Goal: Information Seeking & Learning: Learn about a topic

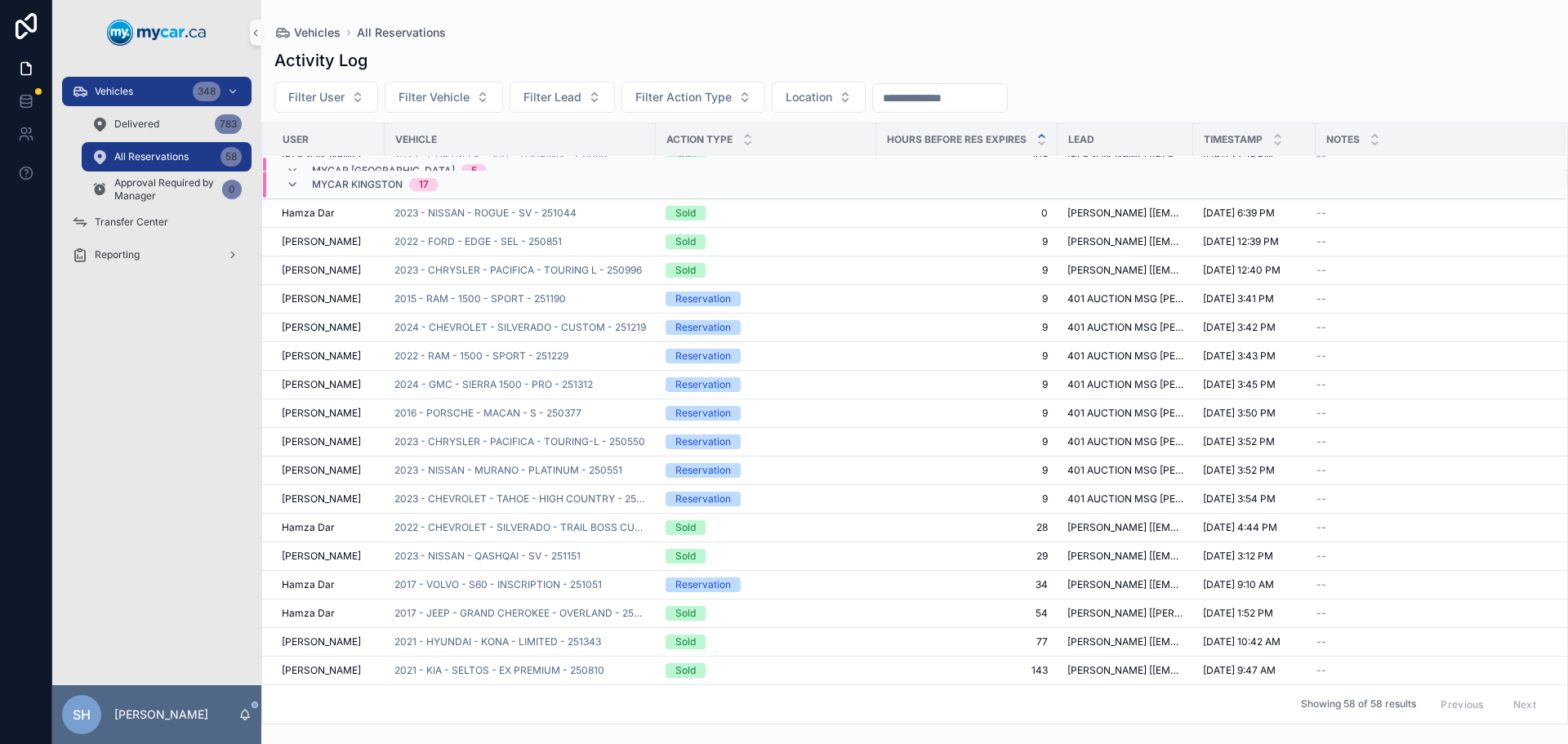
scroll to position [76, 0]
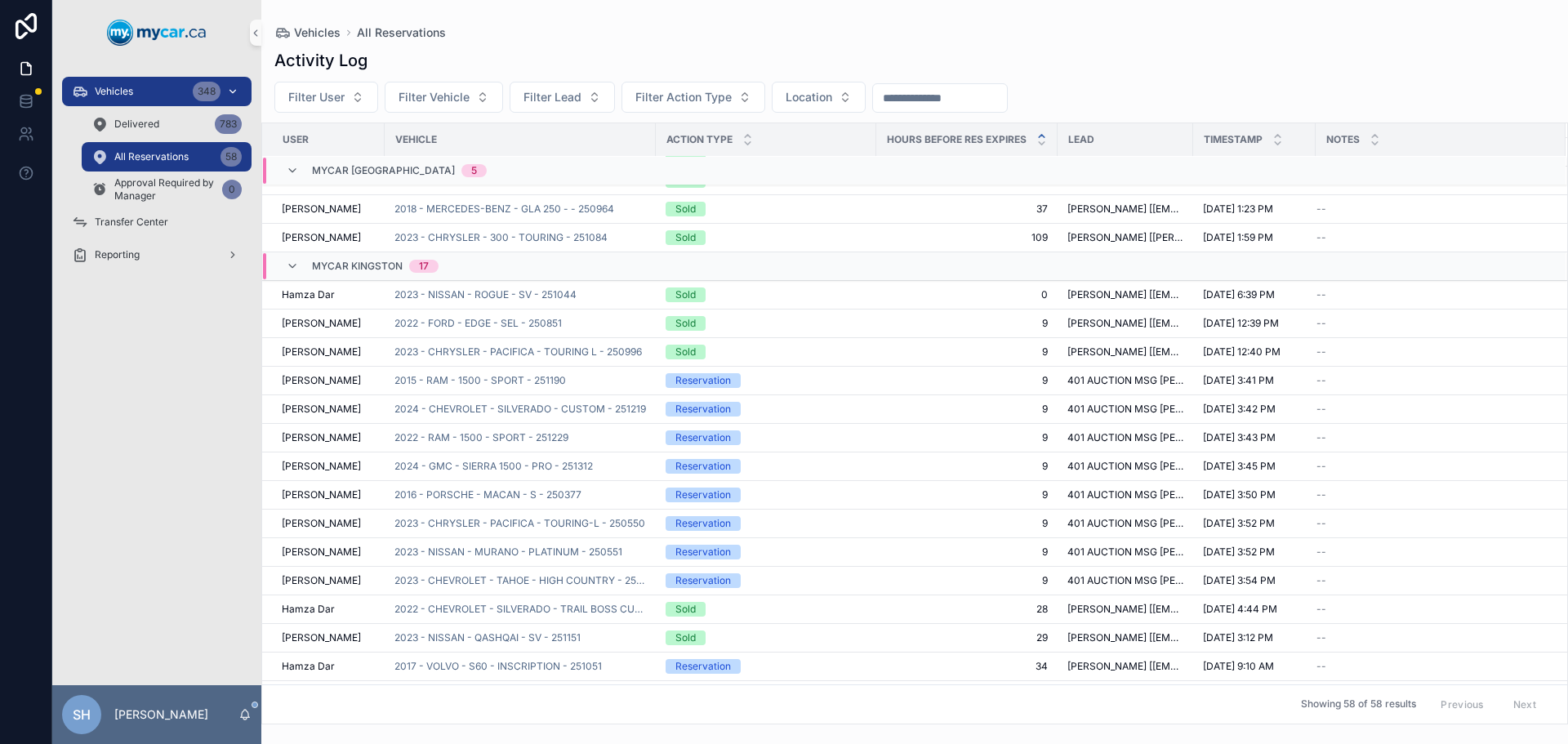
click at [152, 90] on div "Vehicles 348" at bounding box center [157, 91] width 170 height 26
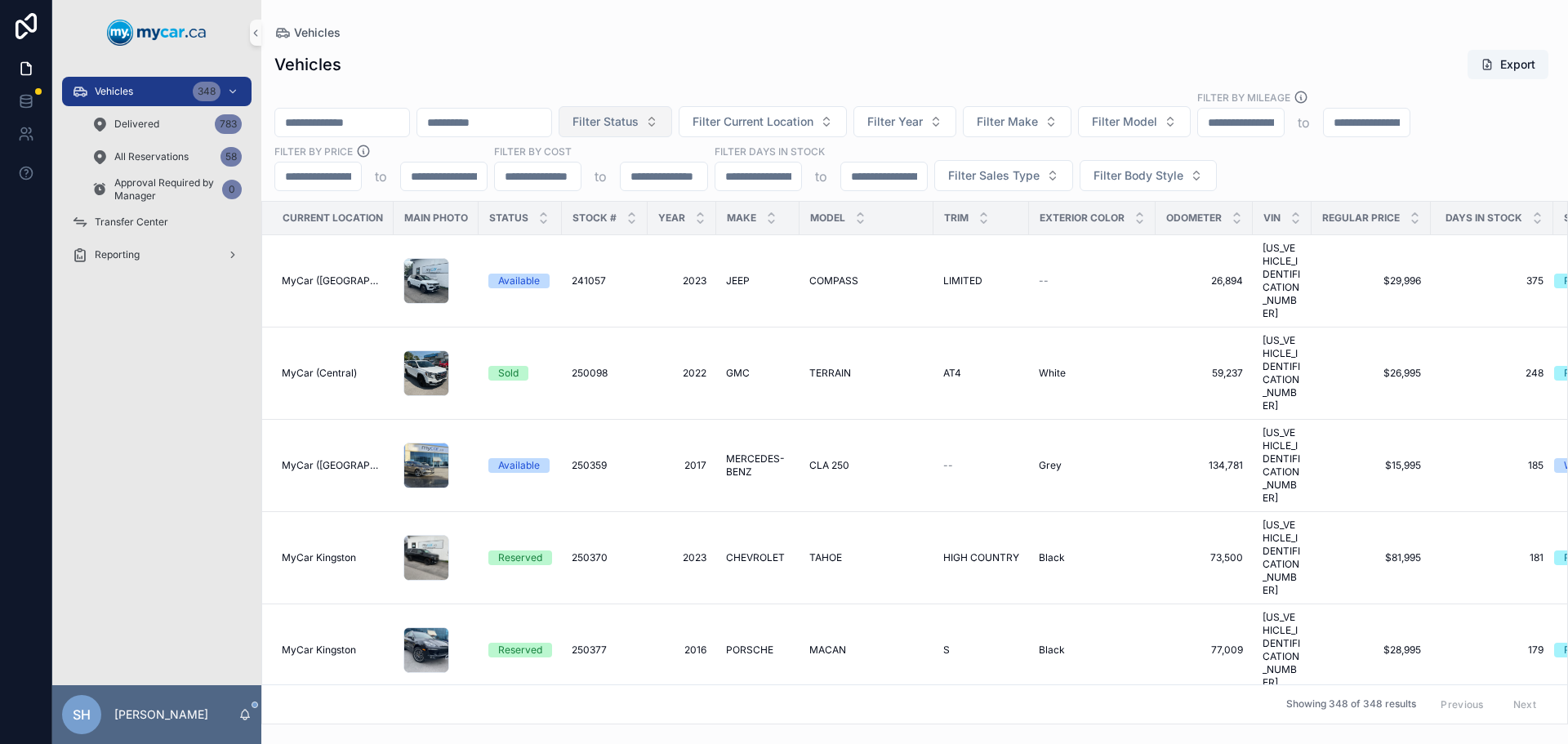
click at [638, 116] on span "Filter Status" at bounding box center [605, 122] width 66 height 17
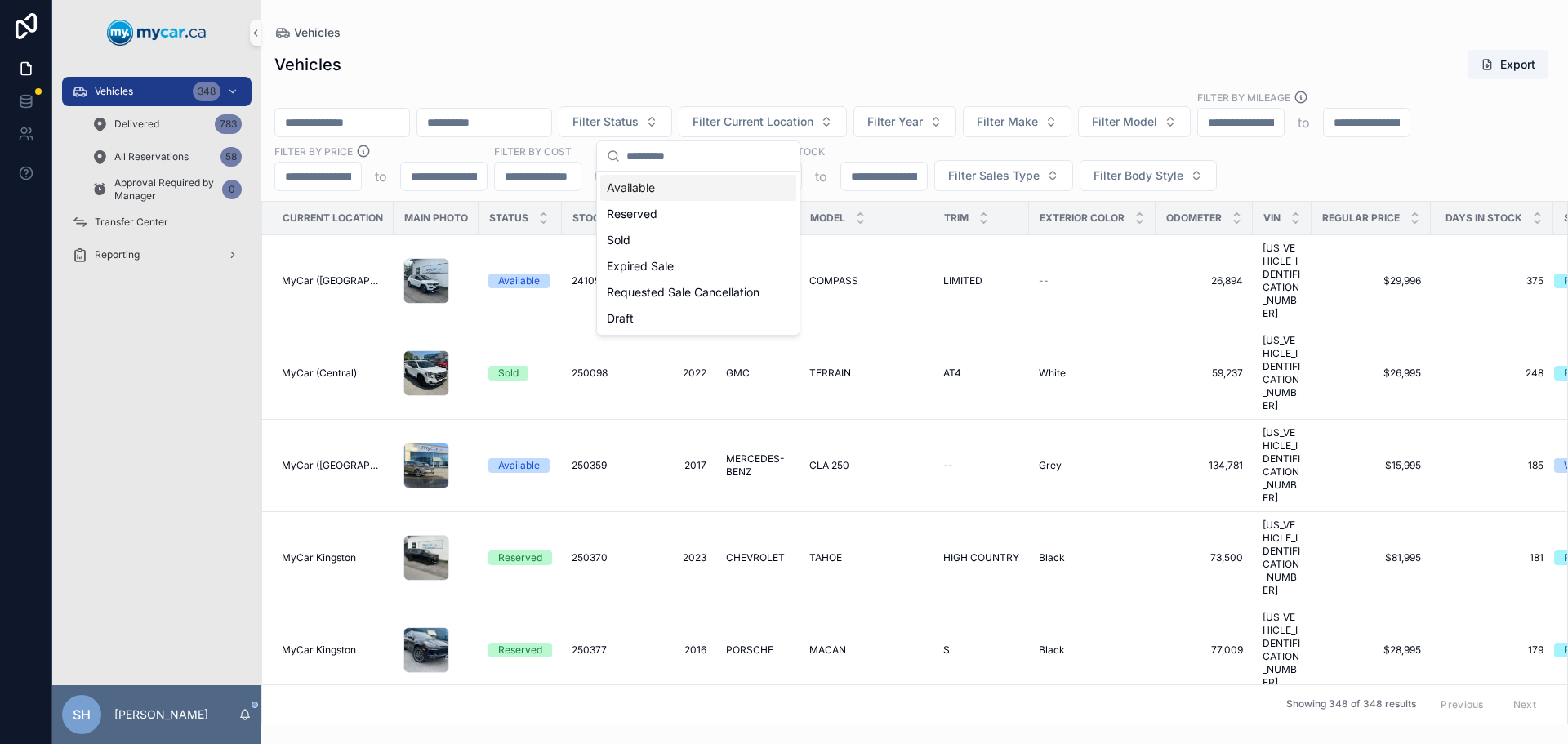
click at [620, 186] on div "Available" at bounding box center [698, 188] width 196 height 26
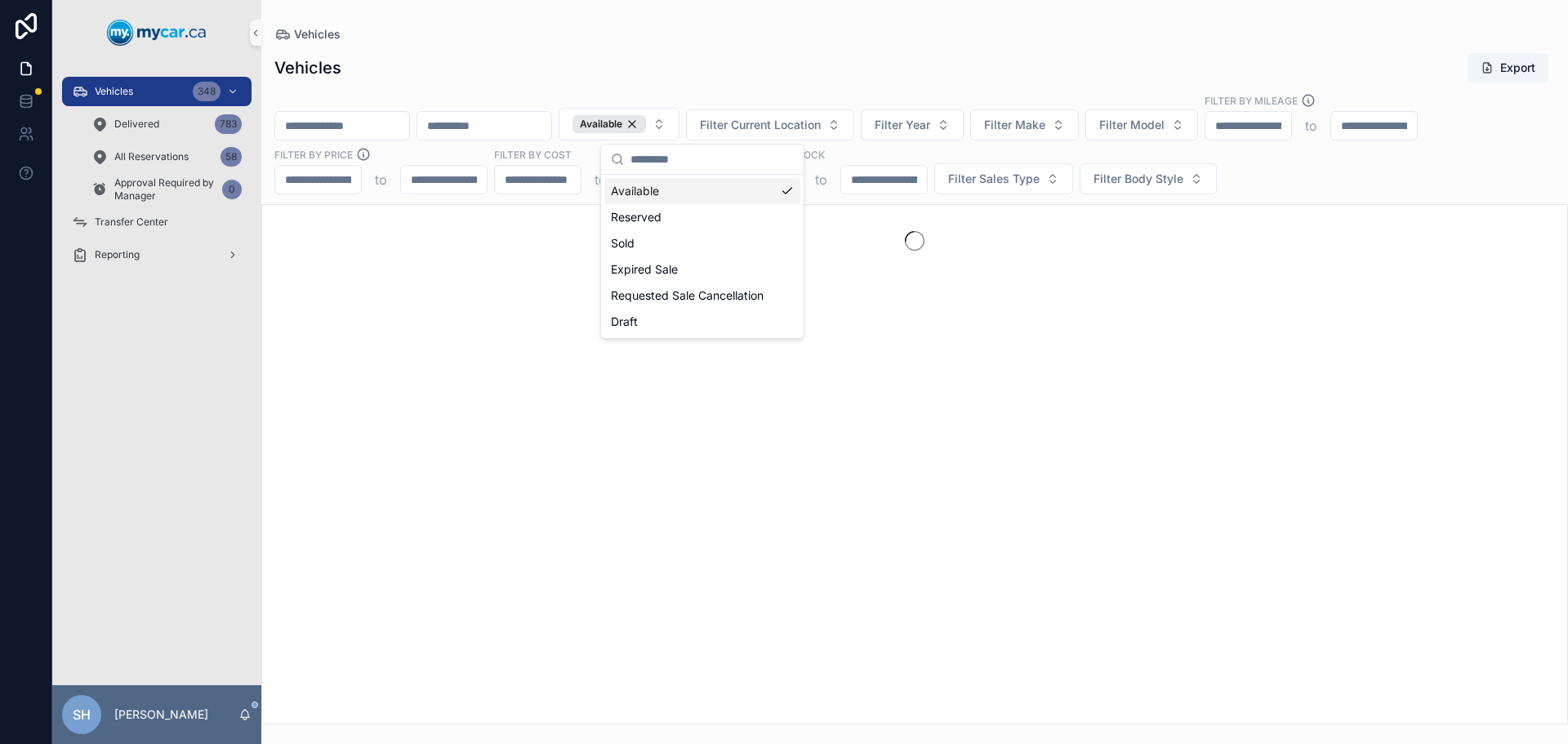
click at [730, 32] on div "Vehicles" at bounding box center [915, 34] width 1281 height 17
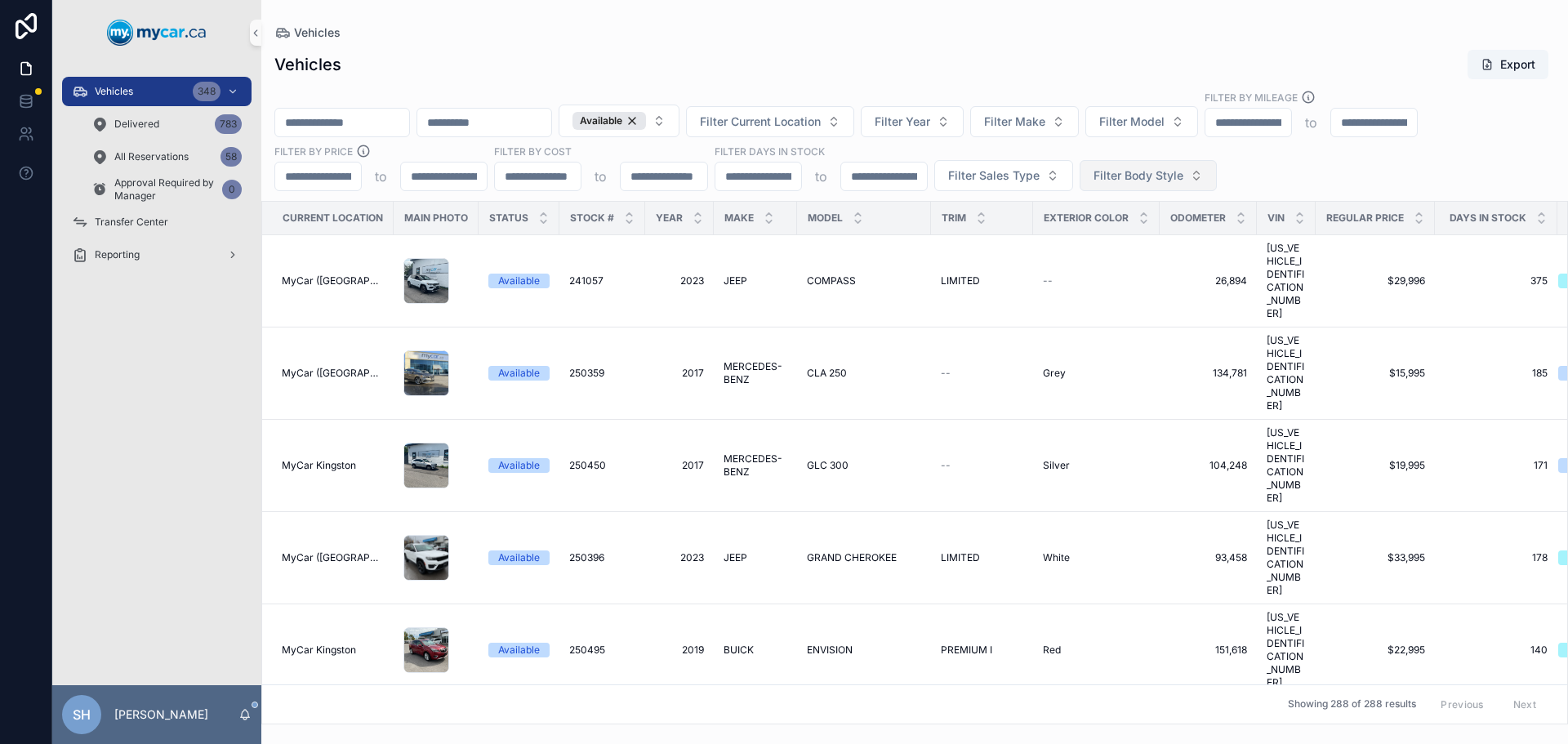
click at [1113, 175] on span "Filter Body Style" at bounding box center [1139, 176] width 90 height 17
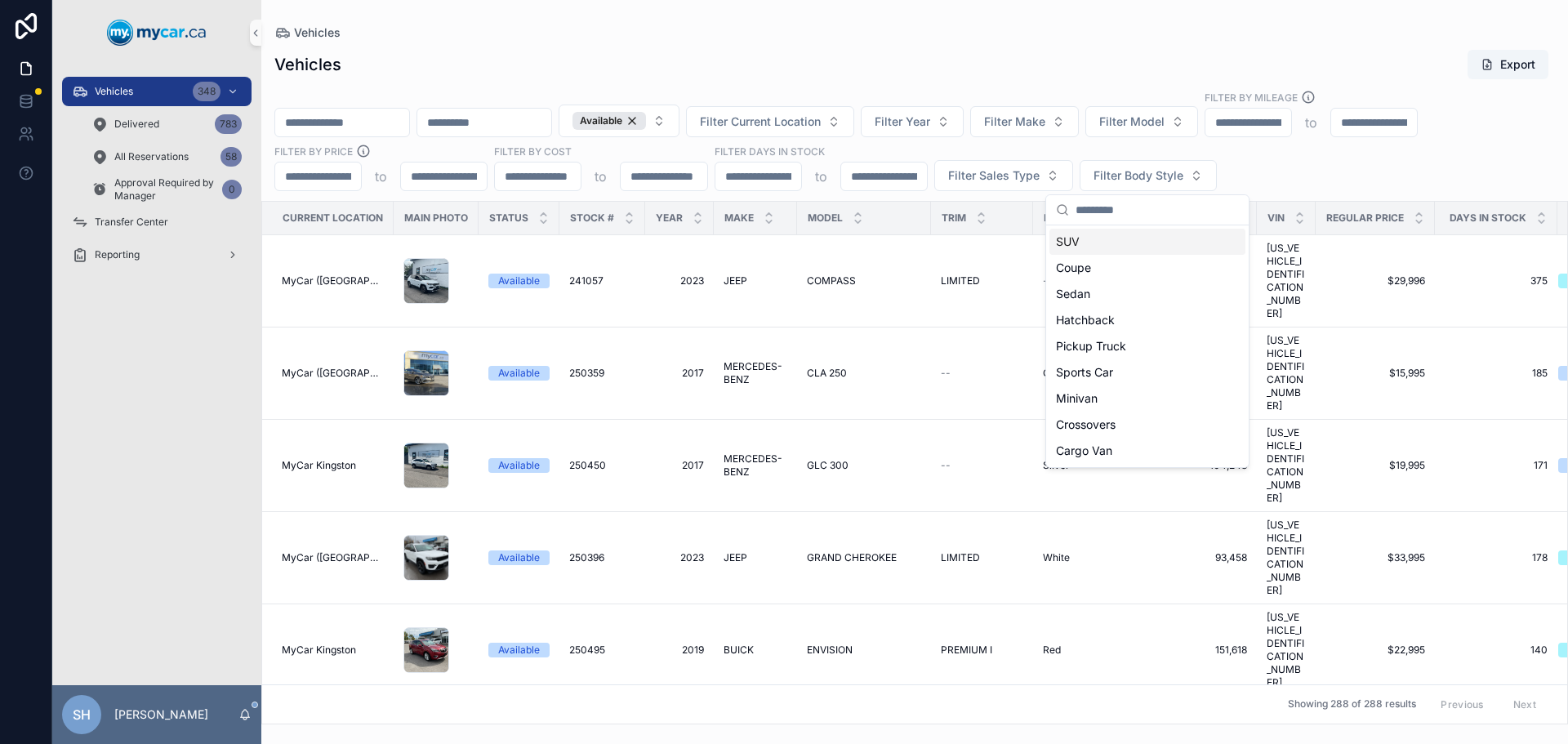
click at [1004, 31] on div "Vehicles" at bounding box center [915, 32] width 1281 height 13
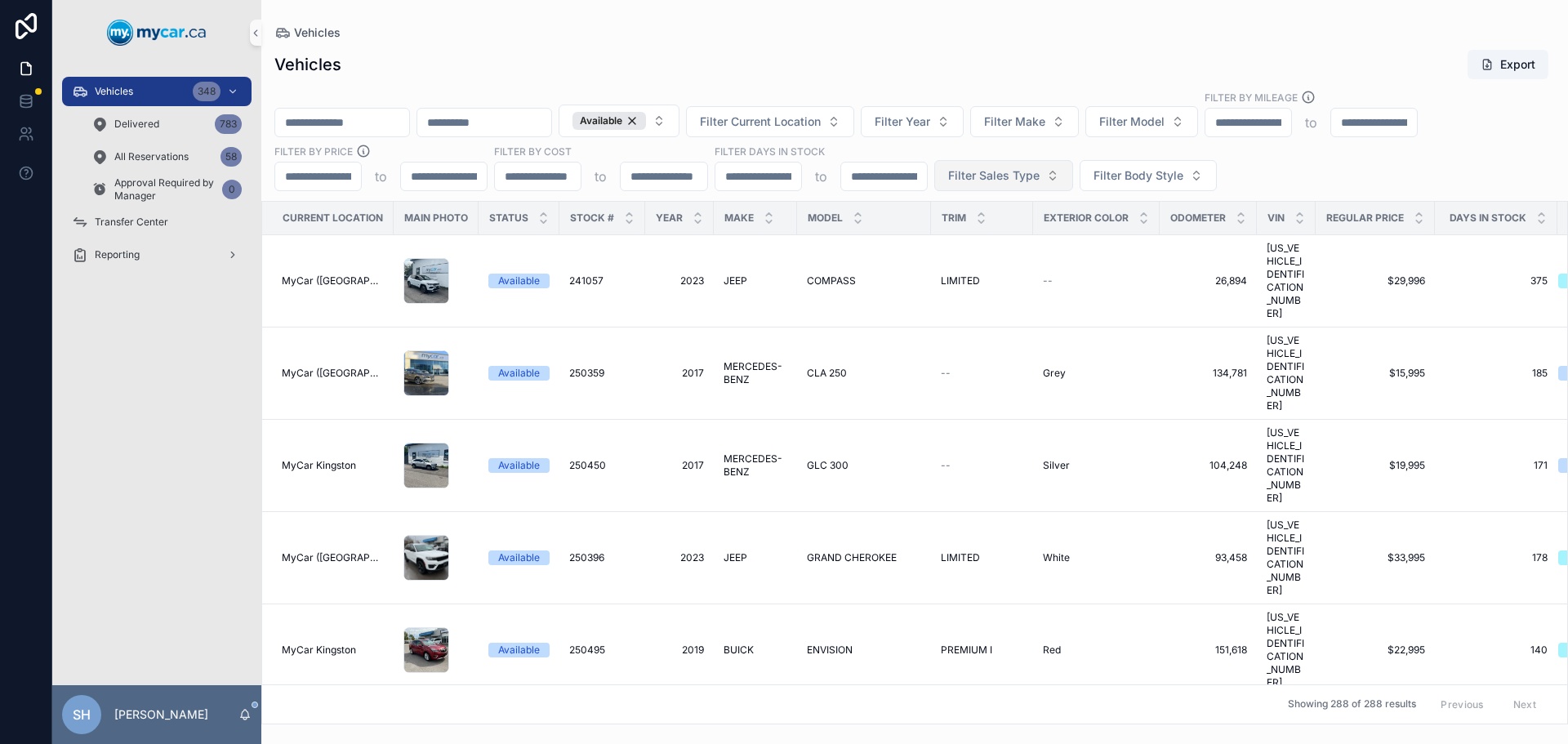
click at [1000, 176] on span "Filter Sales Type" at bounding box center [993, 176] width 91 height 17
click at [932, 270] on div "Retail" at bounding box center [1002, 268] width 196 height 26
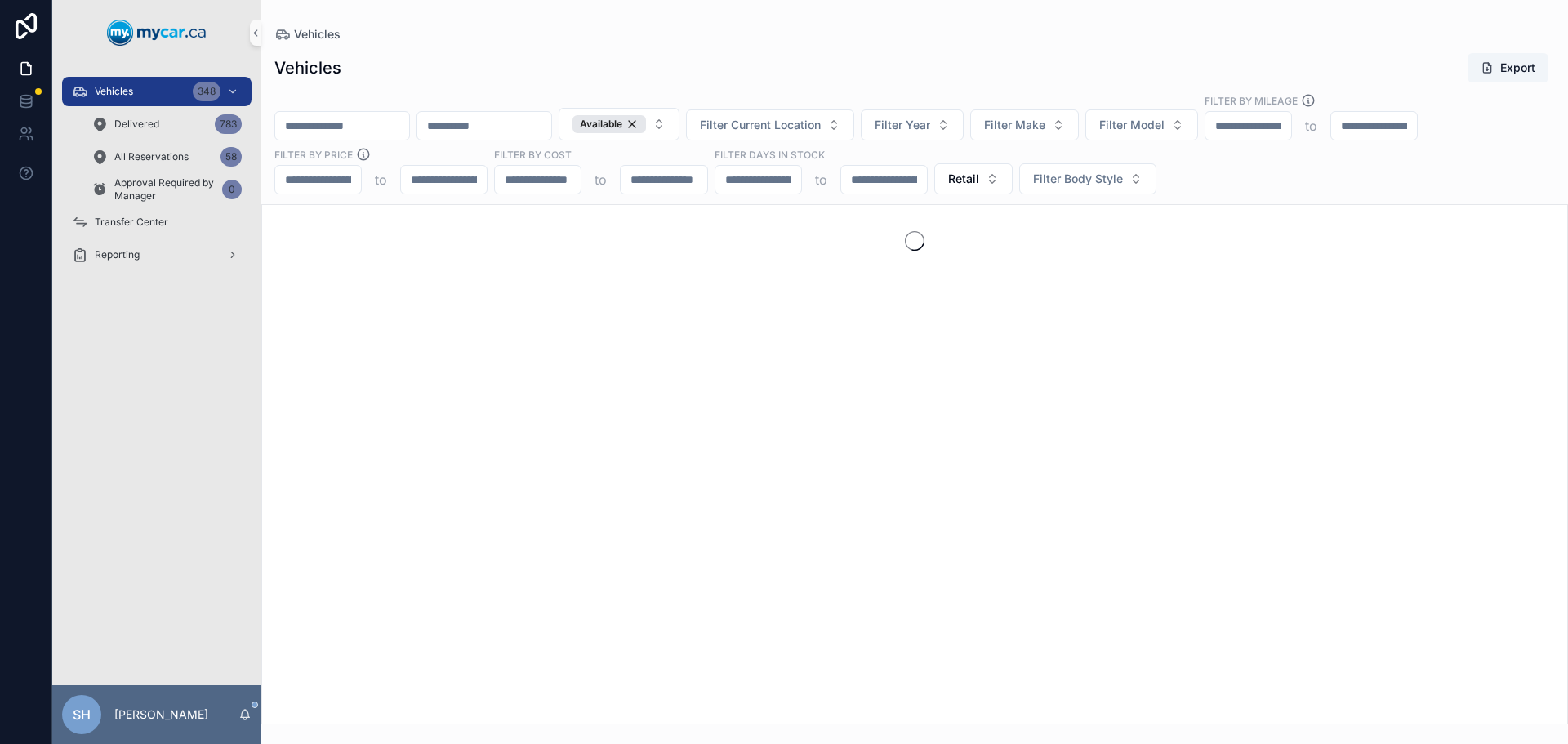
click at [825, 43] on div "Vehicles Export Available Filter Current Location Filter Year Filter Make Filte…" at bounding box center [915, 383] width 1307 height 681
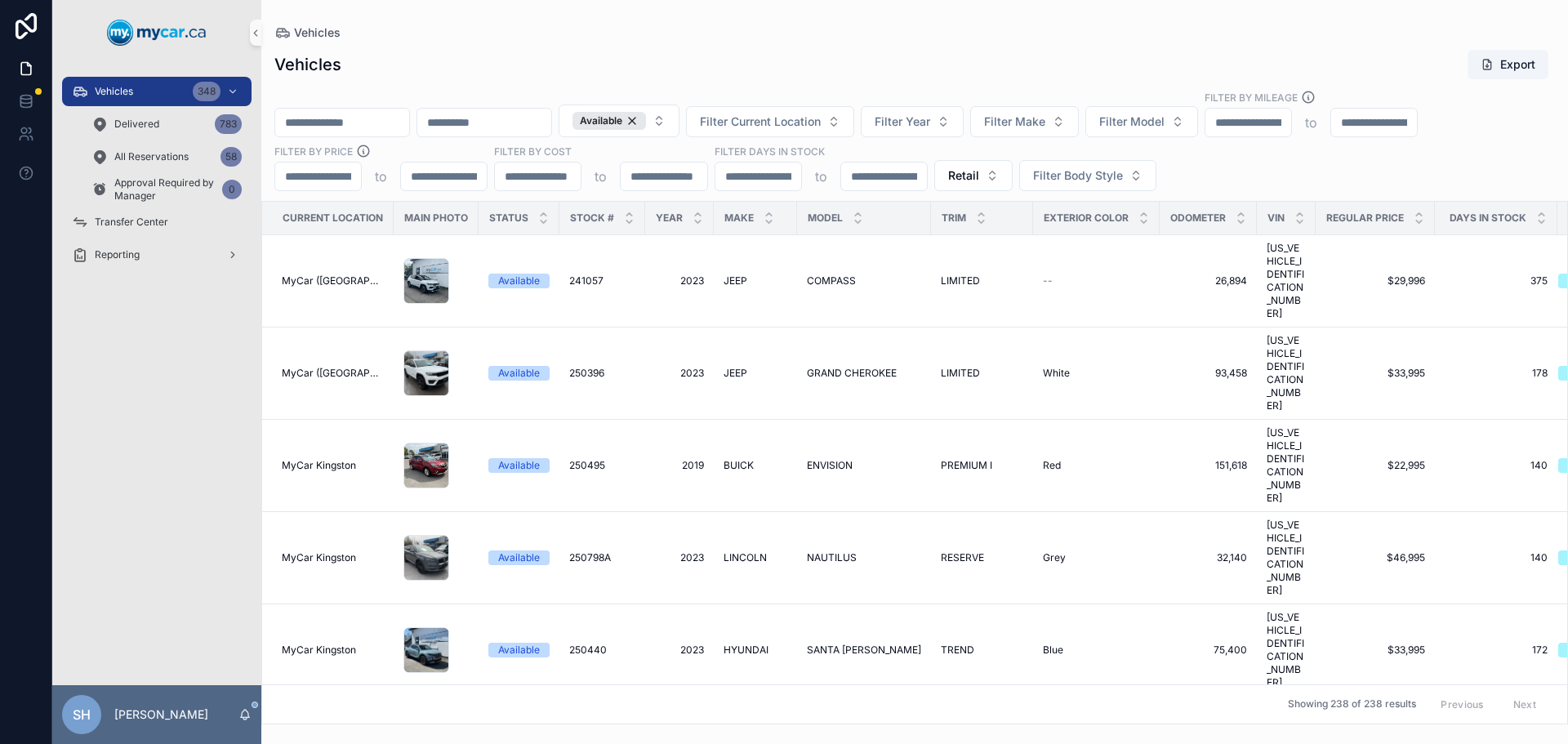
click at [787, 62] on div "Vehicles Export" at bounding box center [915, 64] width 1281 height 31
click at [534, 55] on div "Vehicles Export" at bounding box center [915, 64] width 1281 height 31
click at [729, 52] on div "Vehicles Export" at bounding box center [915, 64] width 1281 height 31
click at [821, 118] on span "Filter Current Location" at bounding box center [760, 122] width 121 height 17
click at [766, 34] on div "Vehicles" at bounding box center [915, 32] width 1281 height 13
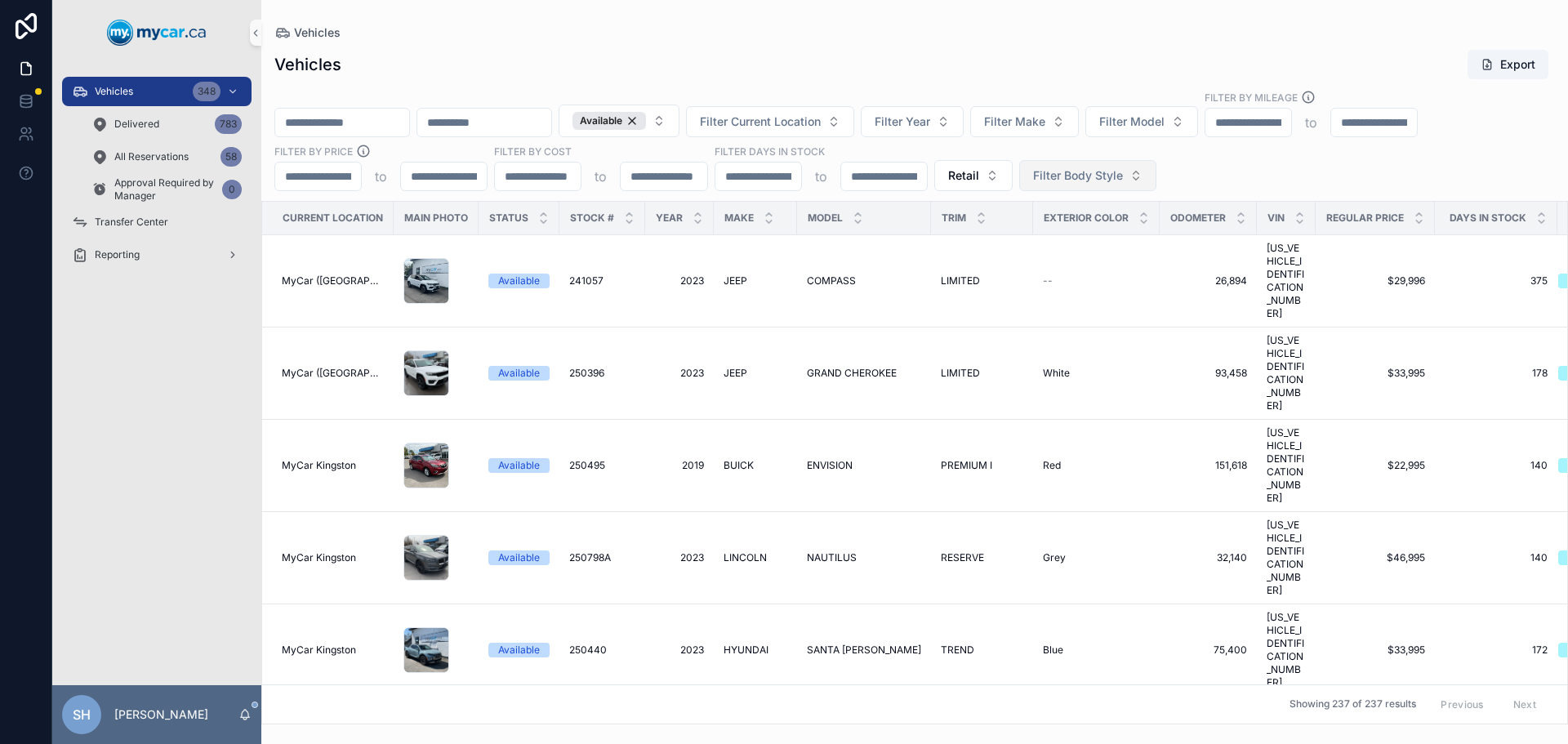
click at [1039, 177] on span "Filter Body Style" at bounding box center [1079, 176] width 90 height 17
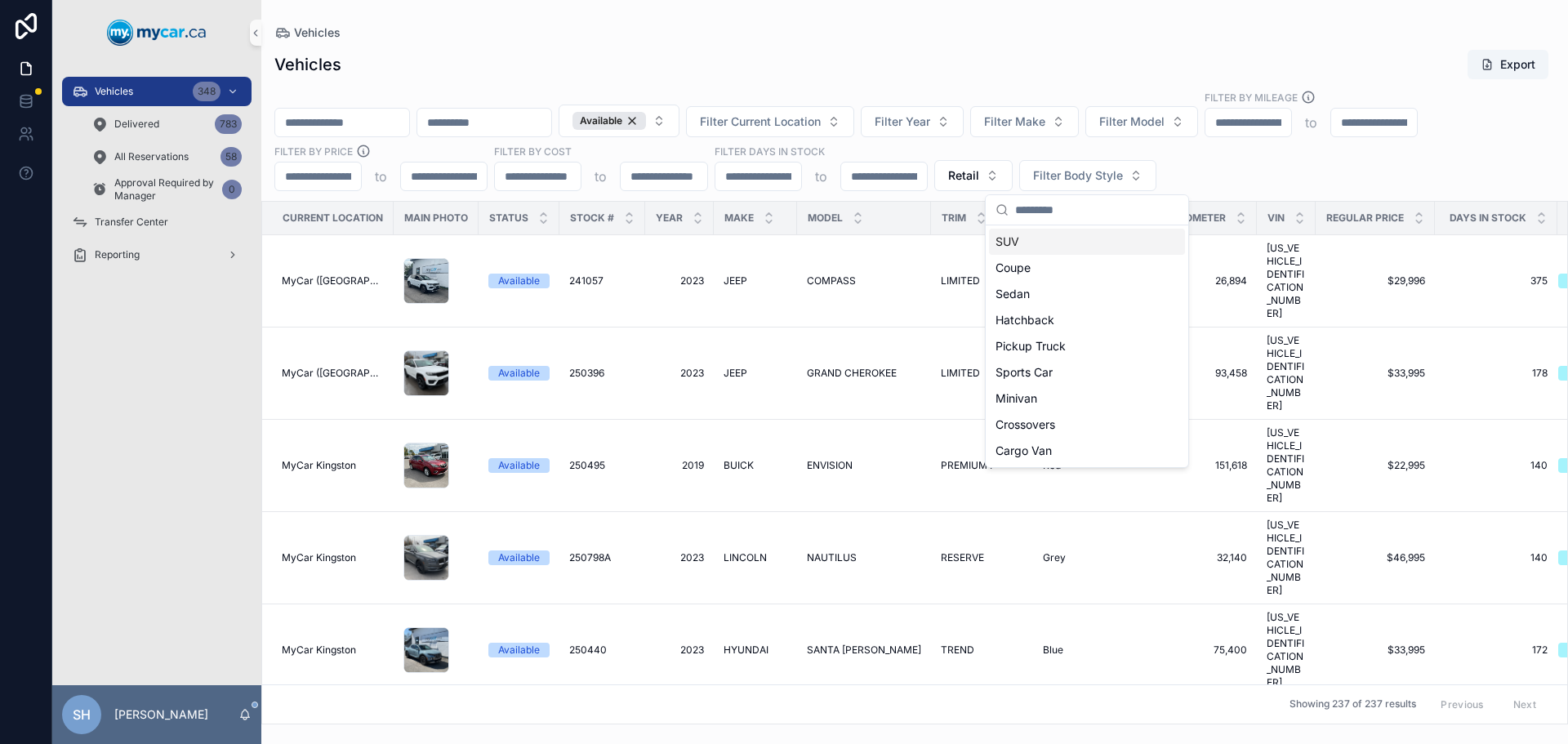
click at [882, 69] on div "Vehicles Export" at bounding box center [915, 64] width 1281 height 31
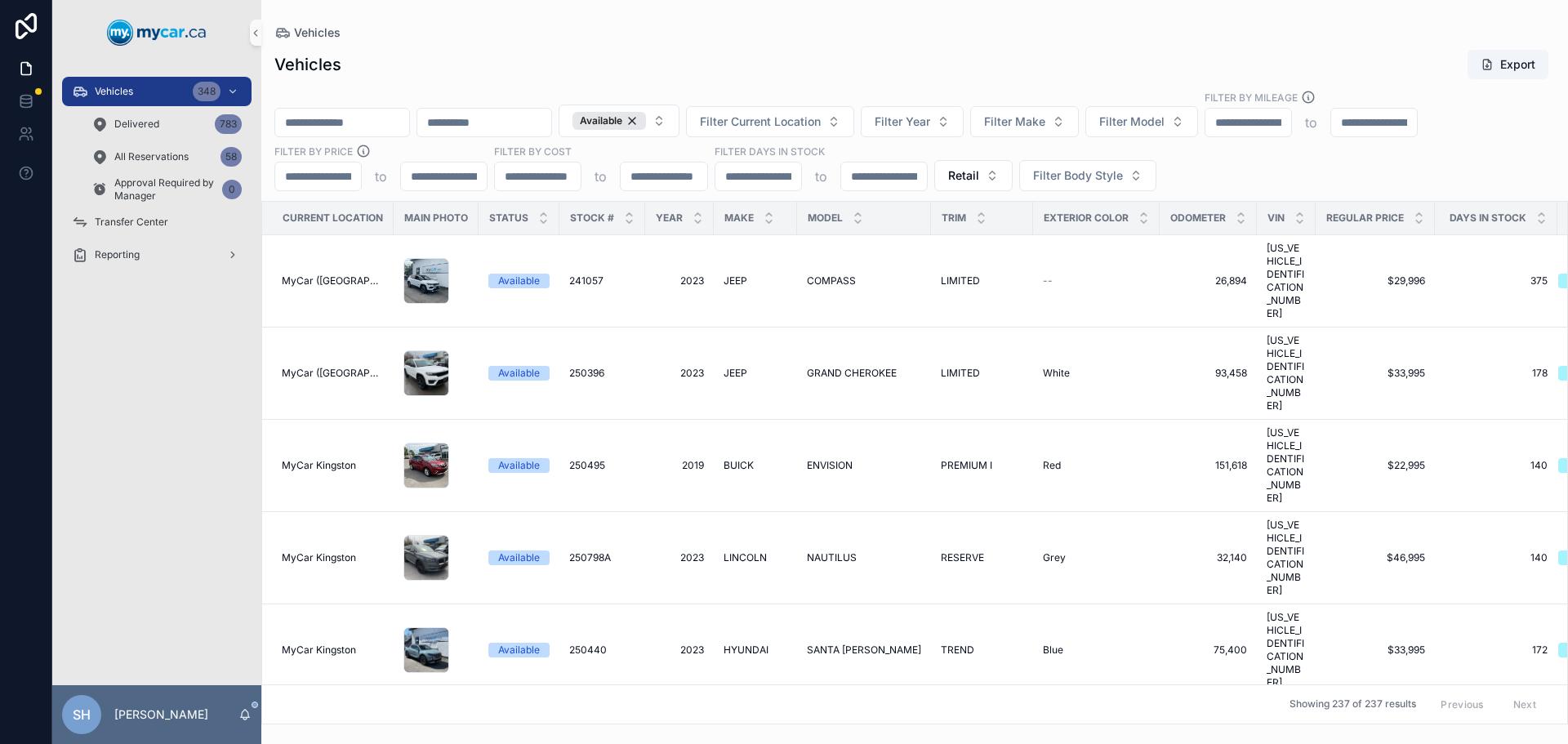
drag, startPoint x: 647, startPoint y: 59, endPoint x: 662, endPoint y: 55, distance: 15.5
click at [648, 59] on div "Vehicles Export" at bounding box center [915, 64] width 1281 height 31
click at [1070, 29] on div "Vehicles" at bounding box center [915, 32] width 1281 height 13
click at [796, 34] on div "Vehicles" at bounding box center [915, 32] width 1281 height 13
click at [799, 37] on div "Vehicles" at bounding box center [915, 32] width 1281 height 13
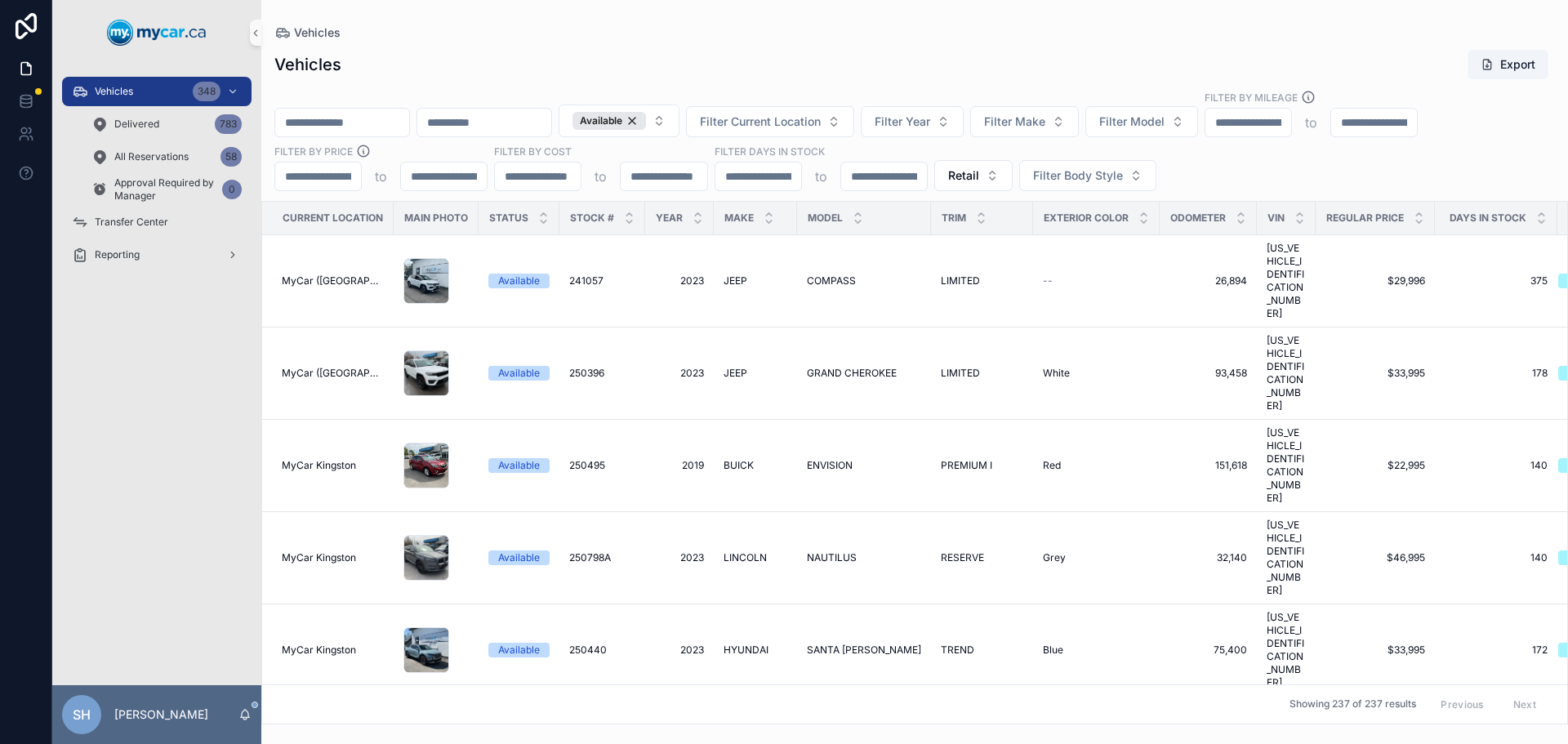
click at [799, 42] on div "Vehicles Export Available Filter Current Location Filter Year Filter Make Filte…" at bounding box center [915, 382] width 1307 height 685
click at [1088, 44] on div "Vehicles Export Available Filter Current Location Filter Year Filter Make Filte…" at bounding box center [915, 382] width 1307 height 685
click at [726, 70] on div "Vehicles Export" at bounding box center [915, 64] width 1281 height 31
click at [821, 126] on span "Filter Current Location" at bounding box center [760, 122] width 121 height 17
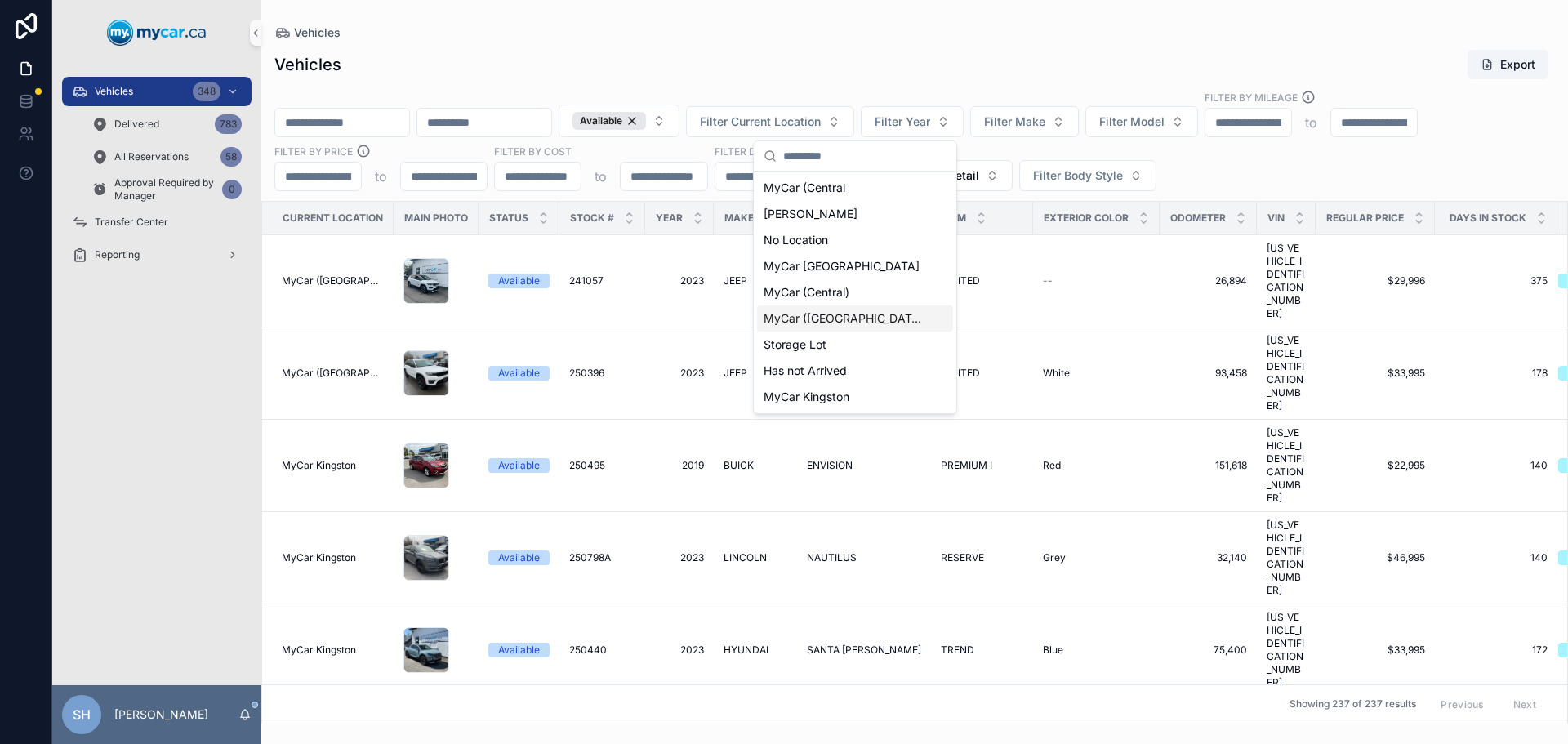
click at [866, 320] on div "MyCar ([GEOGRAPHIC_DATA])" at bounding box center [855, 319] width 196 height 26
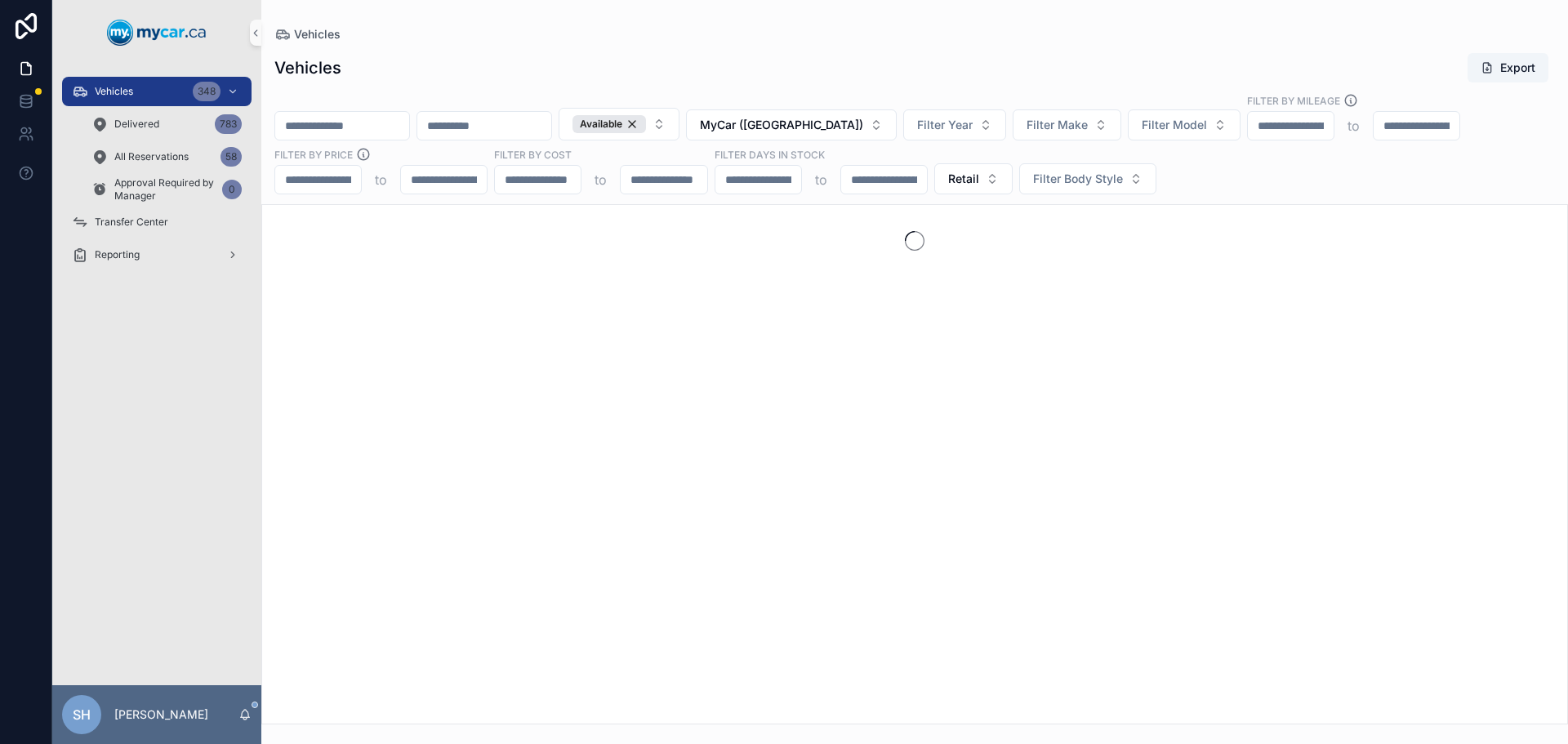
click at [810, 76] on div "Vehicles Export" at bounding box center [915, 68] width 1281 height 31
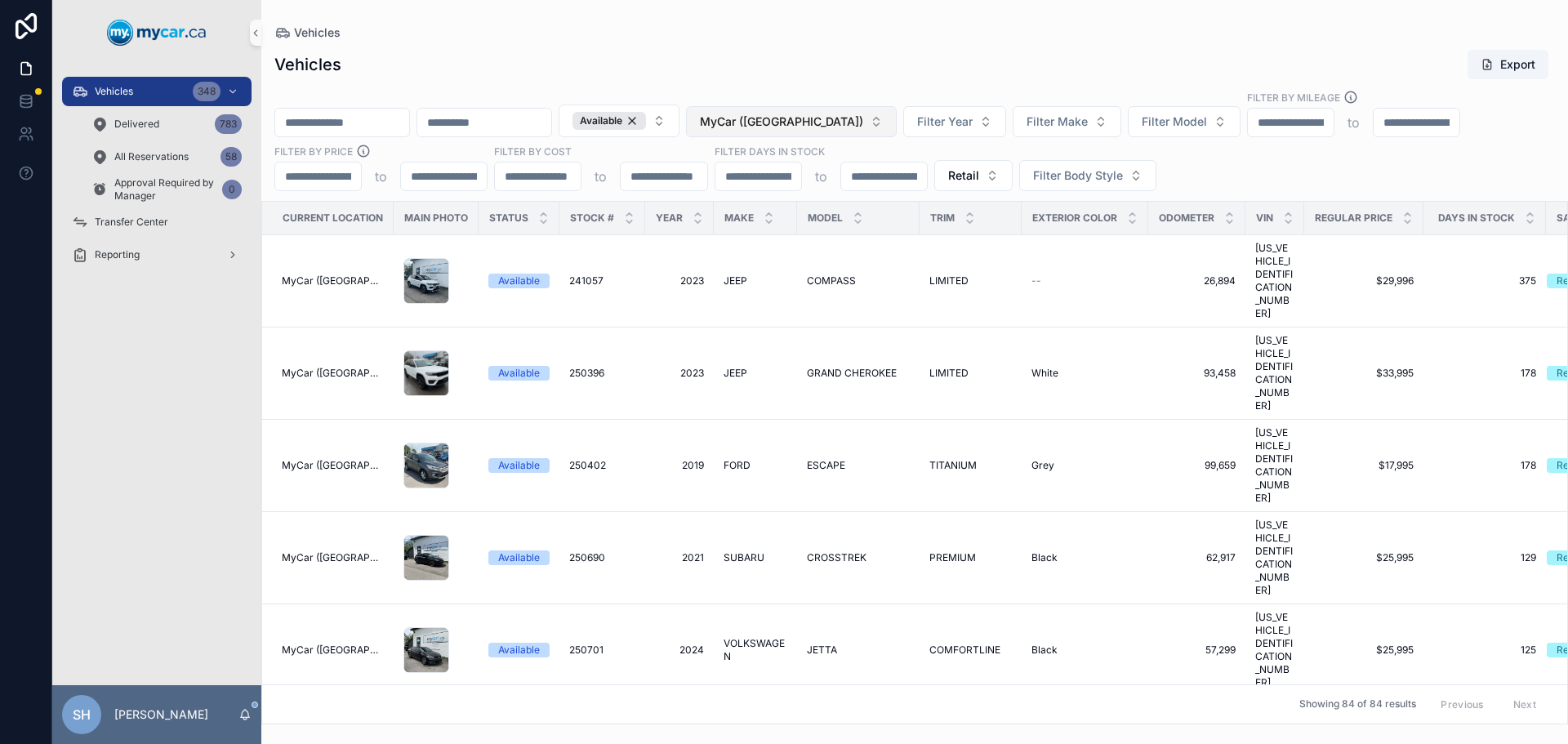
click at [798, 124] on span "MyCar ([GEOGRAPHIC_DATA])" at bounding box center [781, 122] width 163 height 17
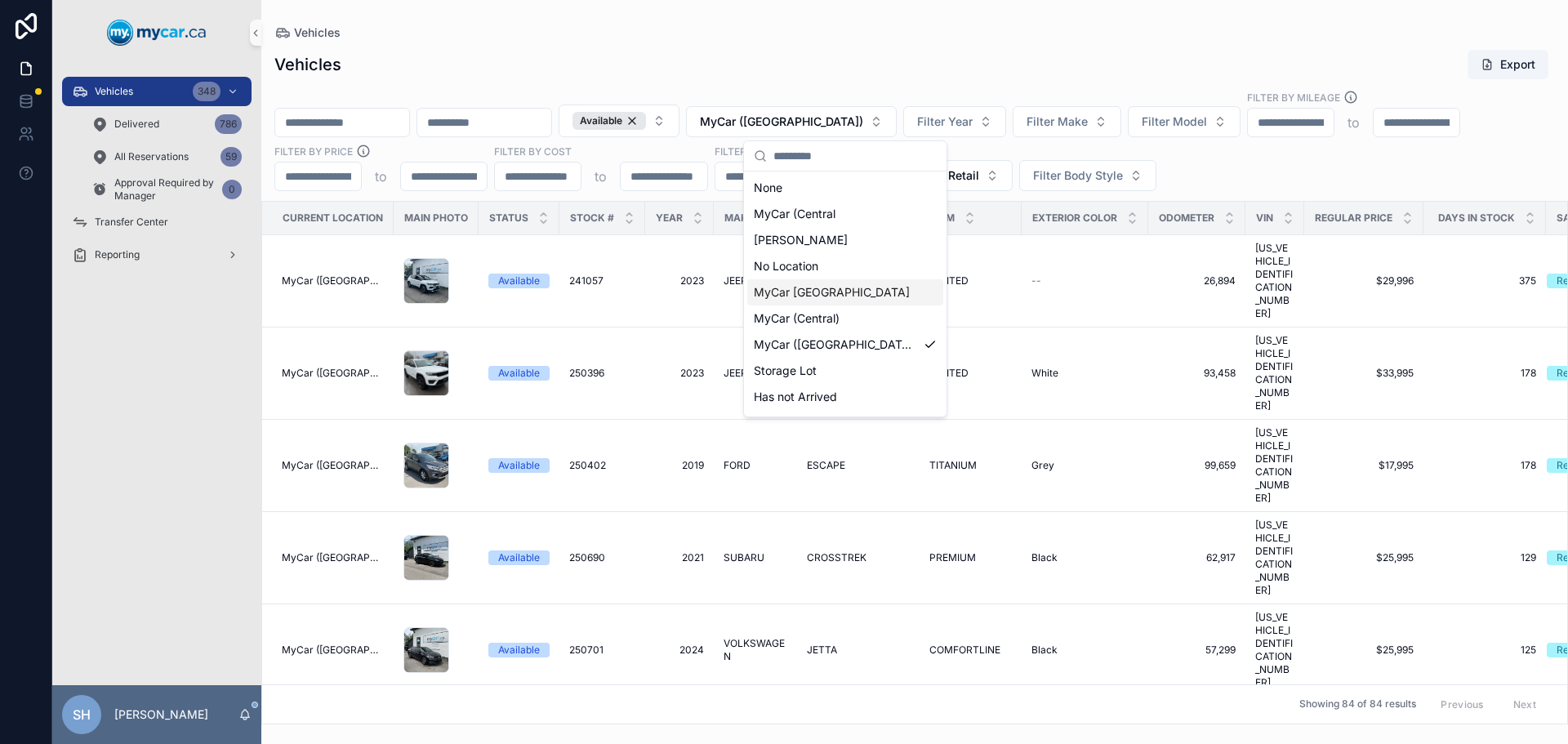
click at [810, 293] on span "MyCar [GEOGRAPHIC_DATA]" at bounding box center [831, 293] width 156 height 17
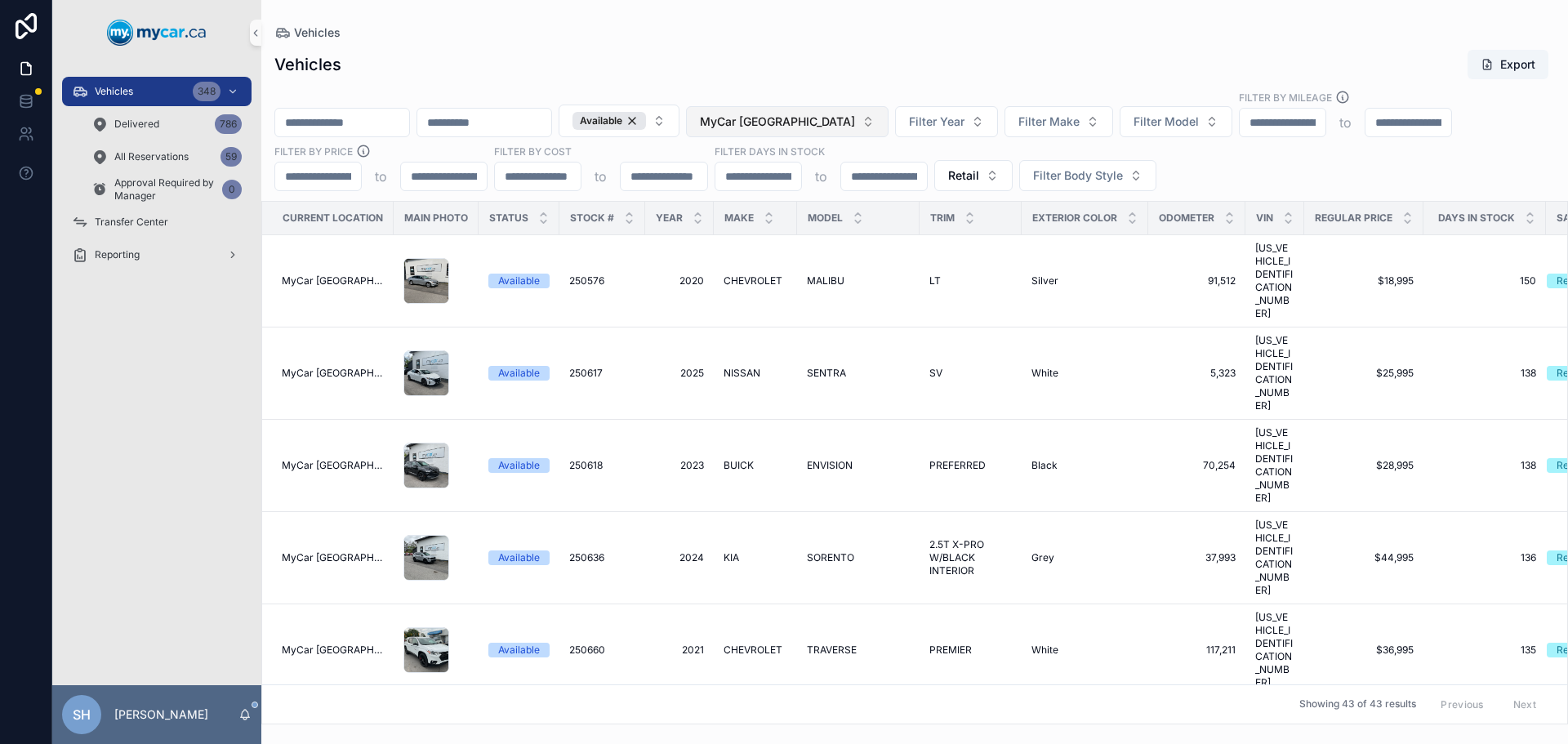
click at [837, 119] on span "MyCar [GEOGRAPHIC_DATA]" at bounding box center [778, 122] width 155 height 17
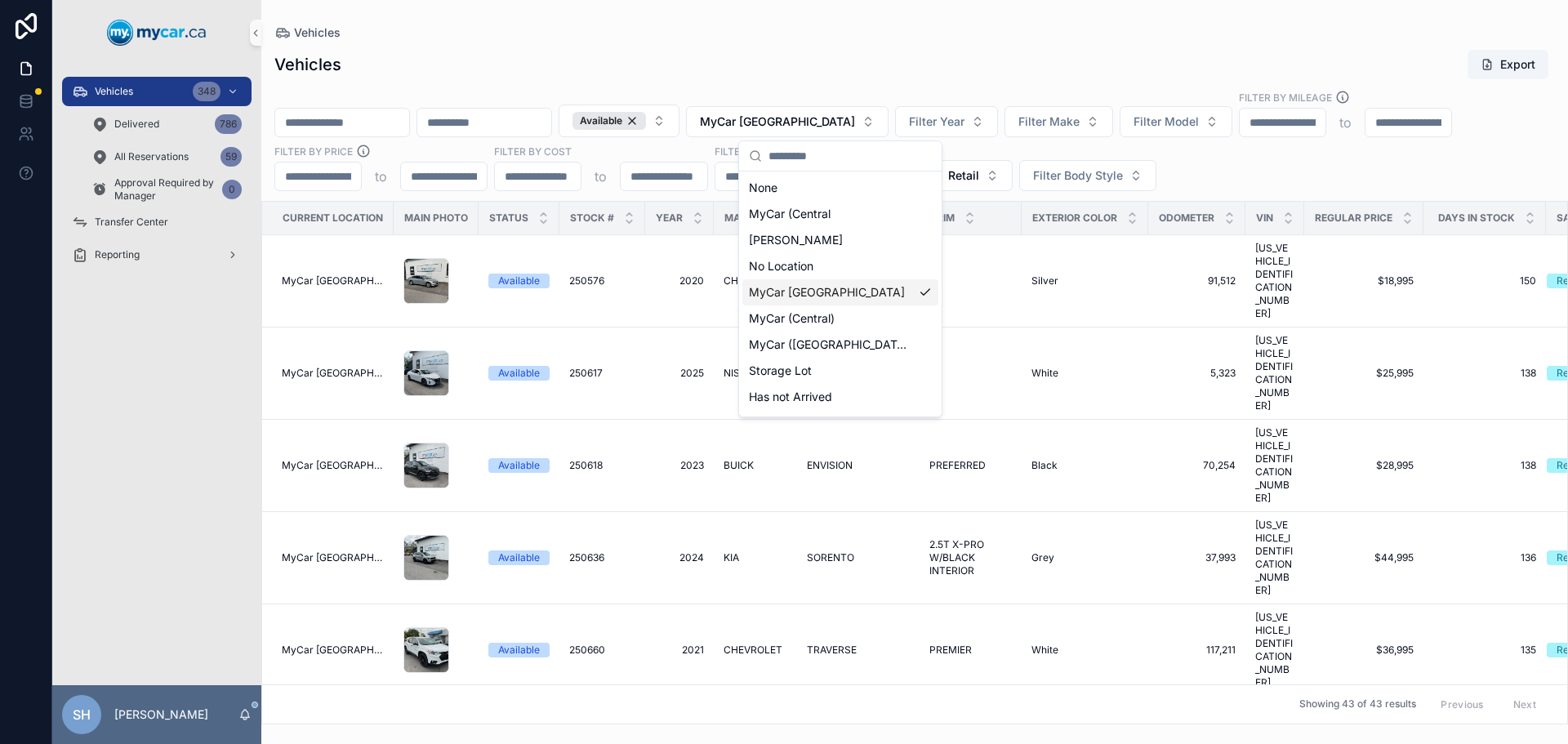
scroll to position [23, 0]
click at [837, 396] on div "MyCar Kingston" at bounding box center [840, 400] width 196 height 26
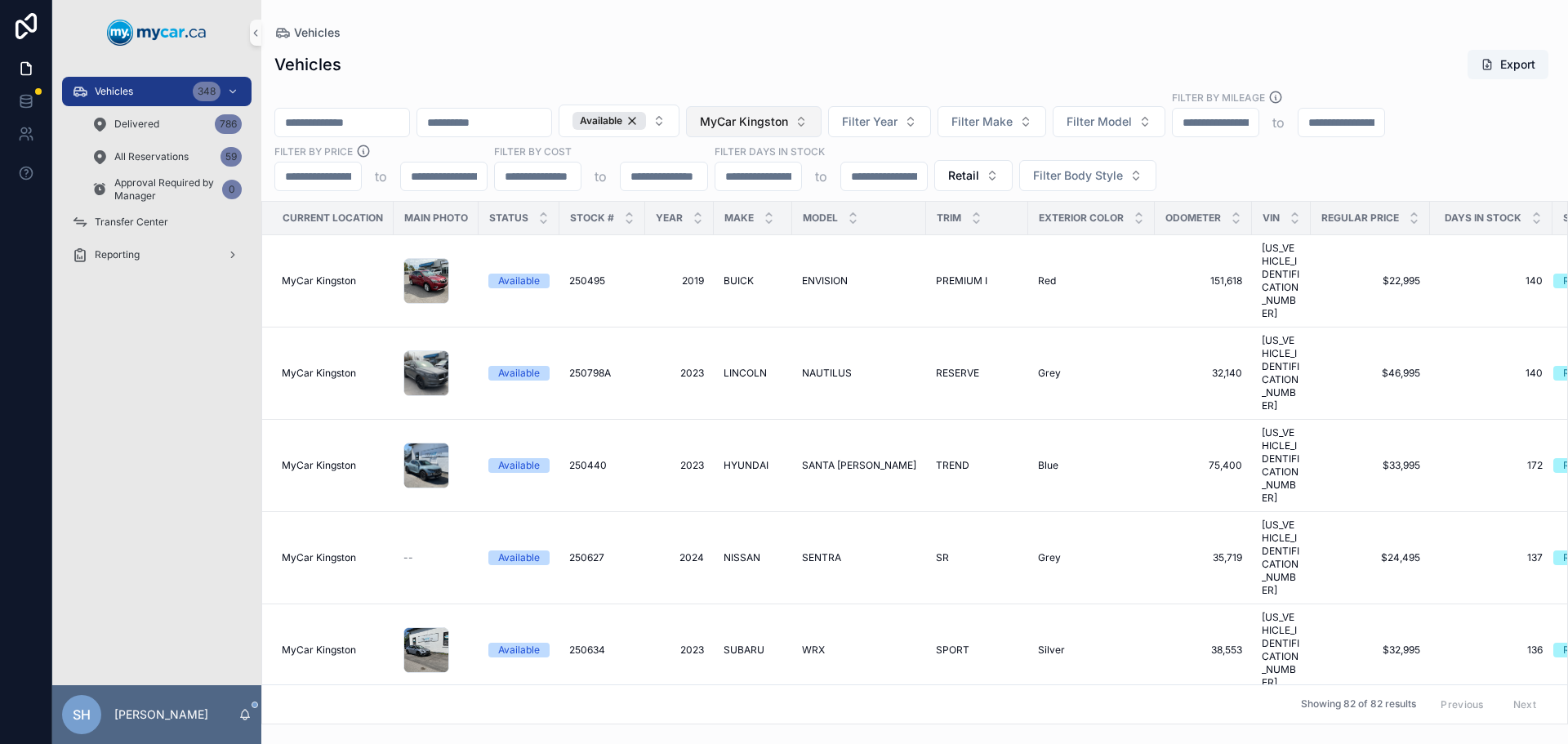
click at [812, 111] on button "MyCar Kingston" at bounding box center [754, 122] width 135 height 31
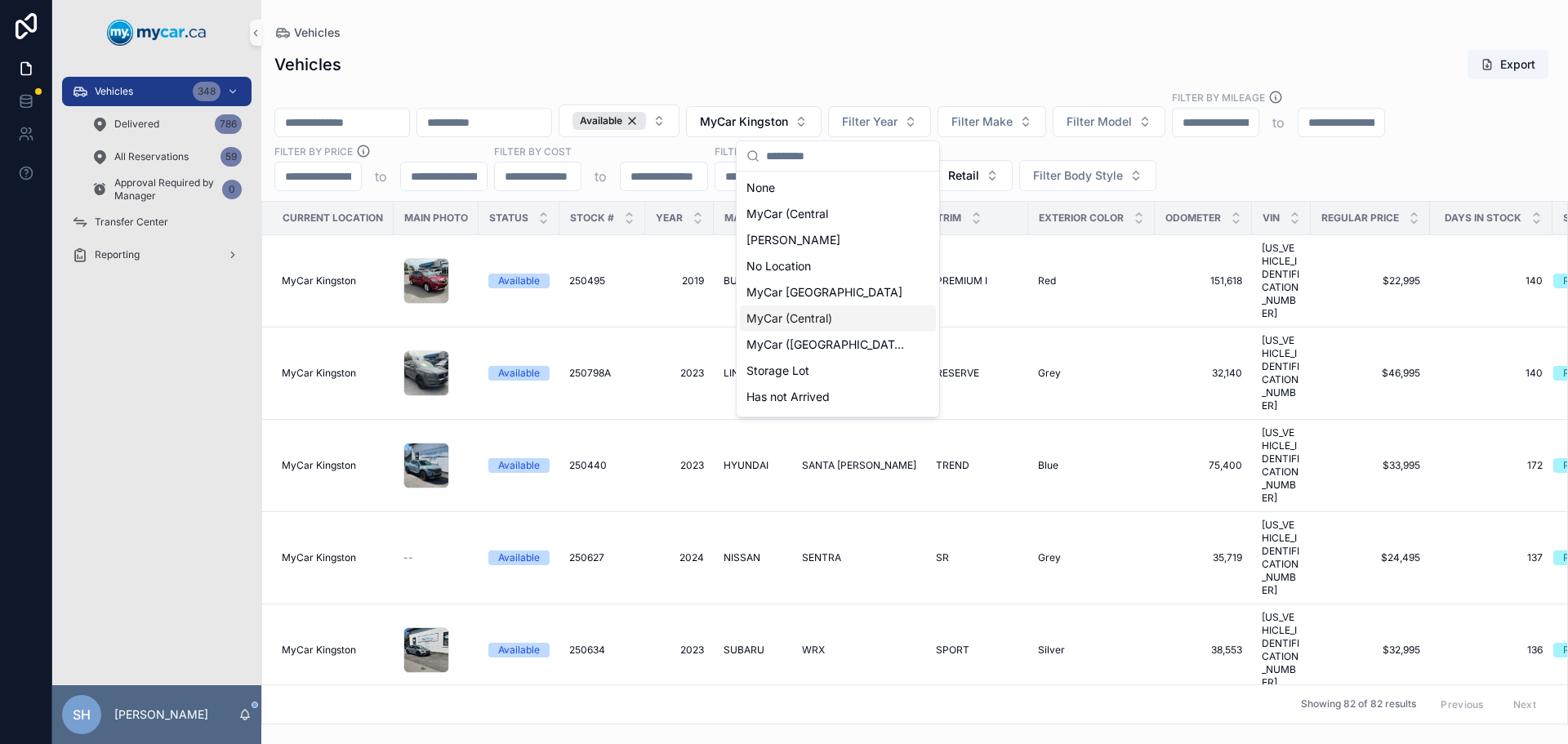
click at [826, 315] on span "MyCar (Central)" at bounding box center [789, 319] width 86 height 17
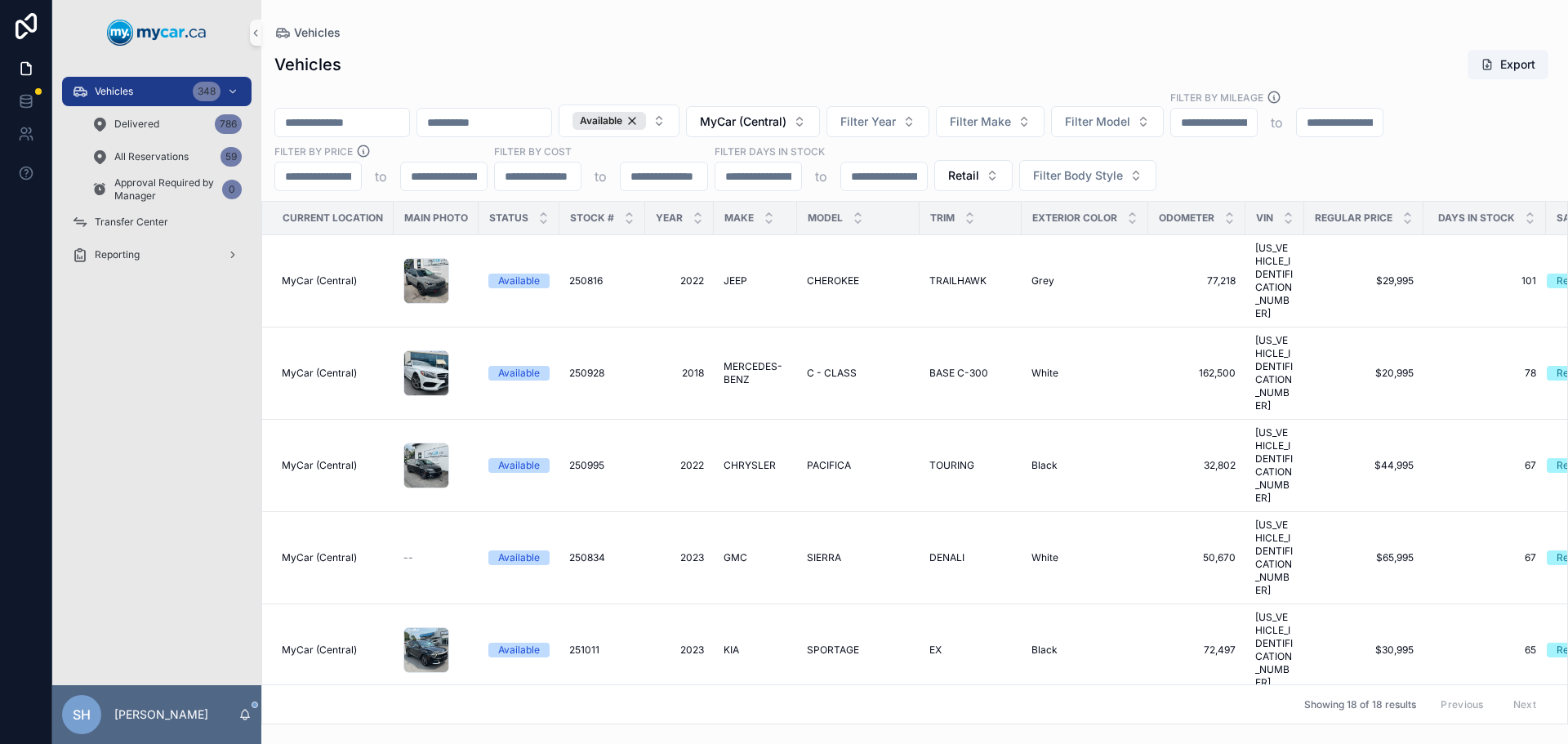
click at [802, 103] on div "Available MyCar (Central) Filter Year Filter Make Filter Model Filter By Mileag…" at bounding box center [915, 141] width 1307 height 101
click at [787, 118] on span "MyCar (Central)" at bounding box center [743, 122] width 87 height 17
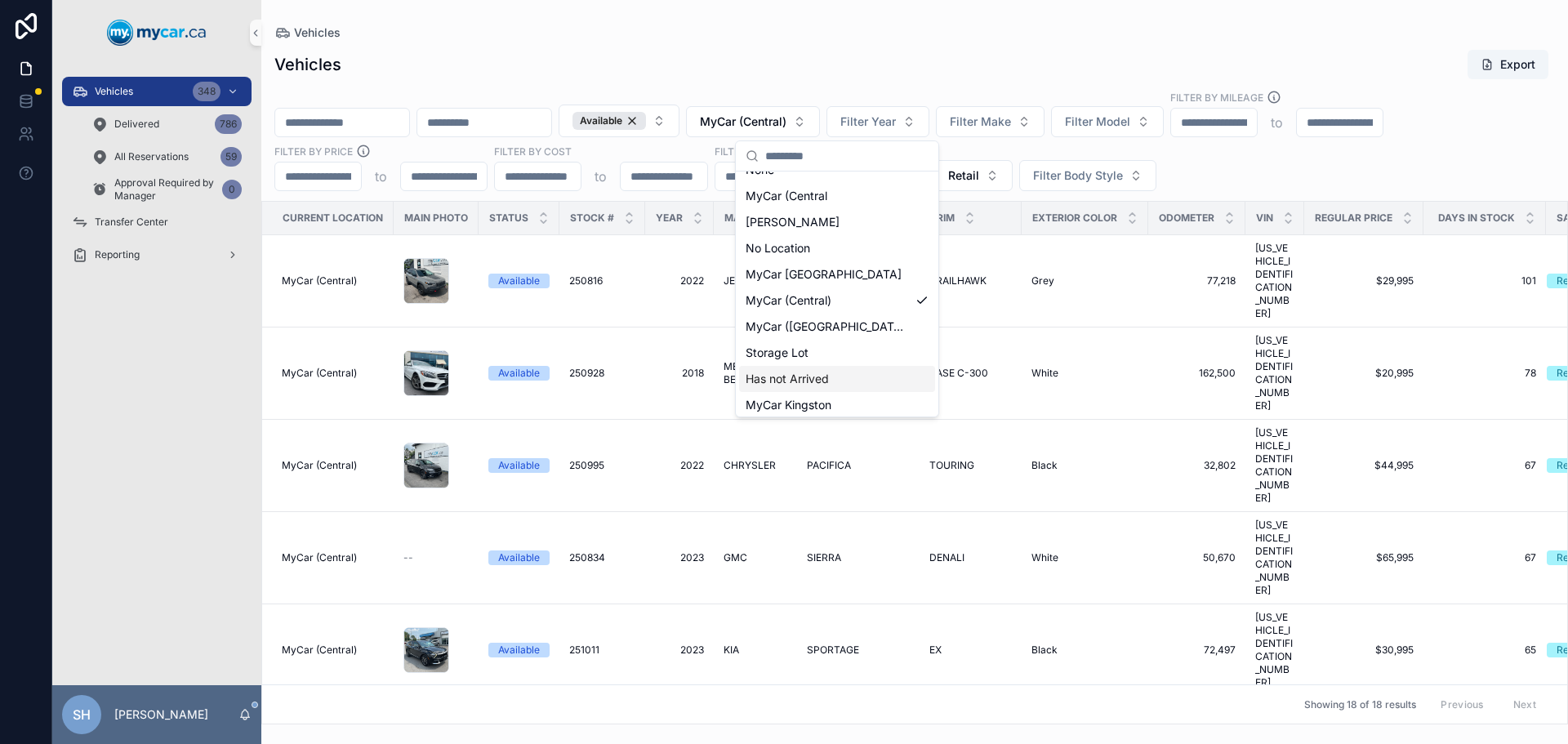
scroll to position [23, 0]
click at [813, 376] on span "Has not Arrived" at bounding box center [787, 374] width 83 height 17
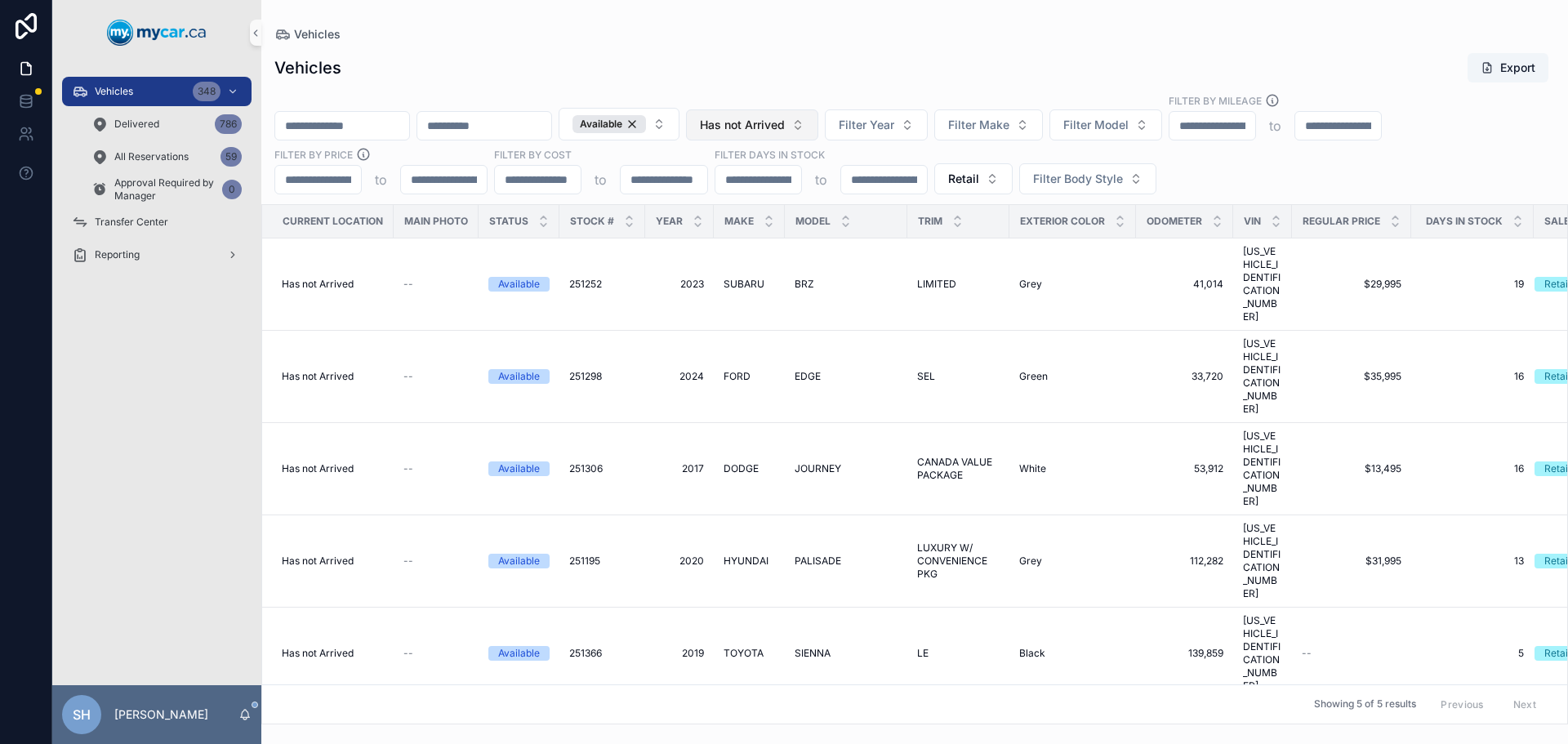
click at [785, 130] on span "Has not Arrived" at bounding box center [743, 125] width 85 height 17
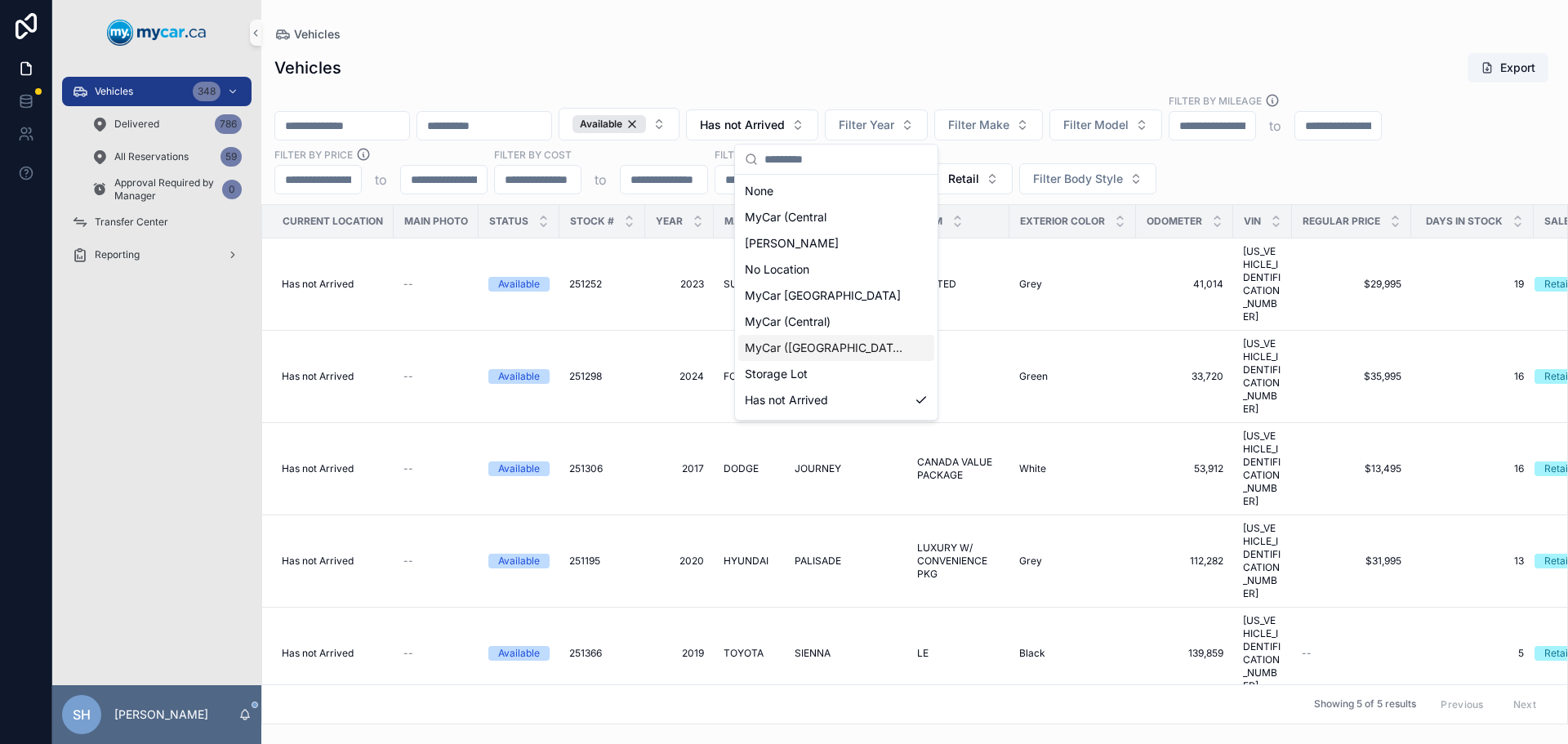
click at [818, 349] on span "MyCar ([GEOGRAPHIC_DATA])" at bounding box center [826, 348] width 163 height 17
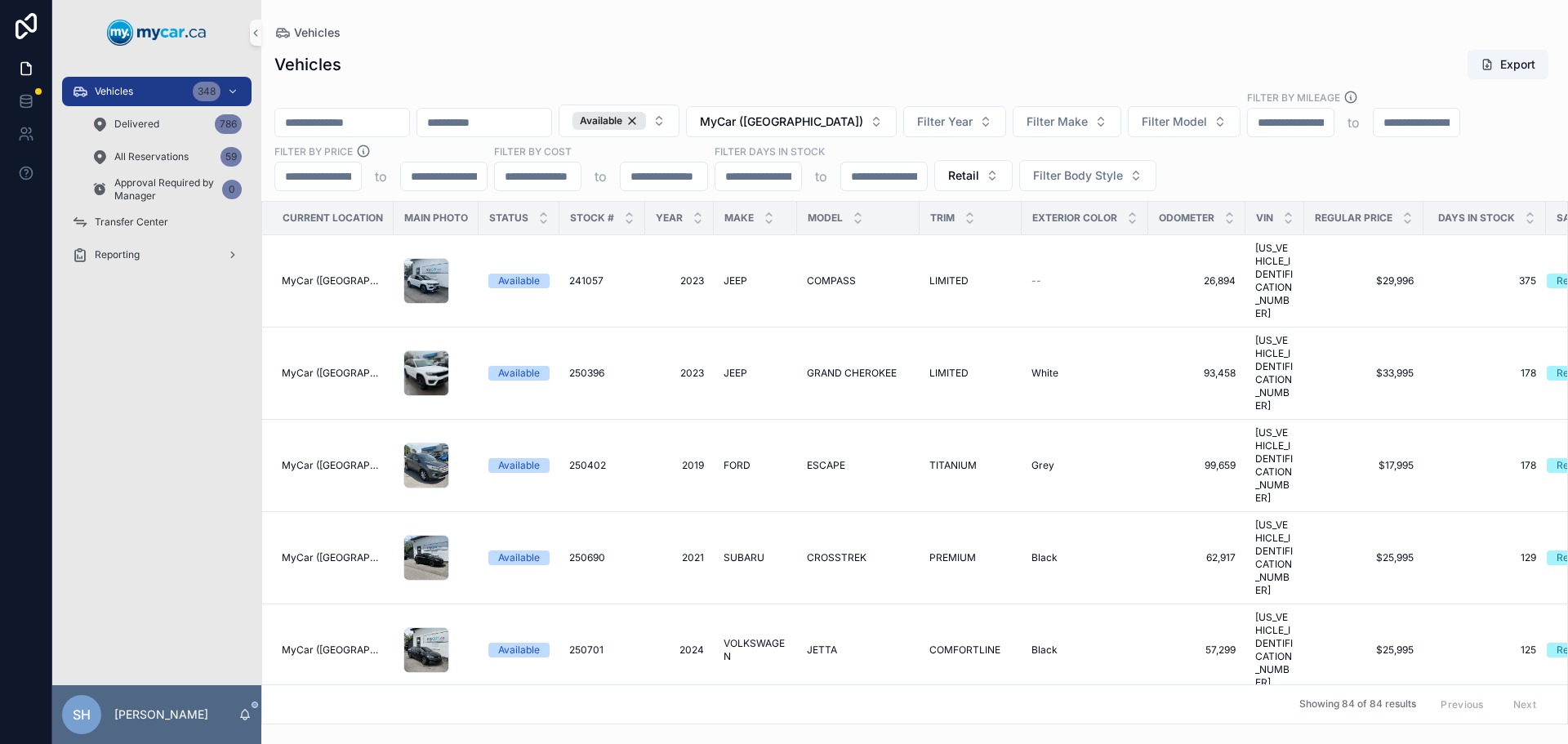
click at [789, 76] on div "Vehicles Export" at bounding box center [915, 64] width 1281 height 31
click at [322, 124] on input "scrollable content" at bounding box center [342, 122] width 134 height 23
type input "******"
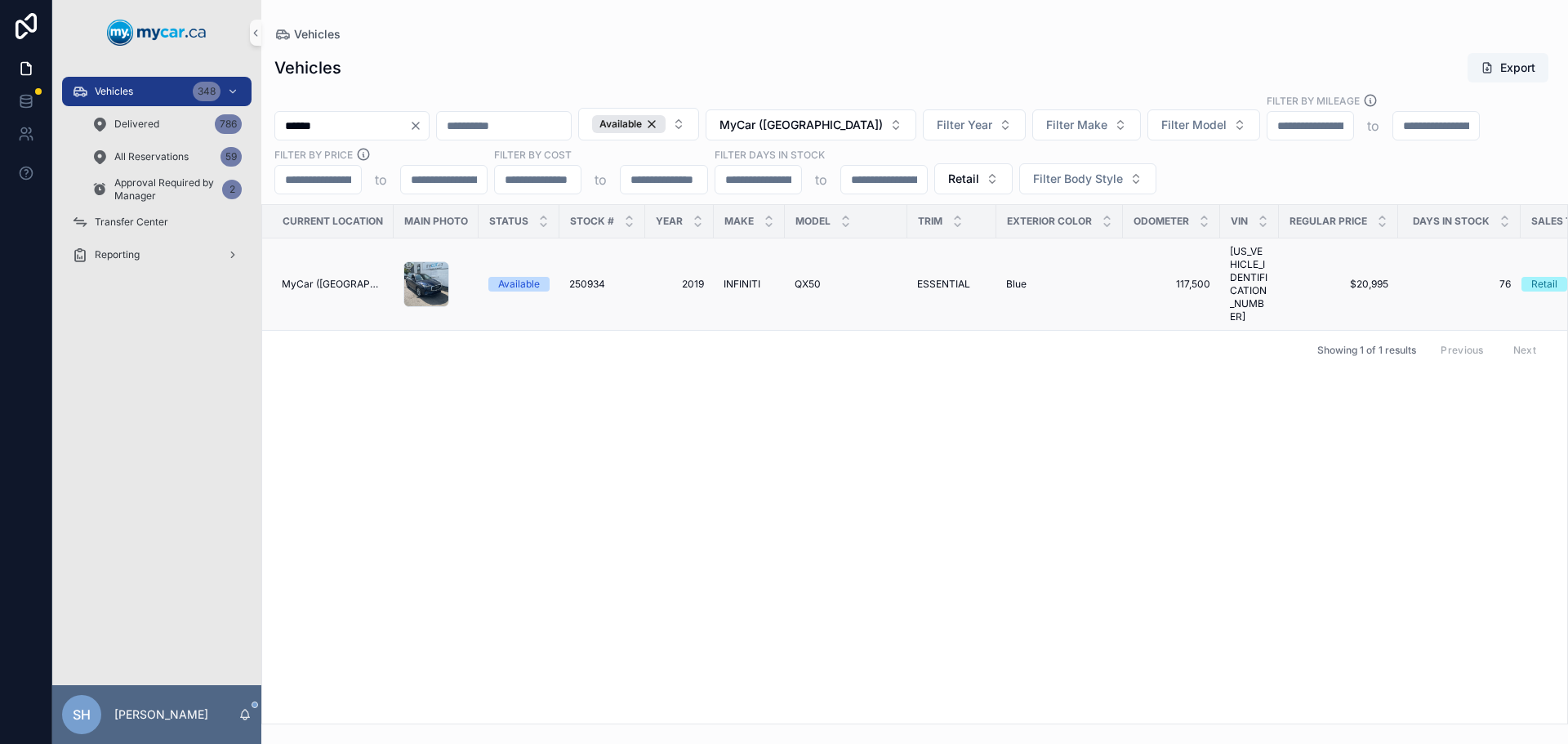
click at [737, 277] on span "INFINITI" at bounding box center [743, 284] width 37 height 13
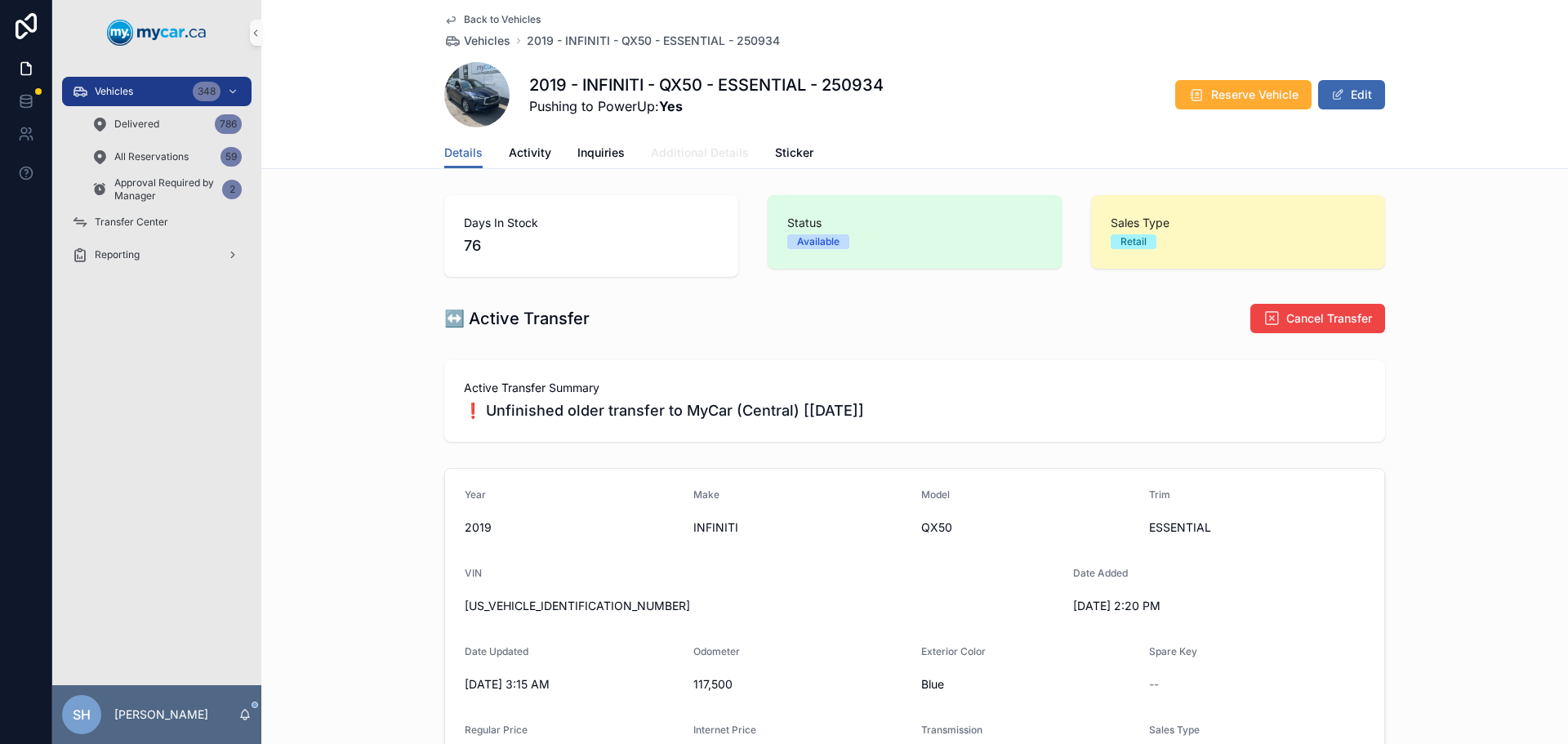
click at [688, 152] on span "Additional Details" at bounding box center [700, 153] width 98 height 17
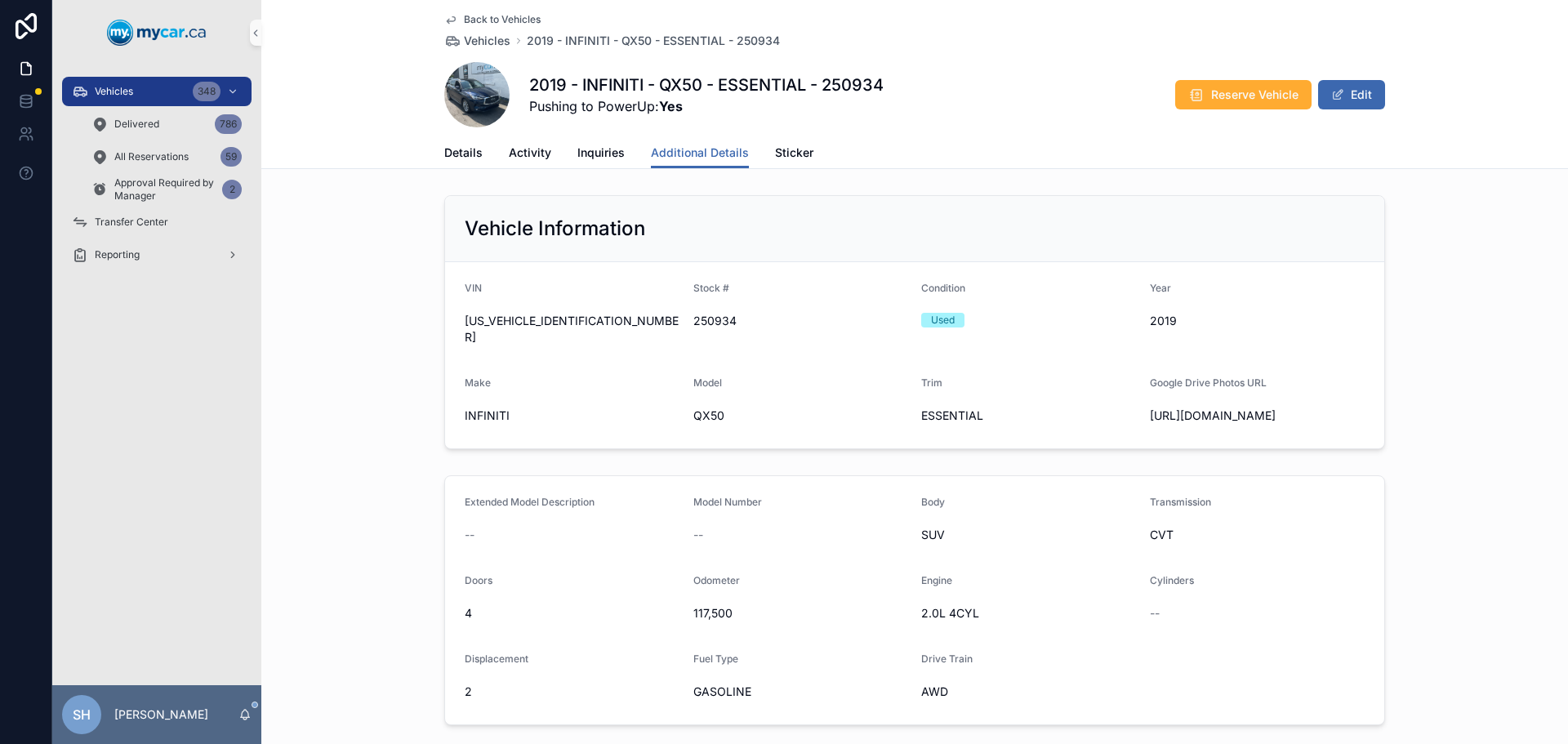
click at [390, 103] on div "Back to Vehicles Vehicles 2019 - INFINITI - QX50 - ESSENTIAL - 250934 2019 - IN…" at bounding box center [915, 85] width 1307 height 169
click at [141, 98] on div "Vehicles 348" at bounding box center [157, 91] width 170 height 26
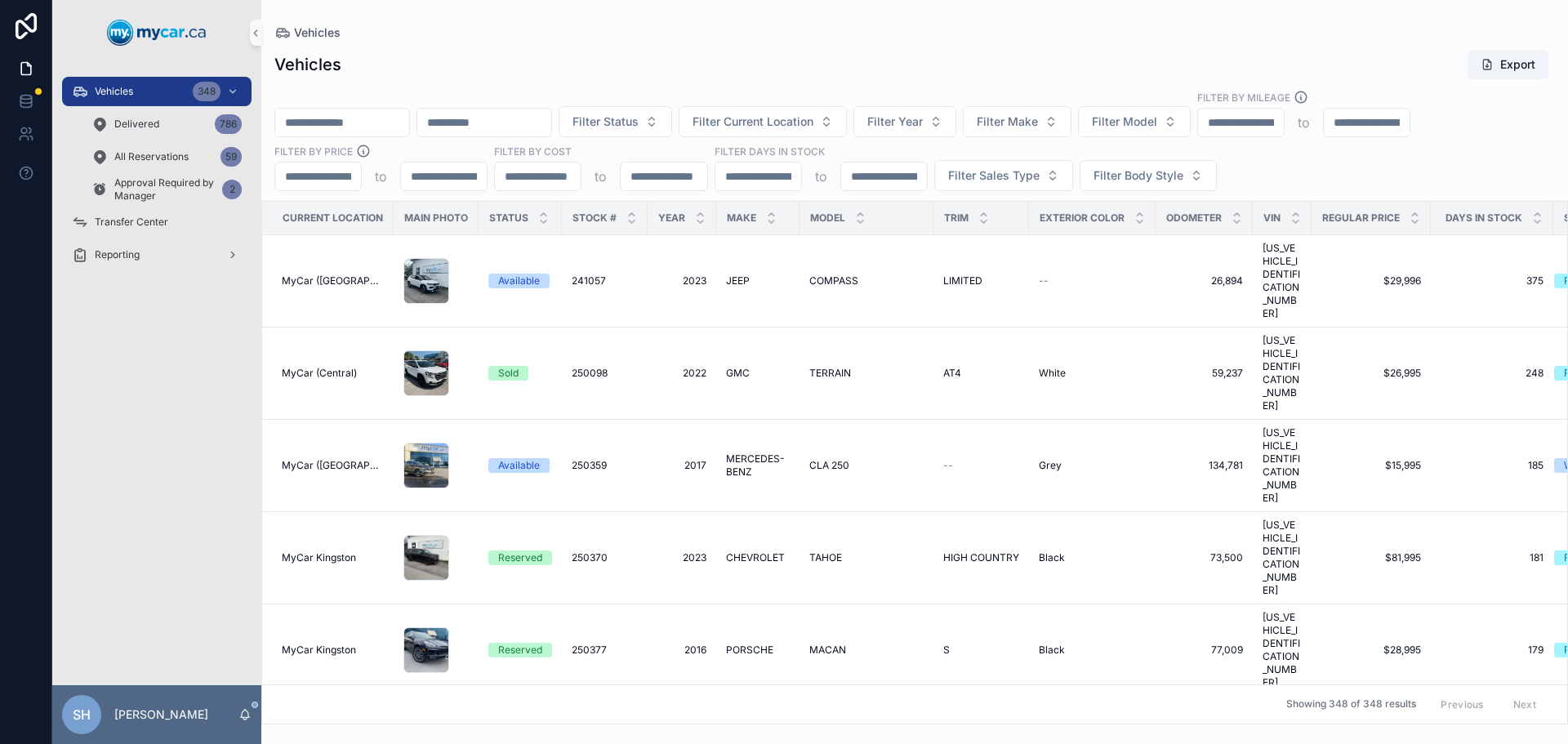
click at [352, 122] on input "scrollable content" at bounding box center [342, 122] width 134 height 23
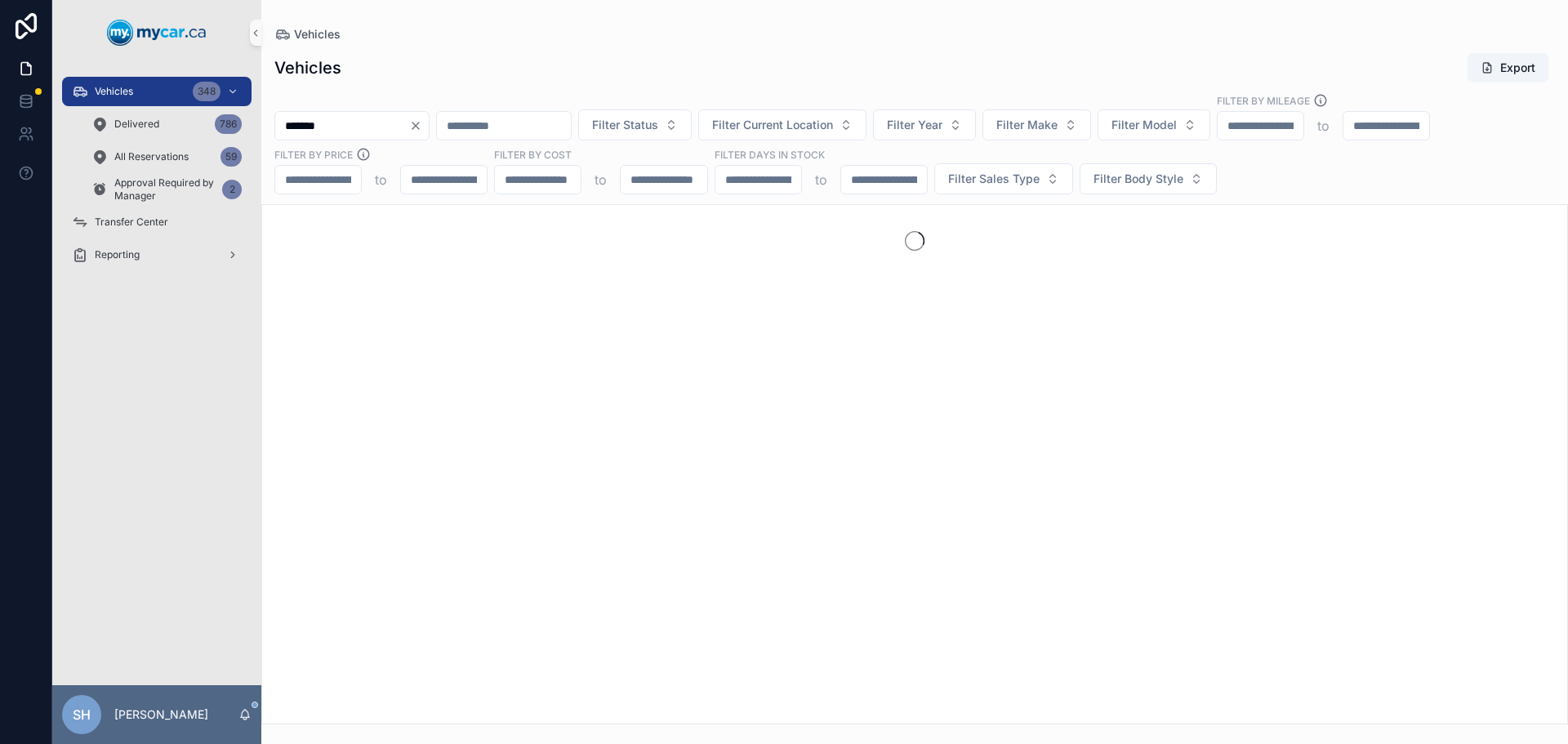
type input "*******"
click at [170, 126] on div "Delivered 786" at bounding box center [166, 124] width 150 height 26
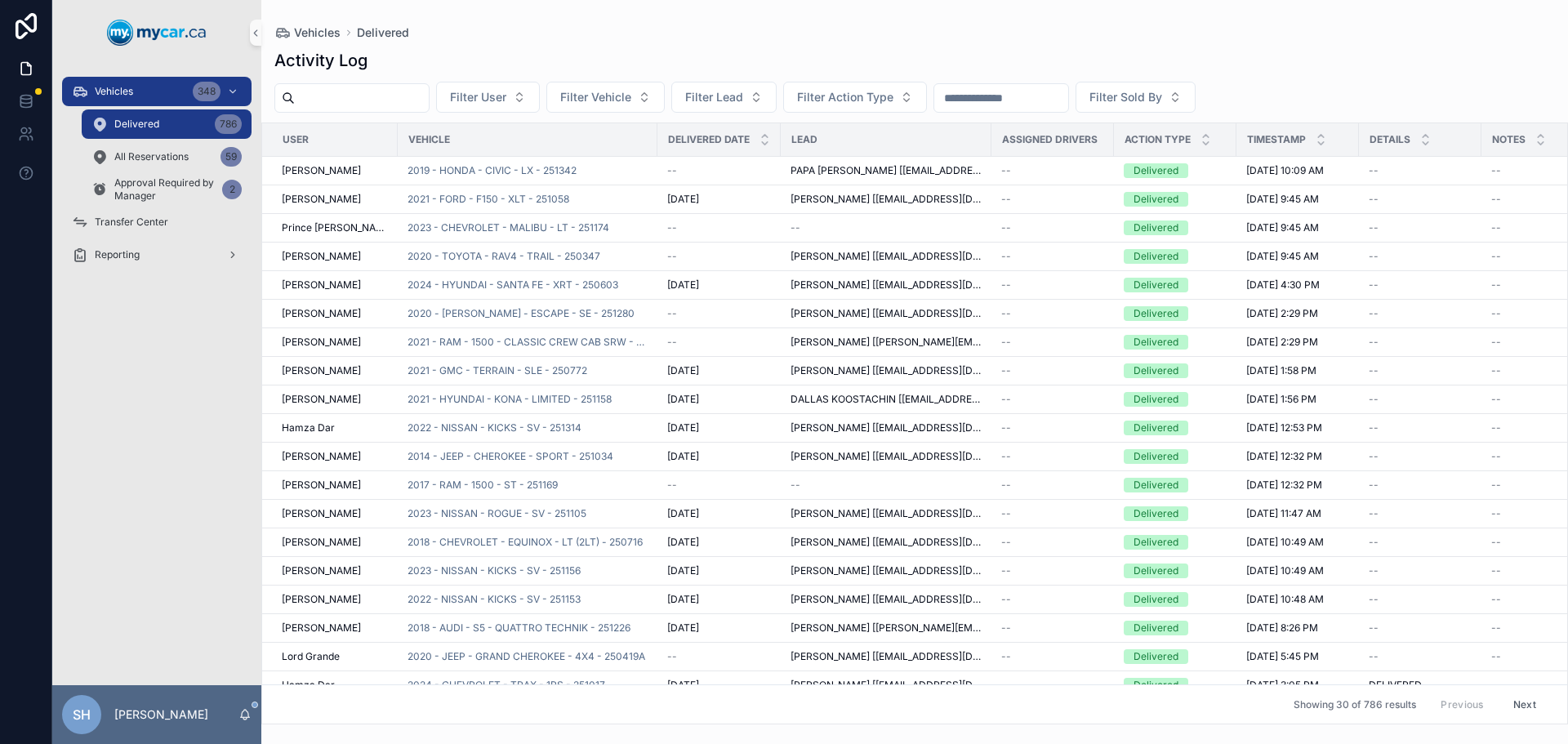
click at [333, 101] on input "scrollable content" at bounding box center [361, 98] width 134 height 23
type input "*******"
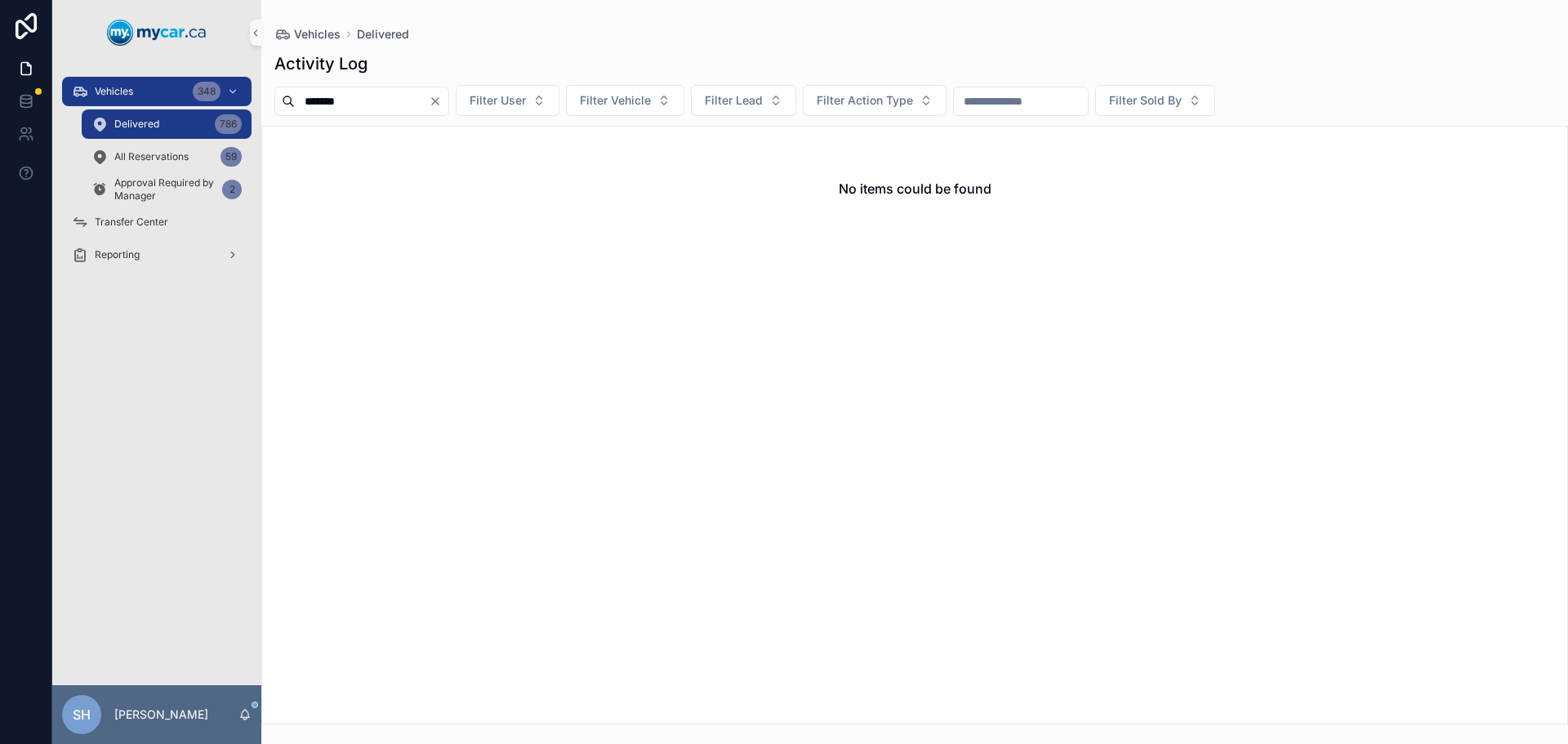
click at [450, 94] on div "*******" at bounding box center [362, 101] width 175 height 29
click at [160, 83] on div "Vehicles 348" at bounding box center [157, 91] width 170 height 26
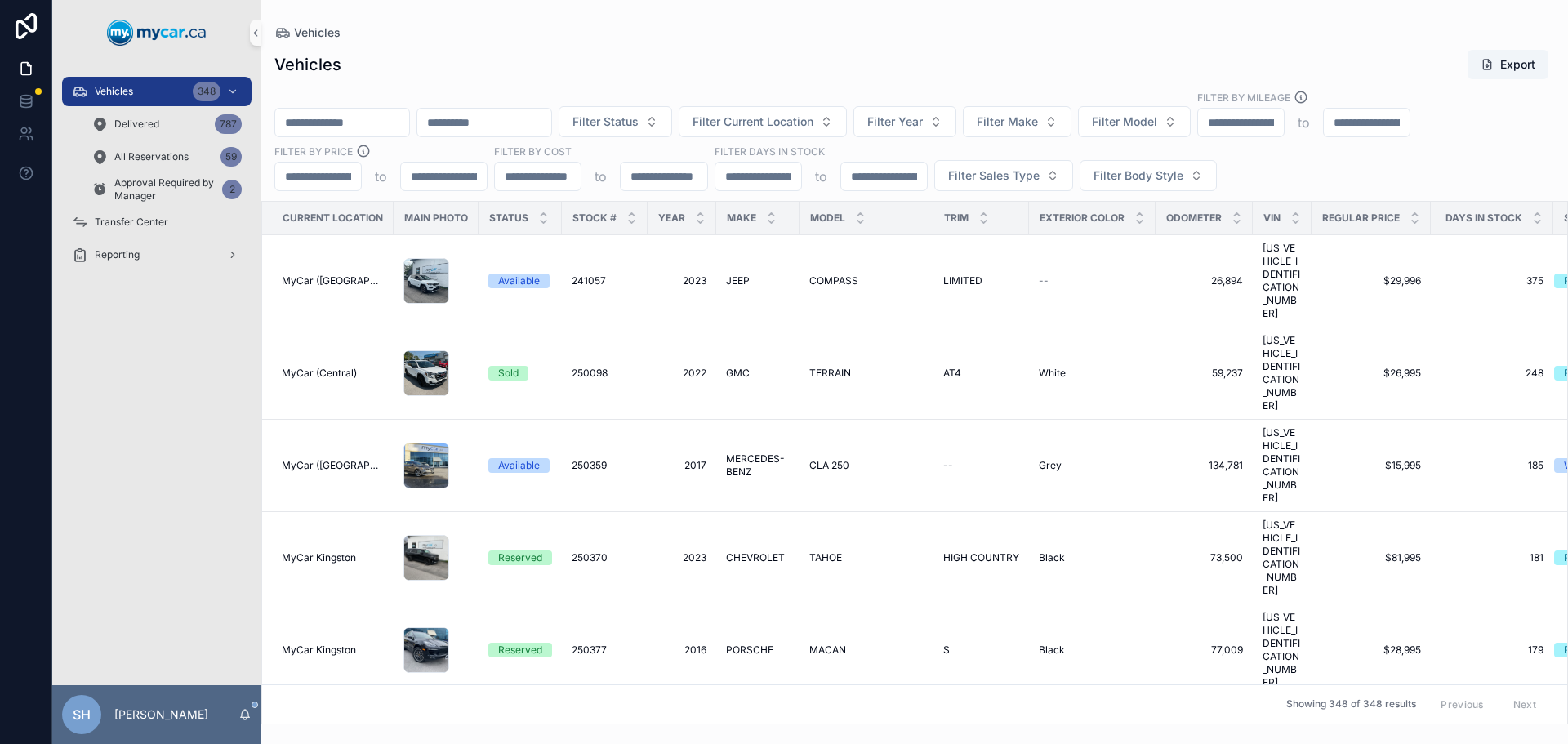
click at [369, 119] on input "scrollable content" at bounding box center [342, 122] width 134 height 23
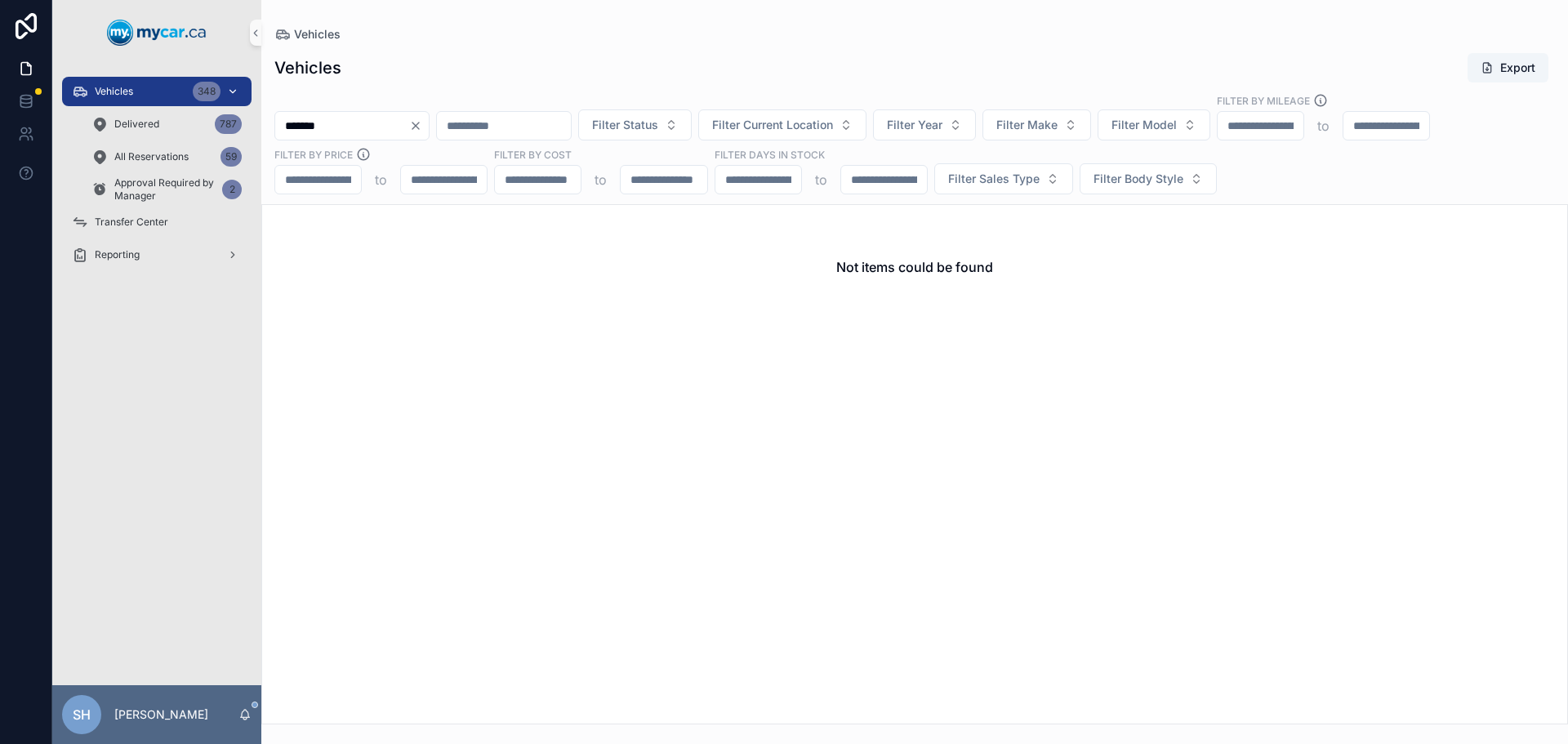
click at [116, 89] on span "Vehicles" at bounding box center [114, 91] width 39 height 13
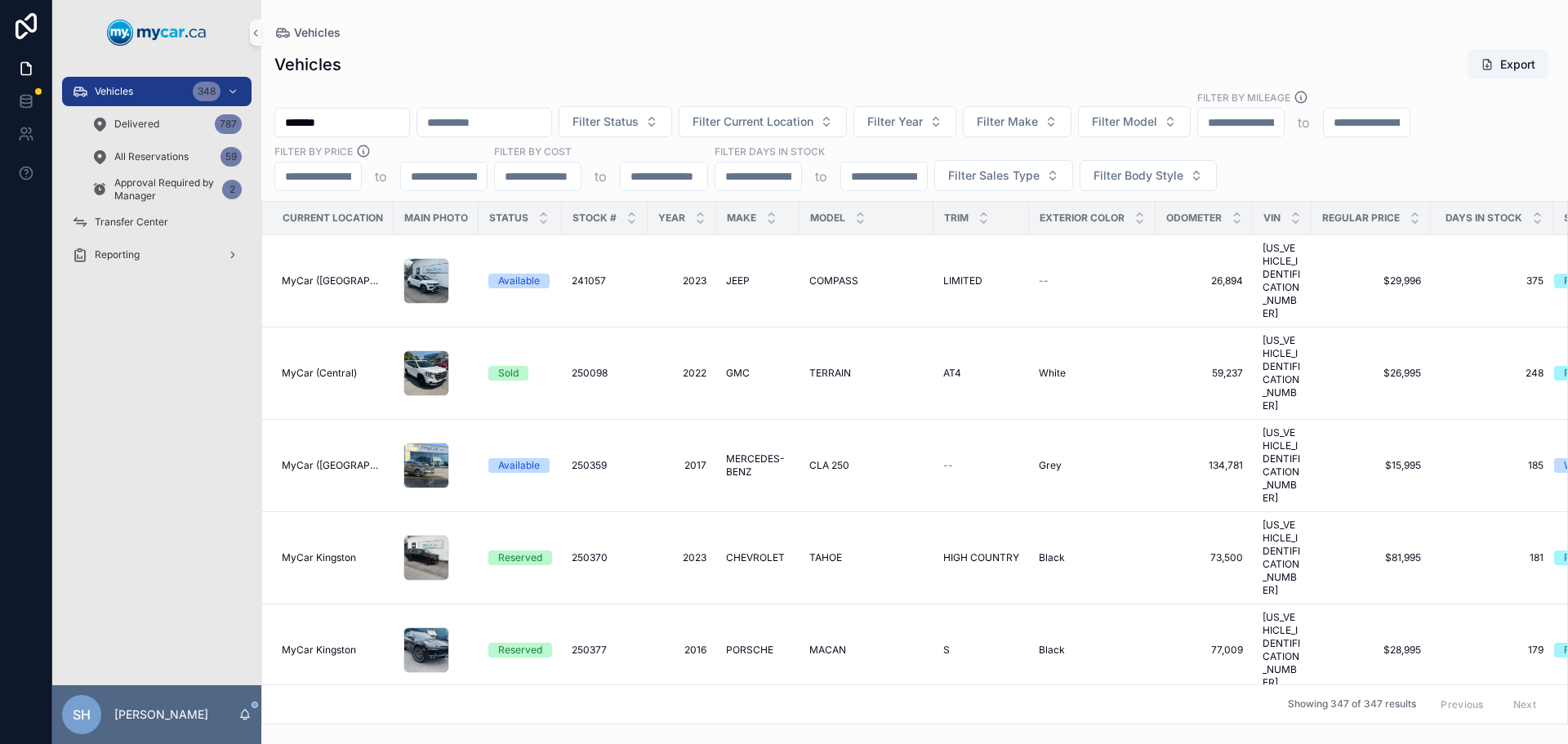
click at [462, 60] on div "Vehicles Export" at bounding box center [915, 64] width 1281 height 31
drag, startPoint x: 346, startPoint y: 119, endPoint x: 289, endPoint y: 130, distance: 58.1
click at [289, 130] on input "*******" at bounding box center [342, 122] width 134 height 23
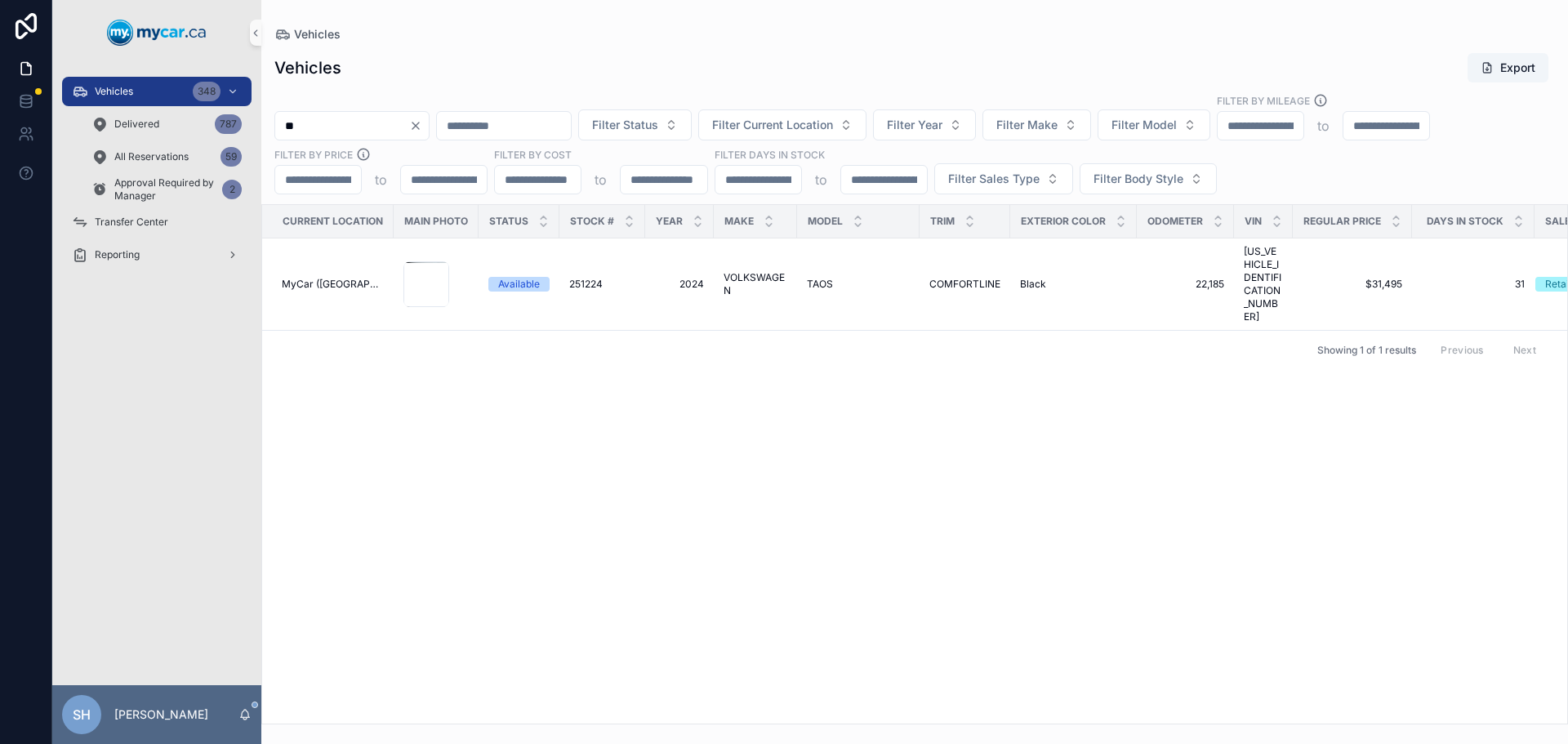
type input "*"
click at [421, 51] on div "Vehicles Export Filter Status Filter Current Location Filter Year Filter Make F…" at bounding box center [915, 383] width 1307 height 681
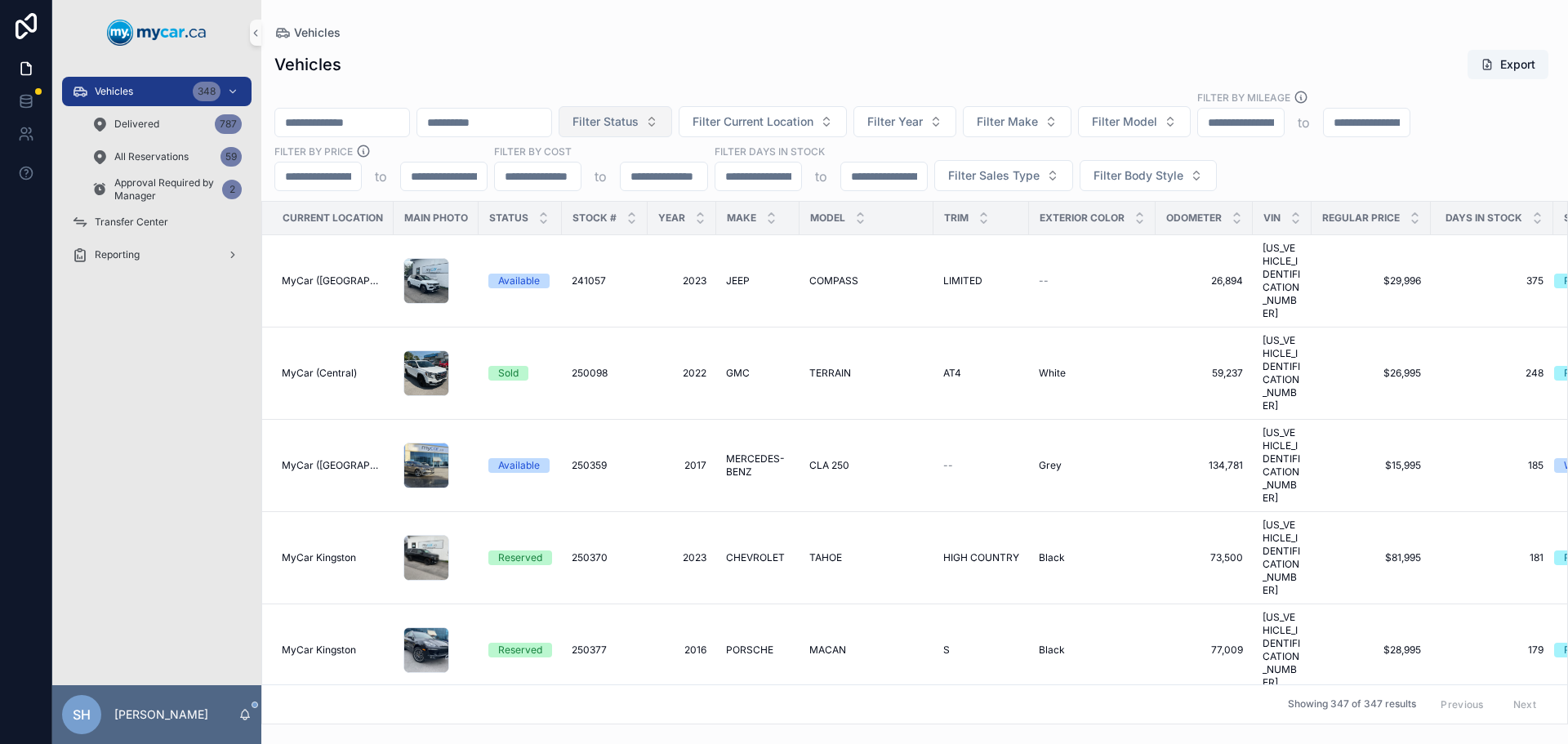
click at [638, 123] on span "Filter Status" at bounding box center [605, 122] width 66 height 17
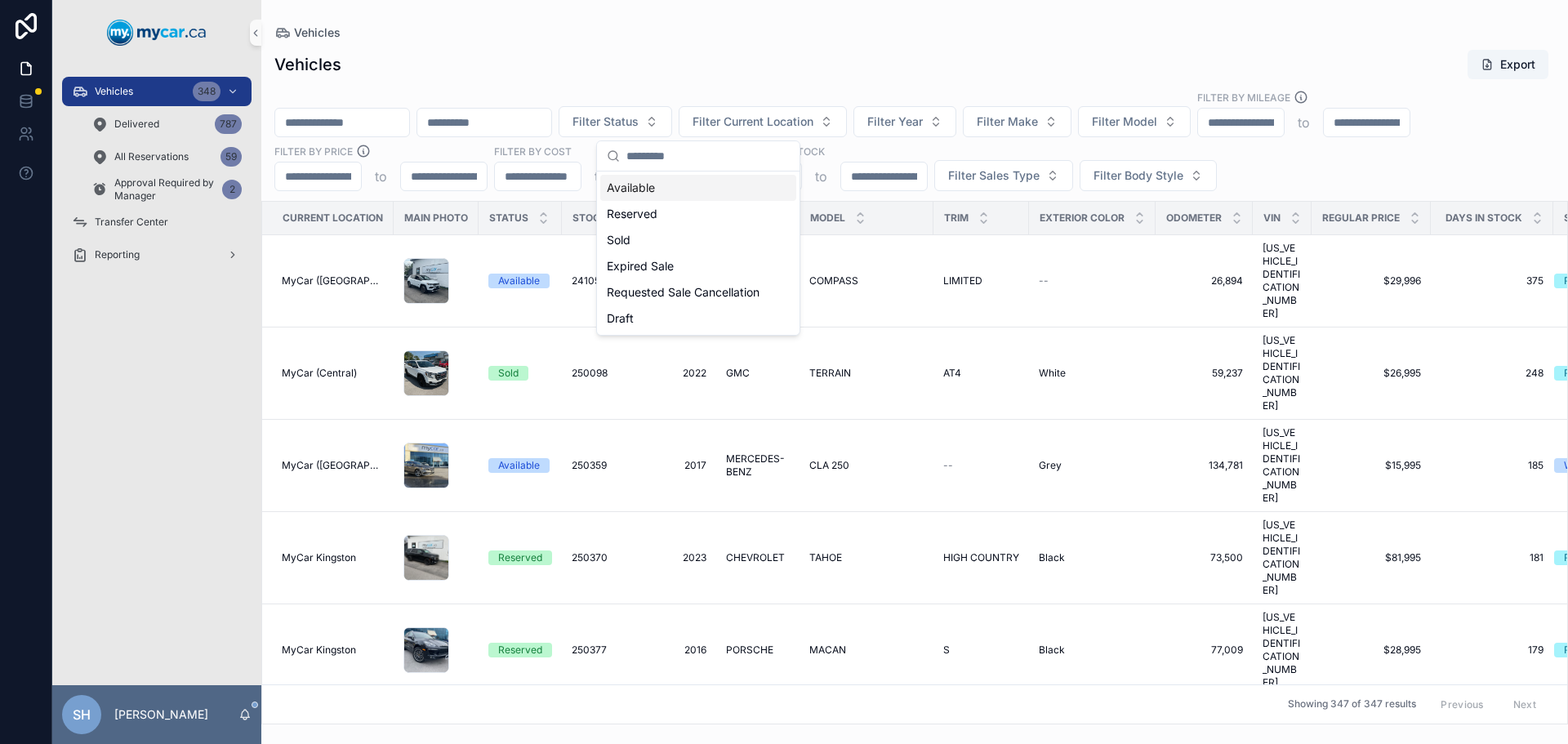
click at [757, 54] on div "Vehicles Export" at bounding box center [915, 64] width 1281 height 31
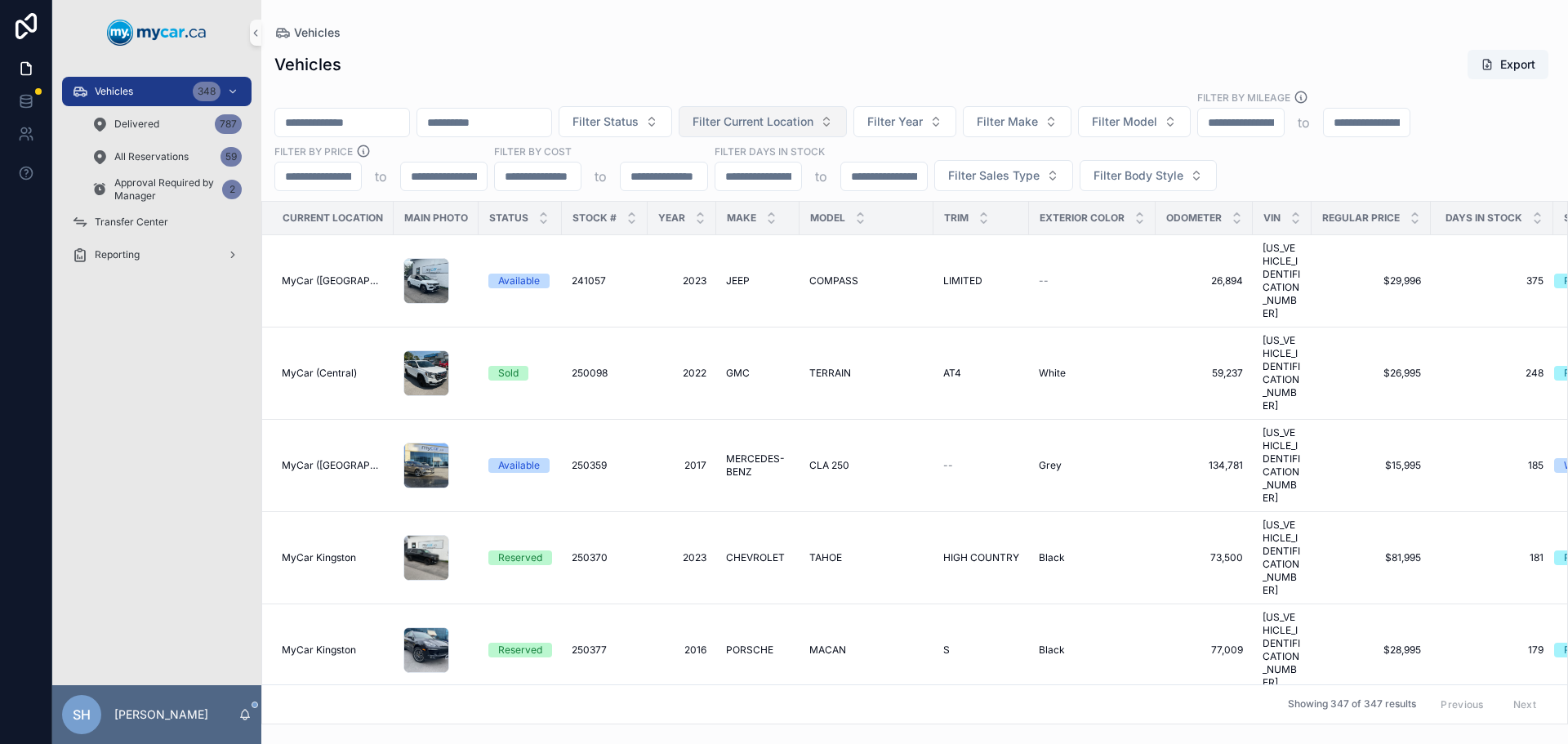
click at [813, 114] on span "Filter Current Location" at bounding box center [753, 122] width 121 height 17
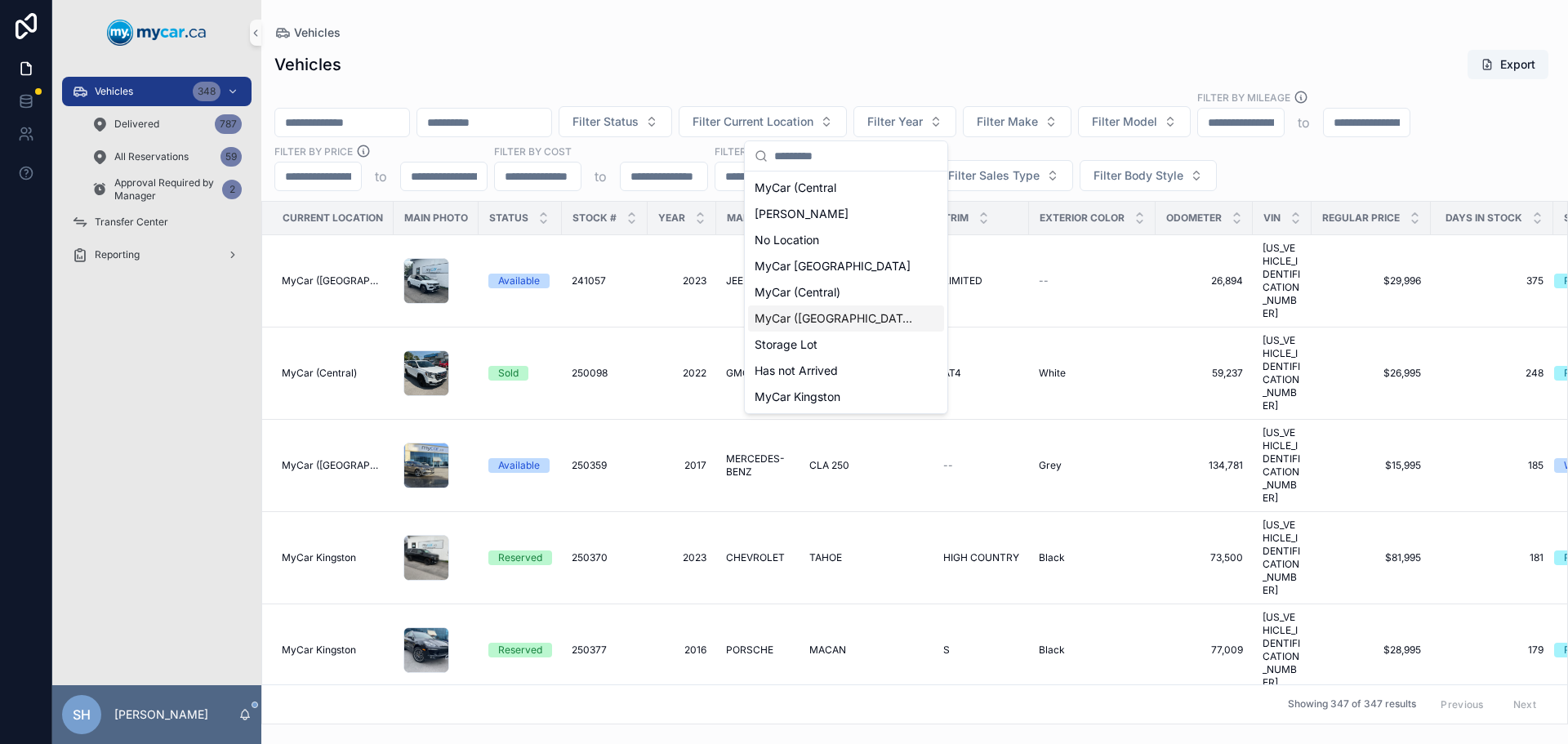
click at [842, 320] on span "MyCar ([GEOGRAPHIC_DATA])" at bounding box center [836, 319] width 163 height 17
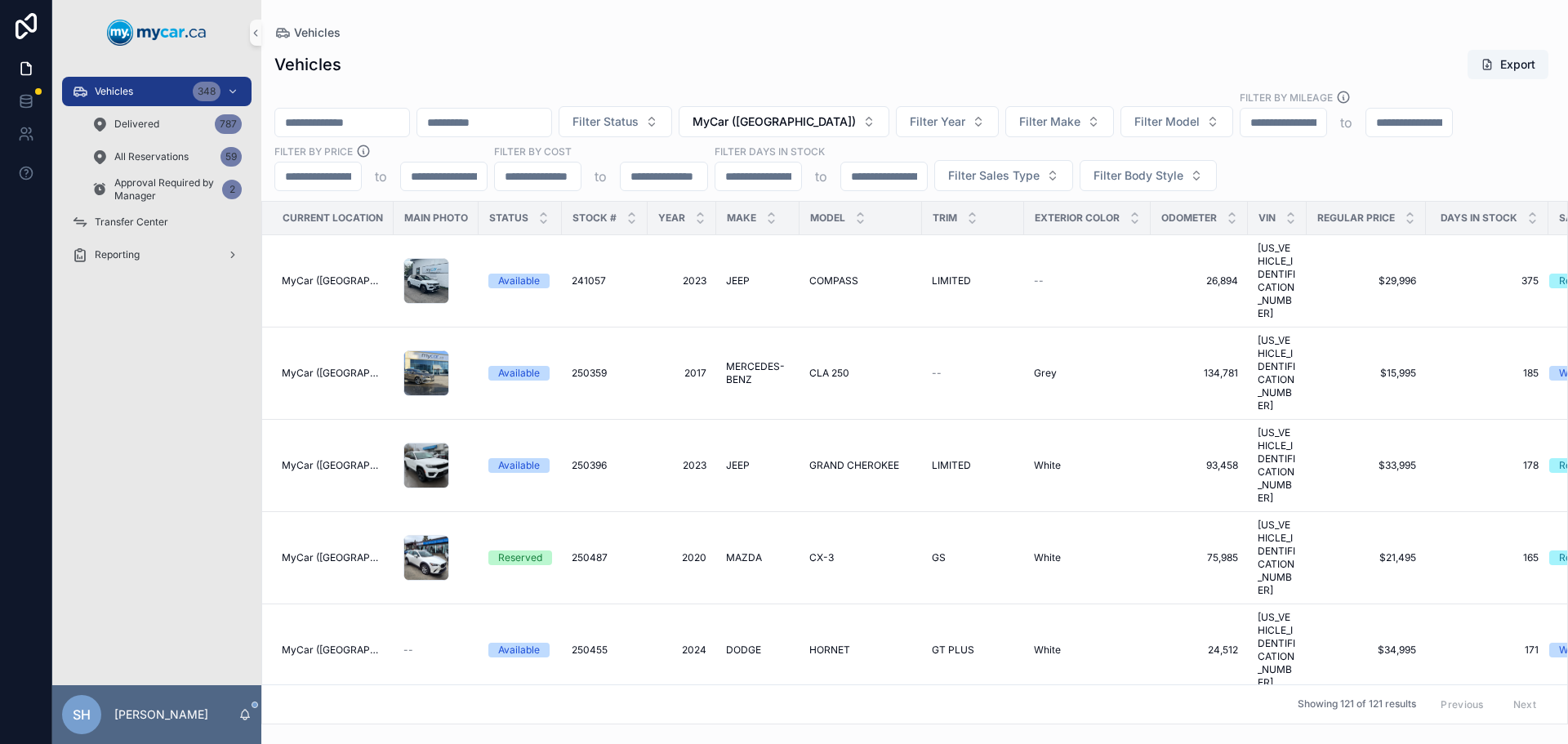
click at [881, 71] on div "Vehicles Export" at bounding box center [915, 64] width 1281 height 31
click at [942, 124] on span "Filter Year" at bounding box center [938, 122] width 55 height 17
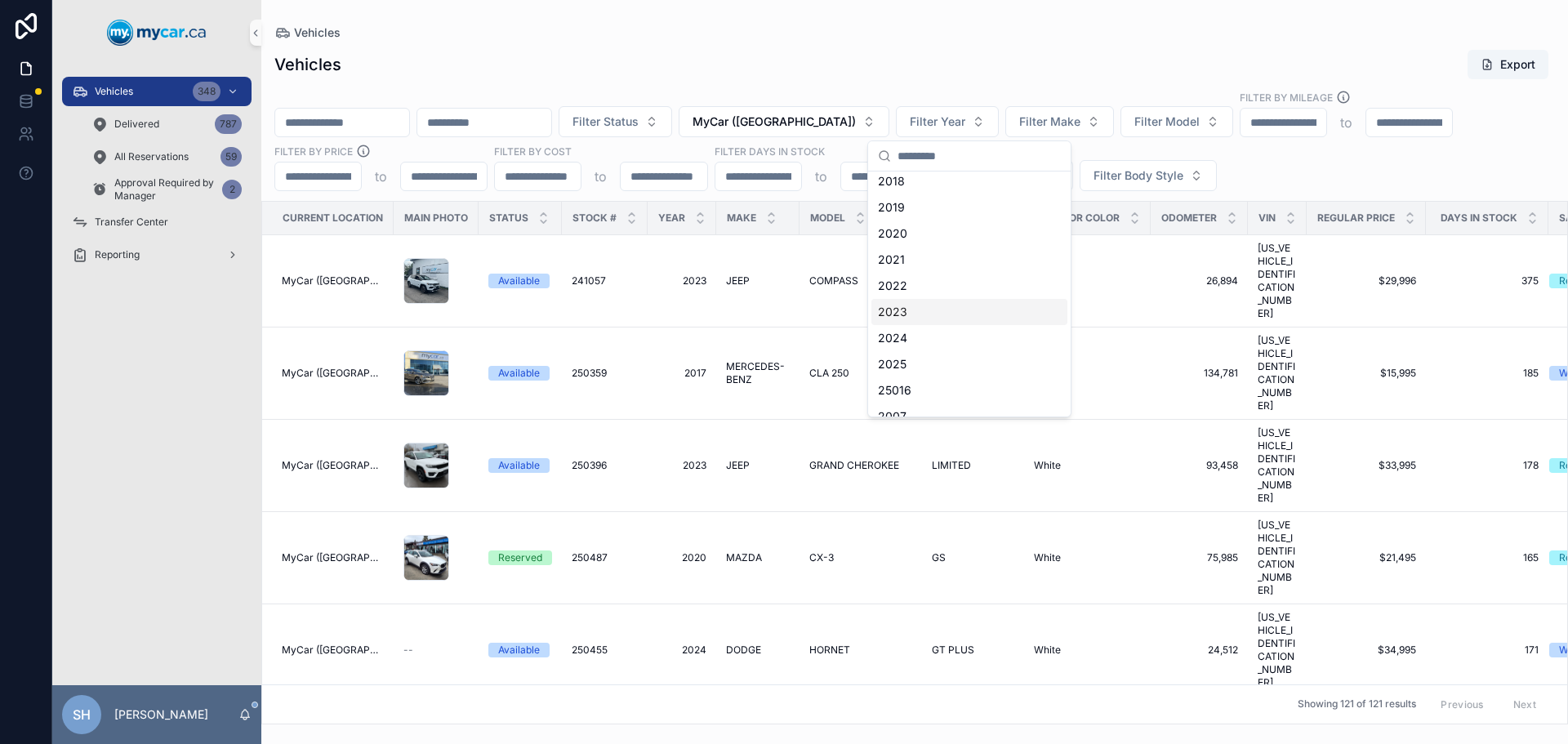
click at [919, 314] on div "2023" at bounding box center [969, 311] width 196 height 26
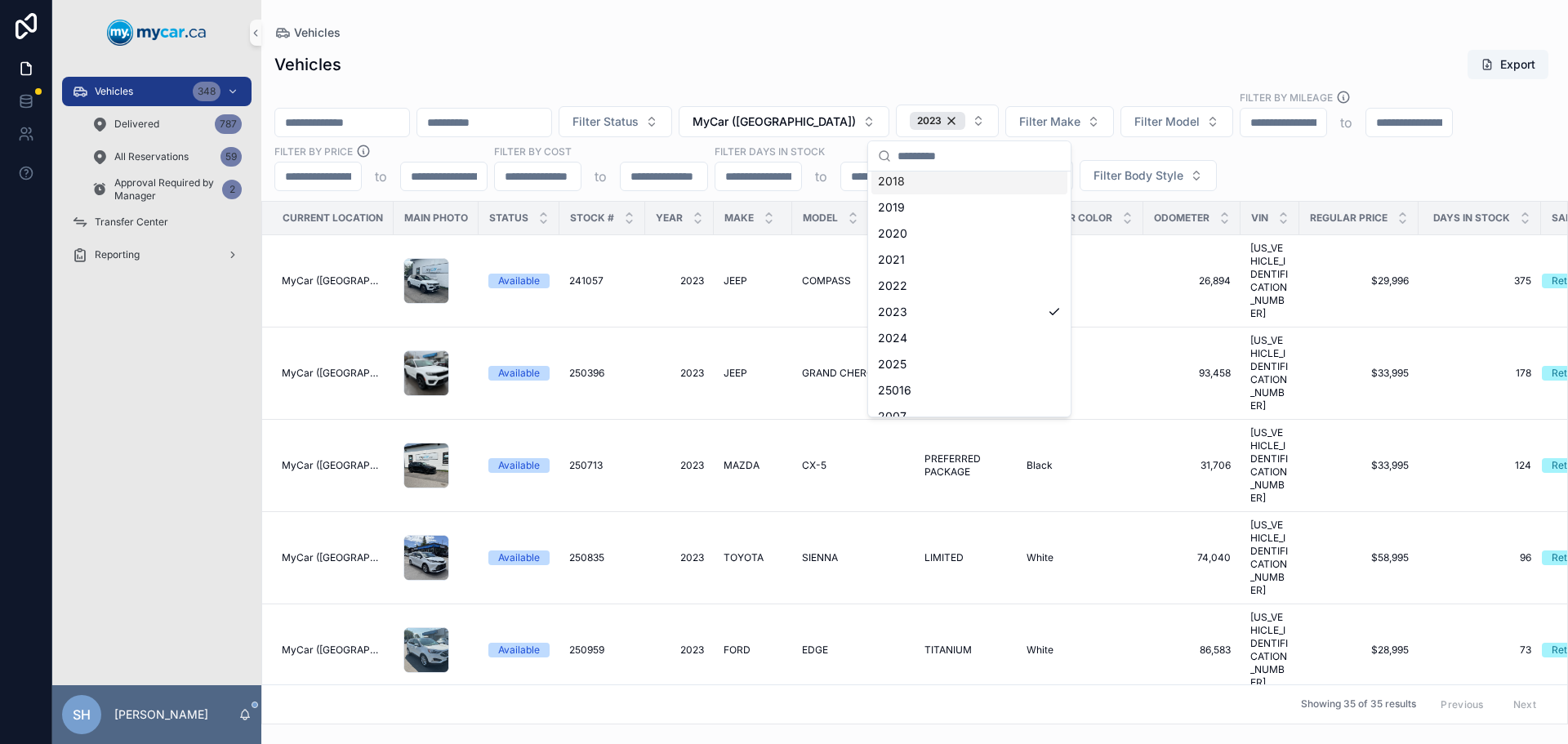
click at [957, 78] on div "Vehicles Export Filter Status MyCar ([GEOGRAPHIC_DATA]) 2023 Filter Make Filter…" at bounding box center [915, 382] width 1307 height 685
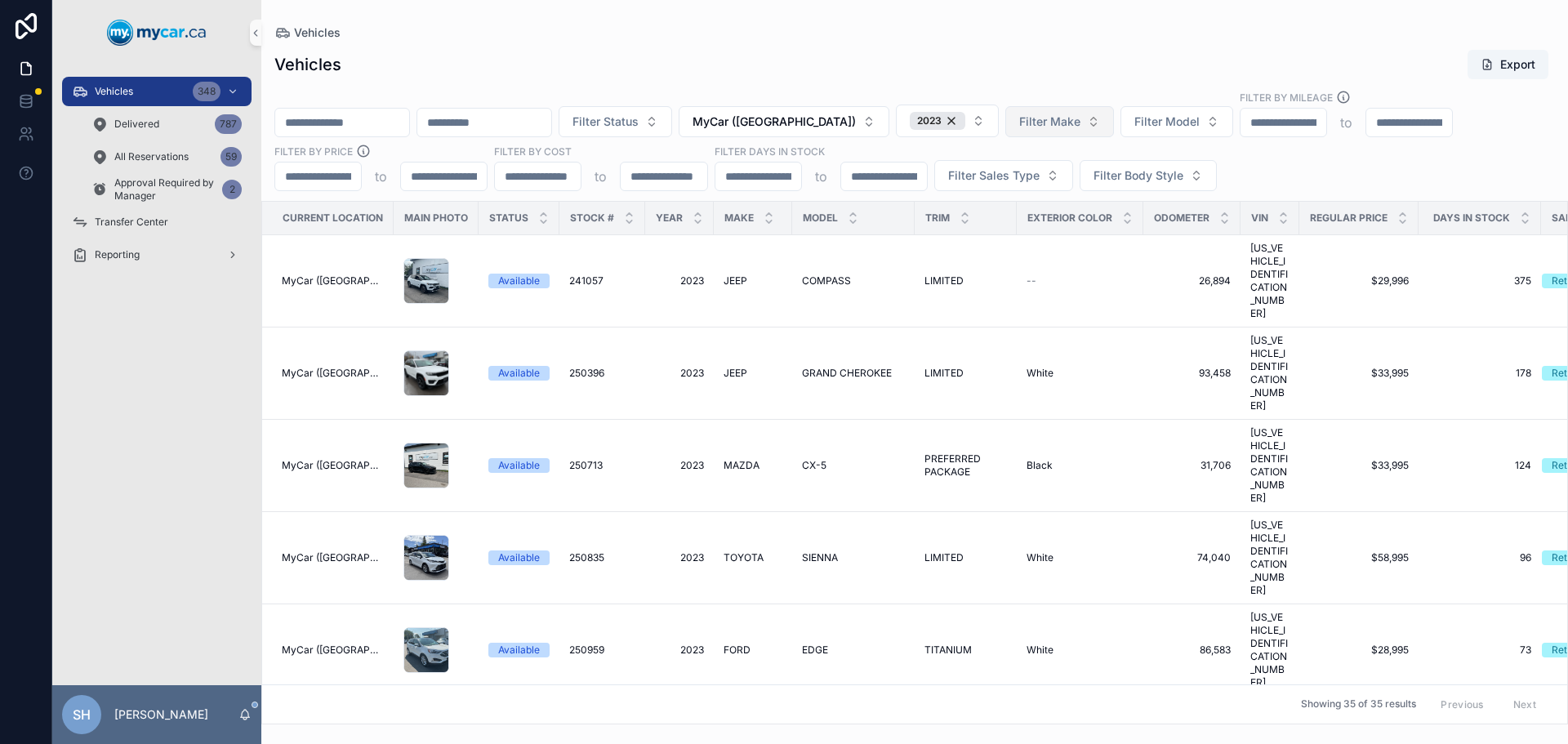
click at [1070, 120] on span "Filter Make" at bounding box center [1049, 122] width 61 height 17
type input "***"
click at [1031, 213] on span "SUBARU" at bounding box center [1013, 214] width 47 height 17
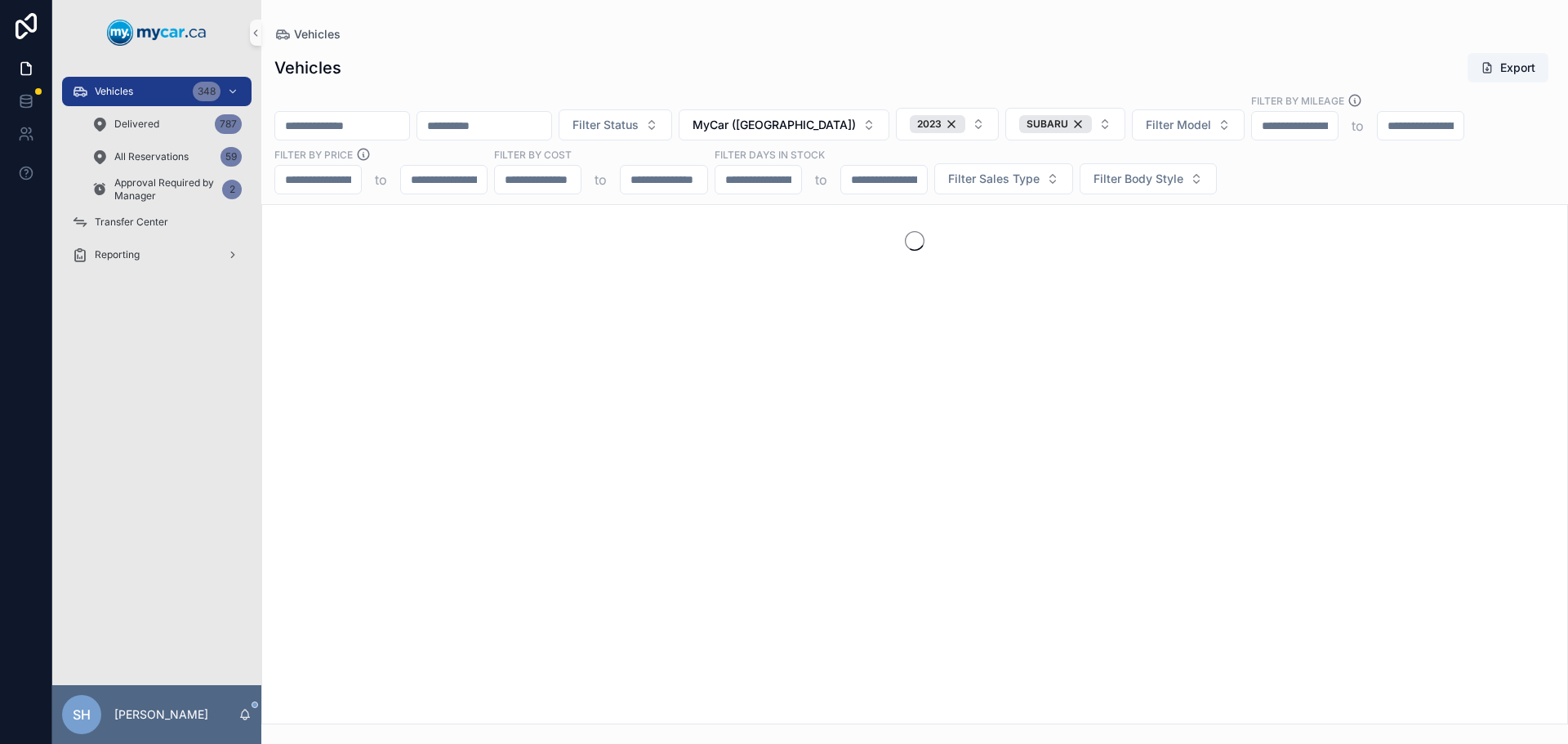
click at [990, 61] on div "Vehicles Export" at bounding box center [915, 68] width 1281 height 31
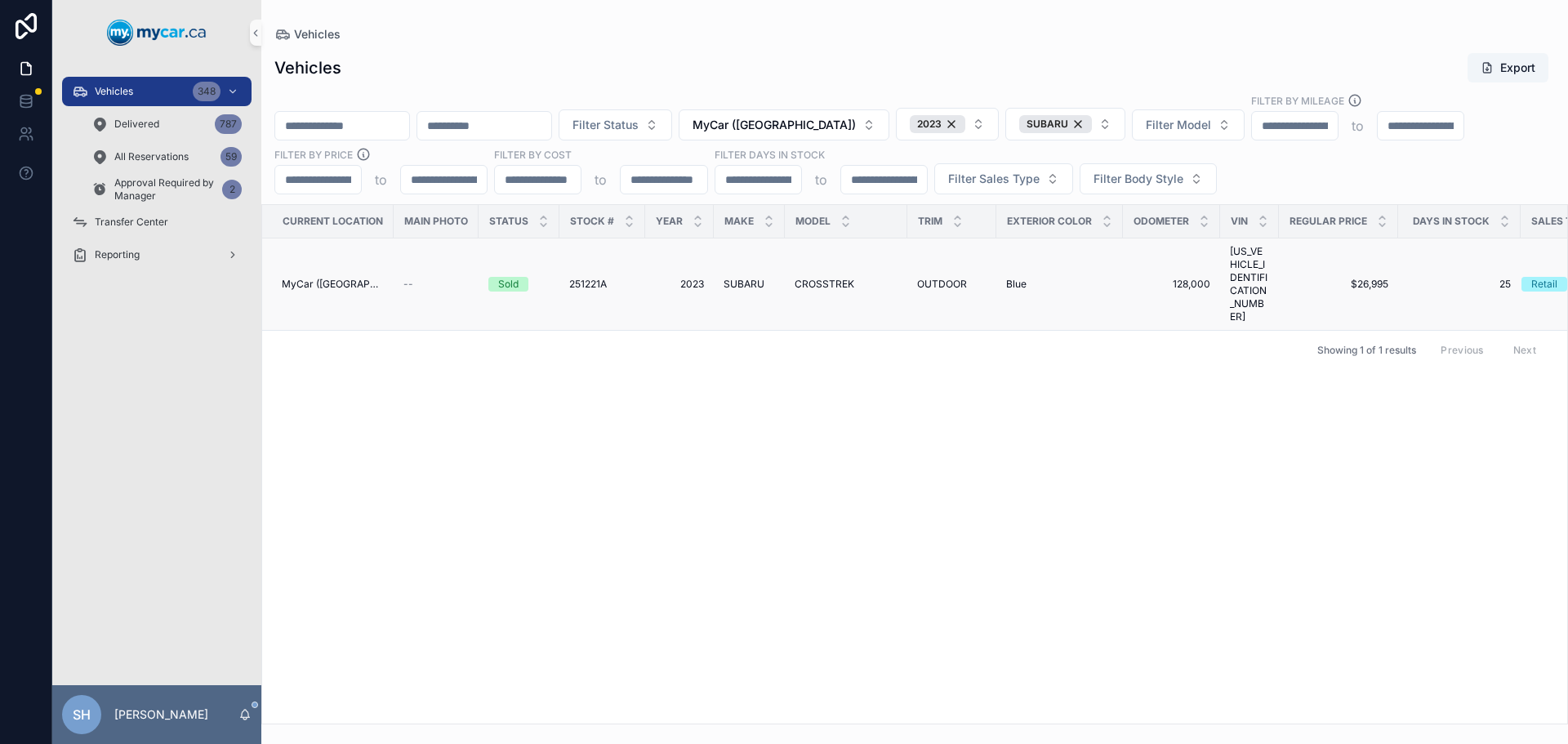
click at [579, 277] on span "251221A" at bounding box center [588, 284] width 38 height 13
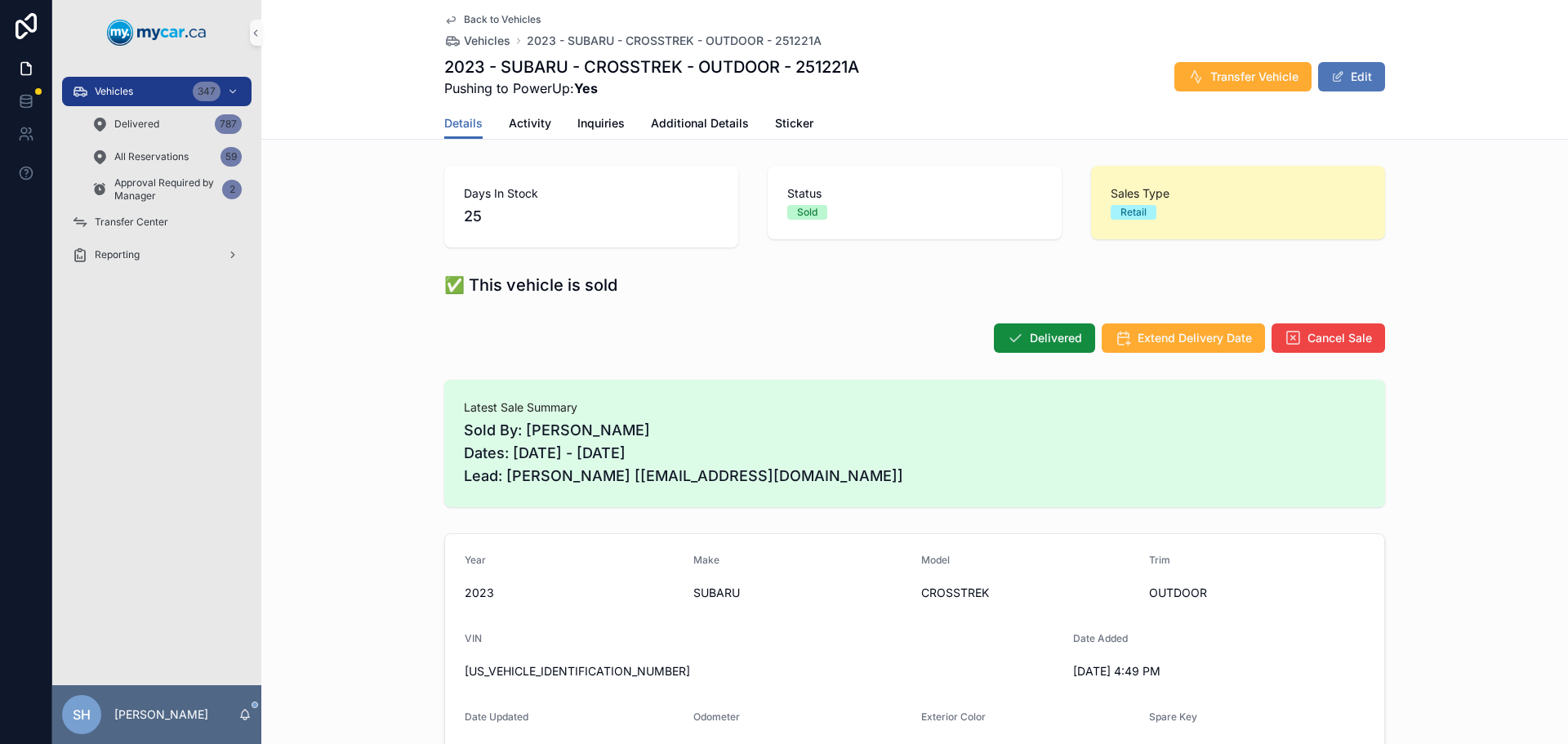
click at [1360, 79] on button "Edit" at bounding box center [1352, 76] width 67 height 29
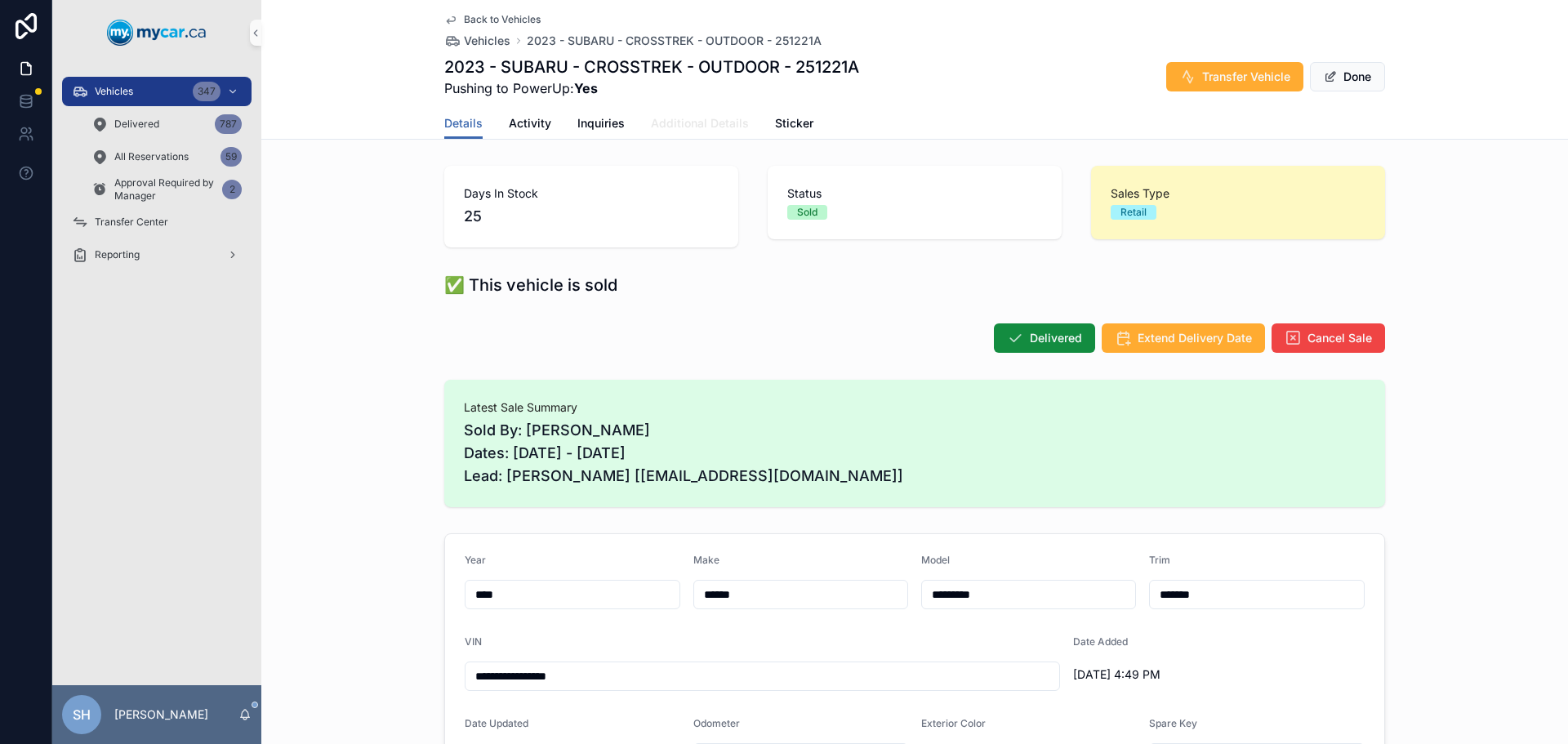
click at [700, 120] on span "Additional Details" at bounding box center [700, 123] width 98 height 17
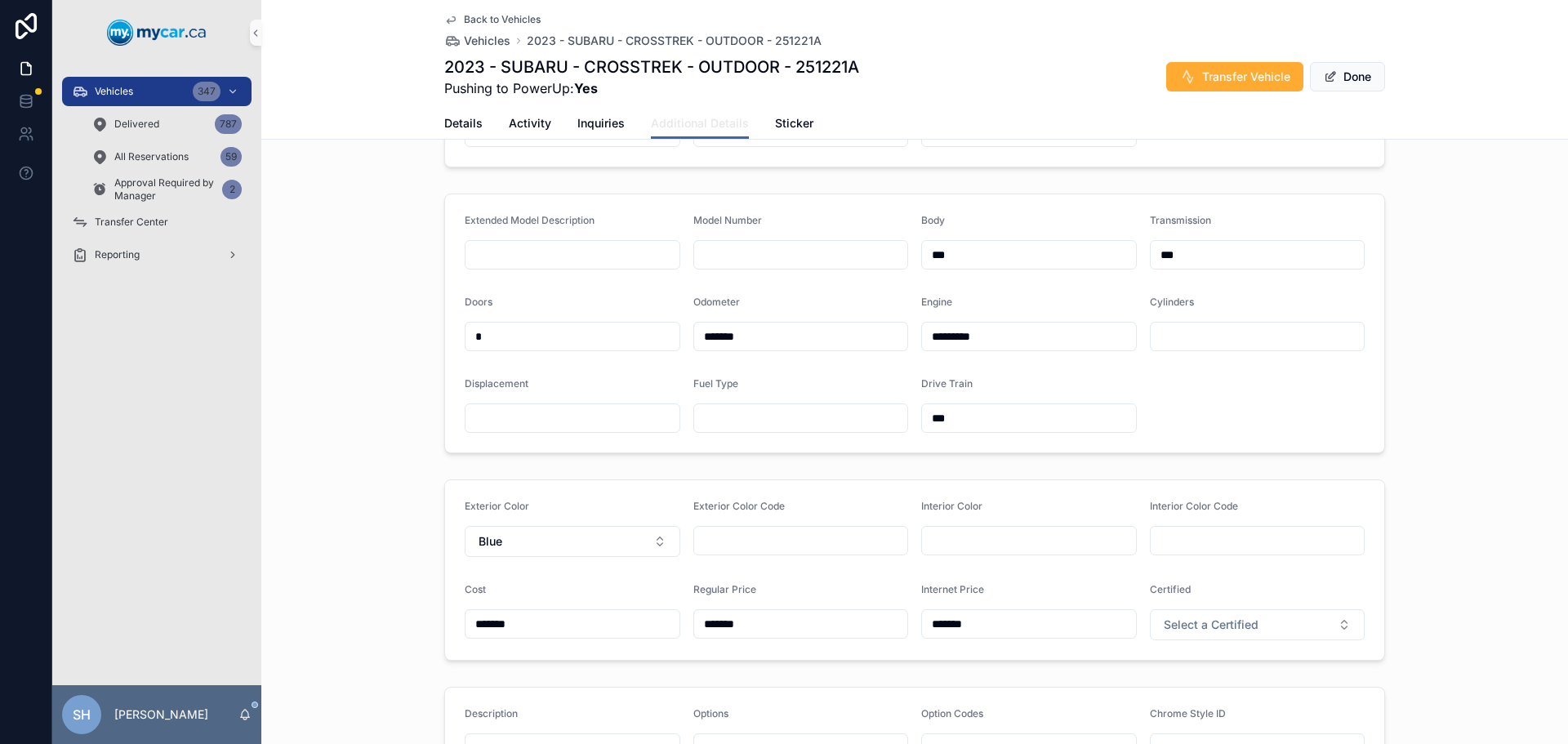
scroll to position [245, 0]
drag, startPoint x: 787, startPoint y: 355, endPoint x: 668, endPoint y: 352, distance: 119.0
click at [668, 352] on form "Extended Model Description Model Number Body *** Transmission *** Doors * Odome…" at bounding box center [915, 322] width 940 height 258
type input "*******"
click at [362, 365] on div "Extended Model Description Model Number Body *** Transmission *** Doors * Odome…" at bounding box center [915, 322] width 1307 height 273
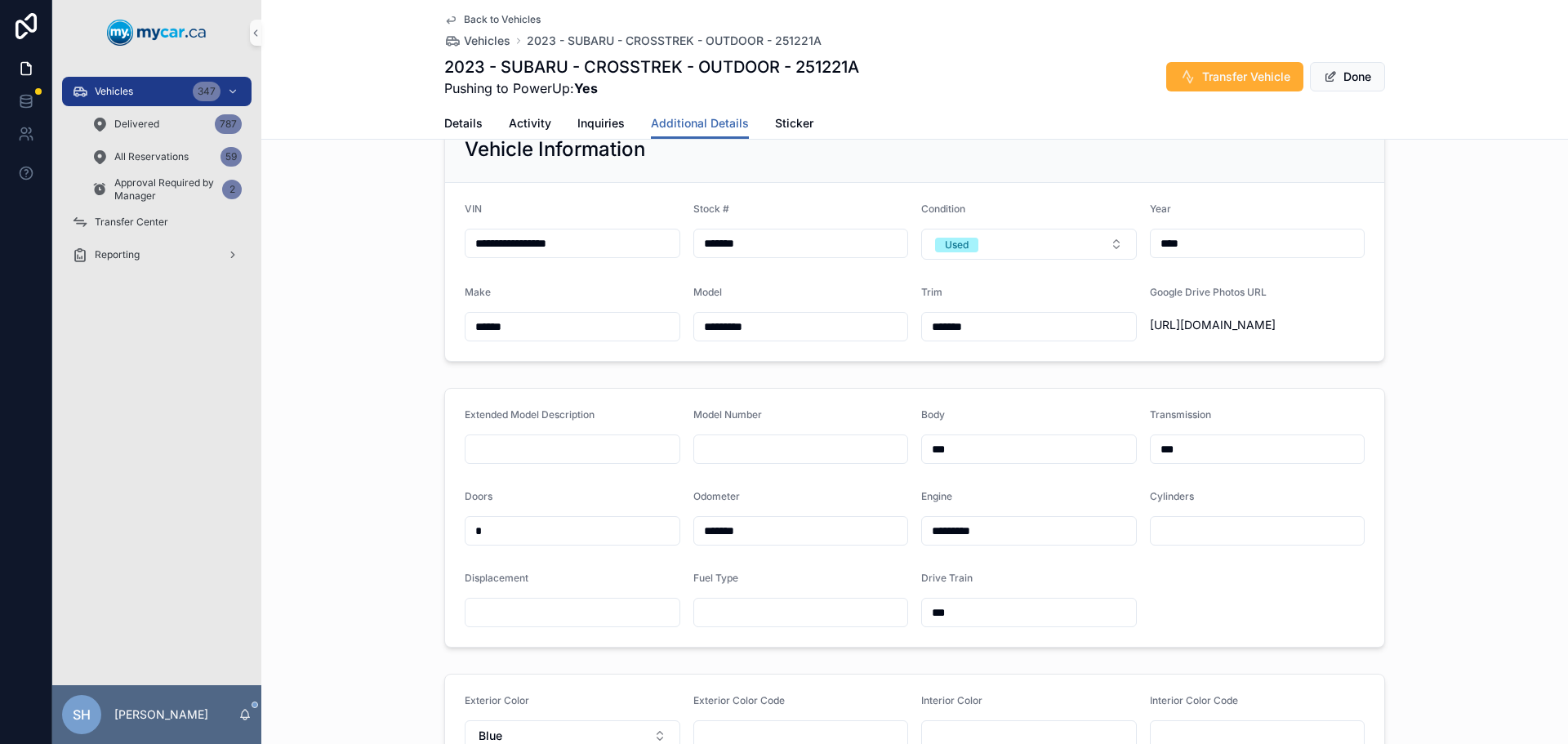
scroll to position [0, 0]
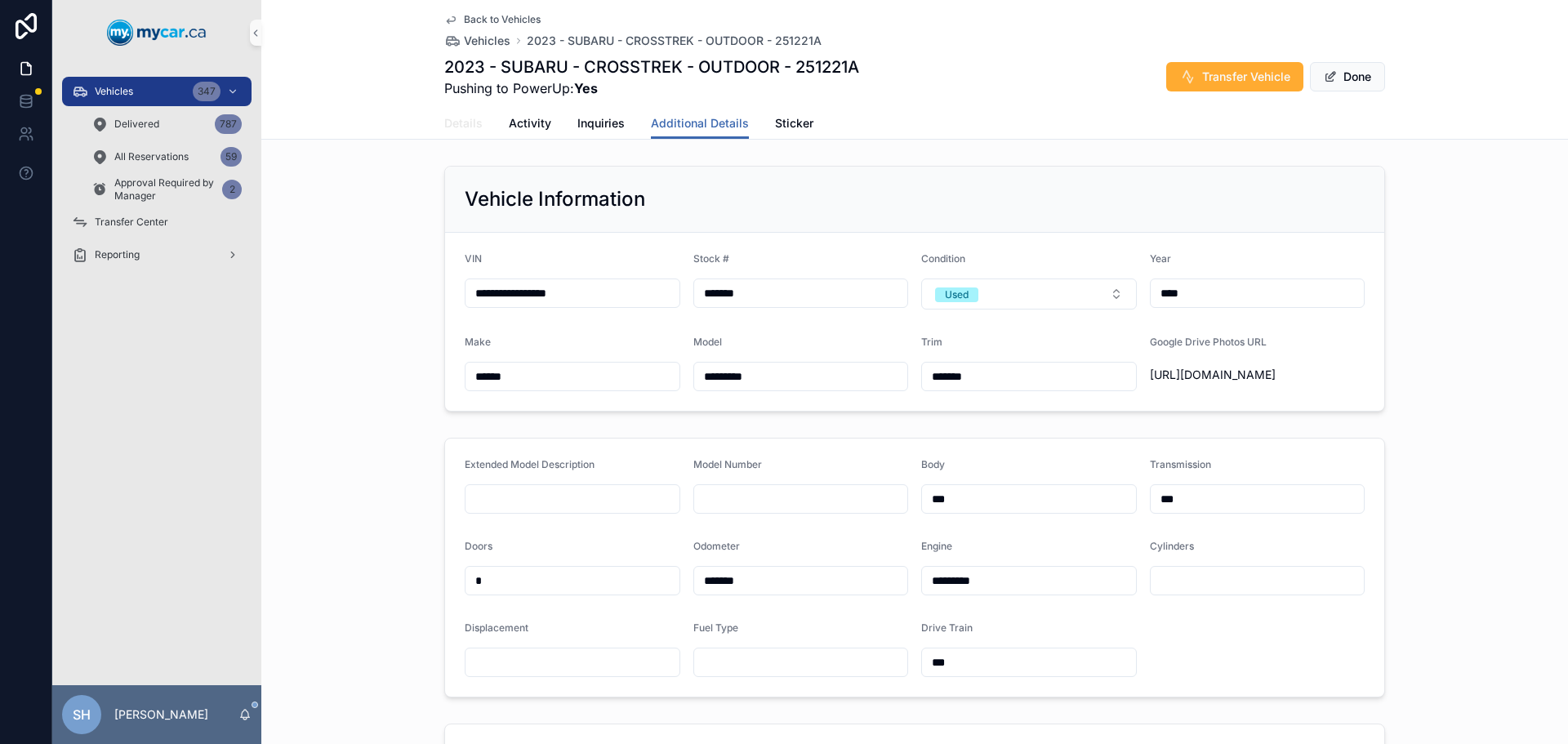
click at [448, 118] on span "Details" at bounding box center [463, 123] width 39 height 17
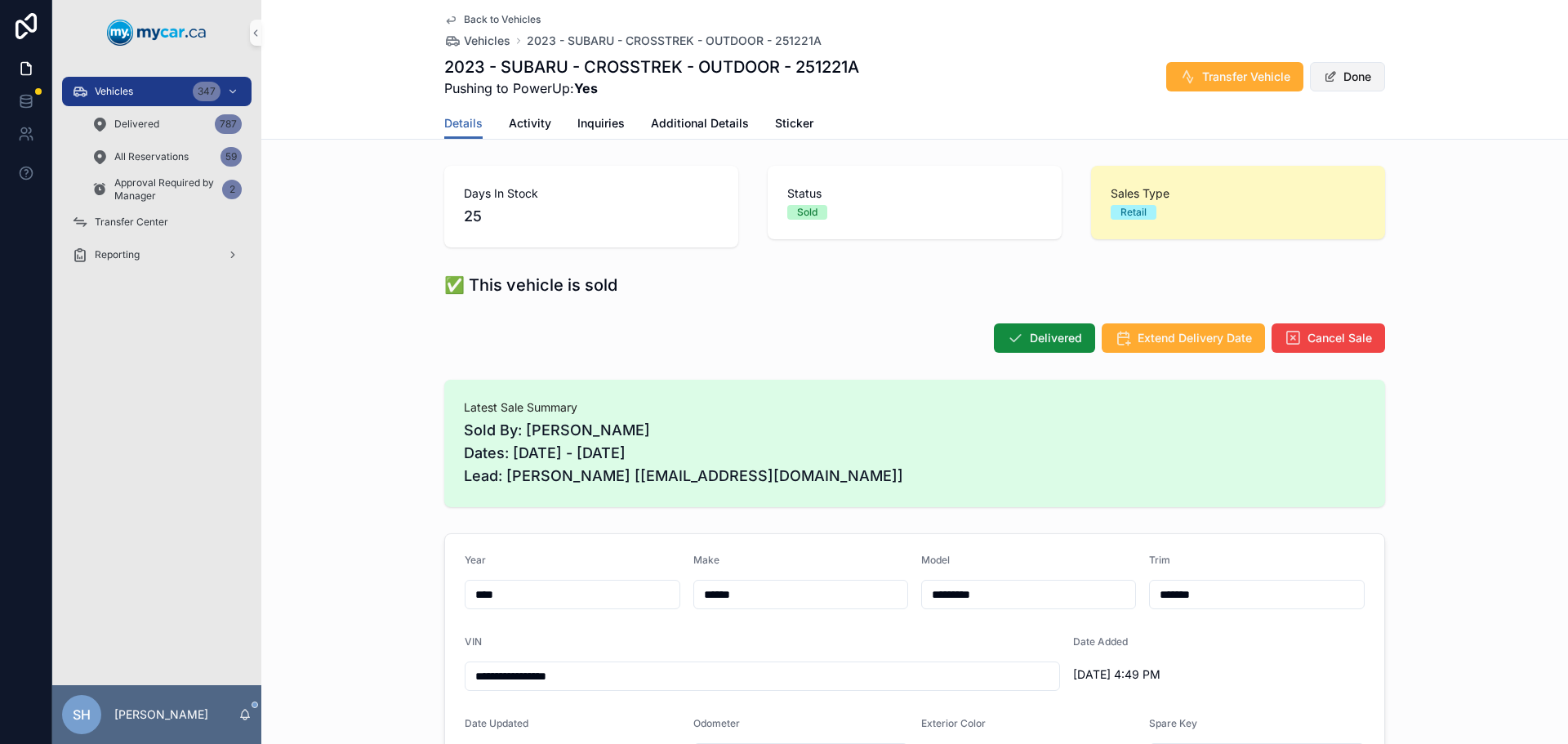
click at [1335, 80] on button "Done" at bounding box center [1348, 76] width 76 height 29
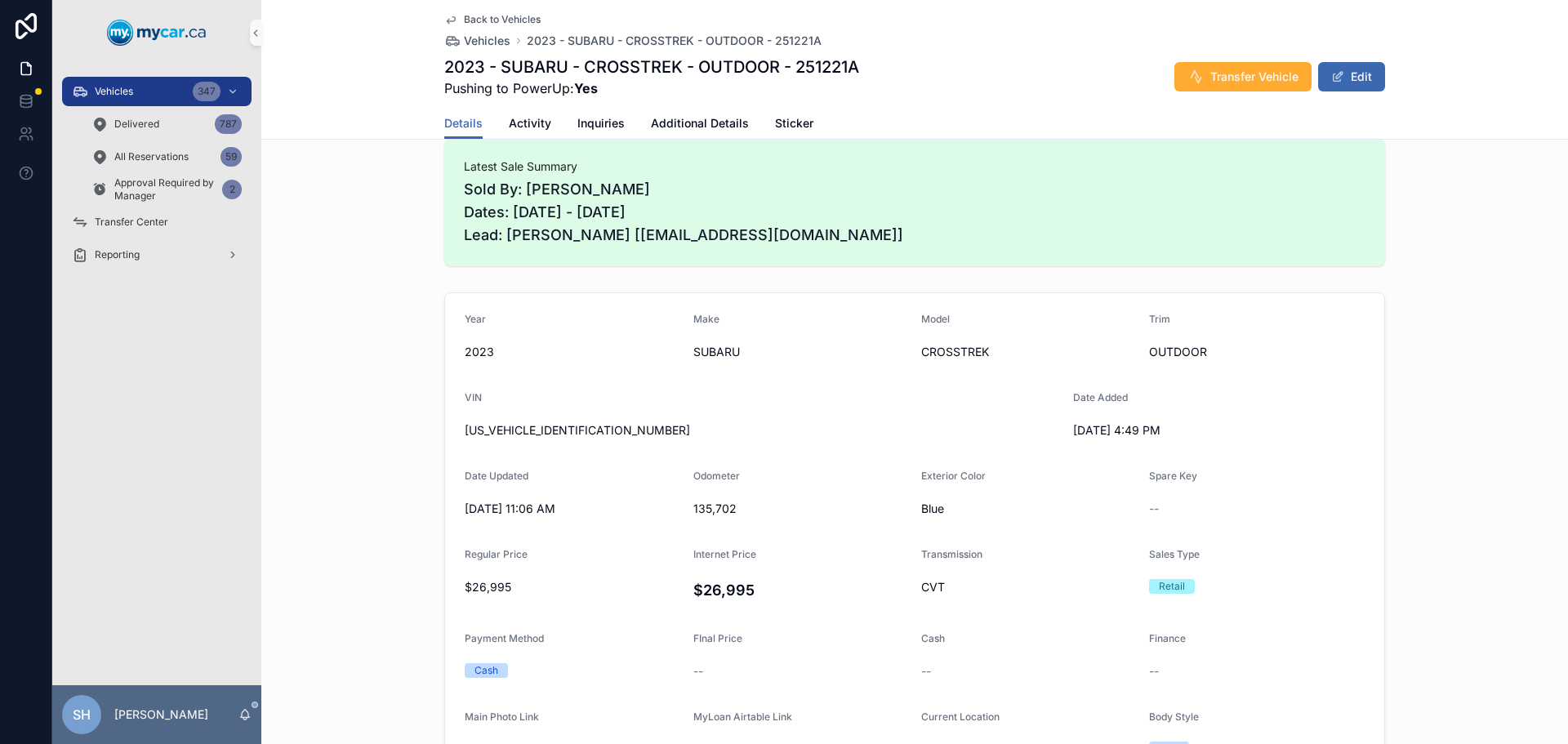
scroll to position [245, 0]
drag, startPoint x: 589, startPoint y: 425, endPoint x: 456, endPoint y: 432, distance: 133.2
click at [456, 432] on form "Year [DATE] Make SUBARU Model CROSSTREK Trim OUTDOOR VIN [US_VEHICLE_IDENTIFICA…" at bounding box center [915, 573] width 940 height 567
copy span "[US_VEHICLE_IDENTIFICATION_NUMBER]"
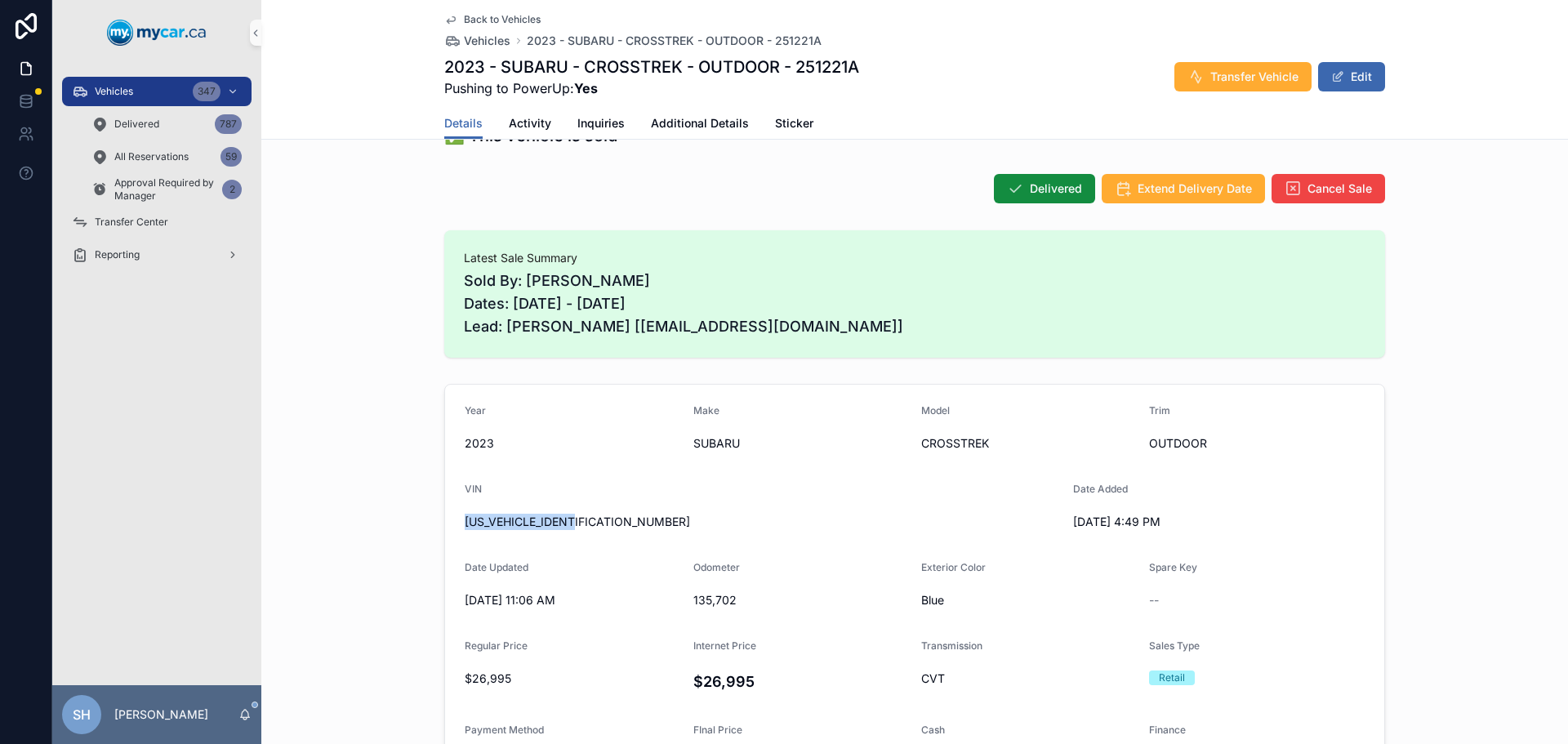
scroll to position [0, 0]
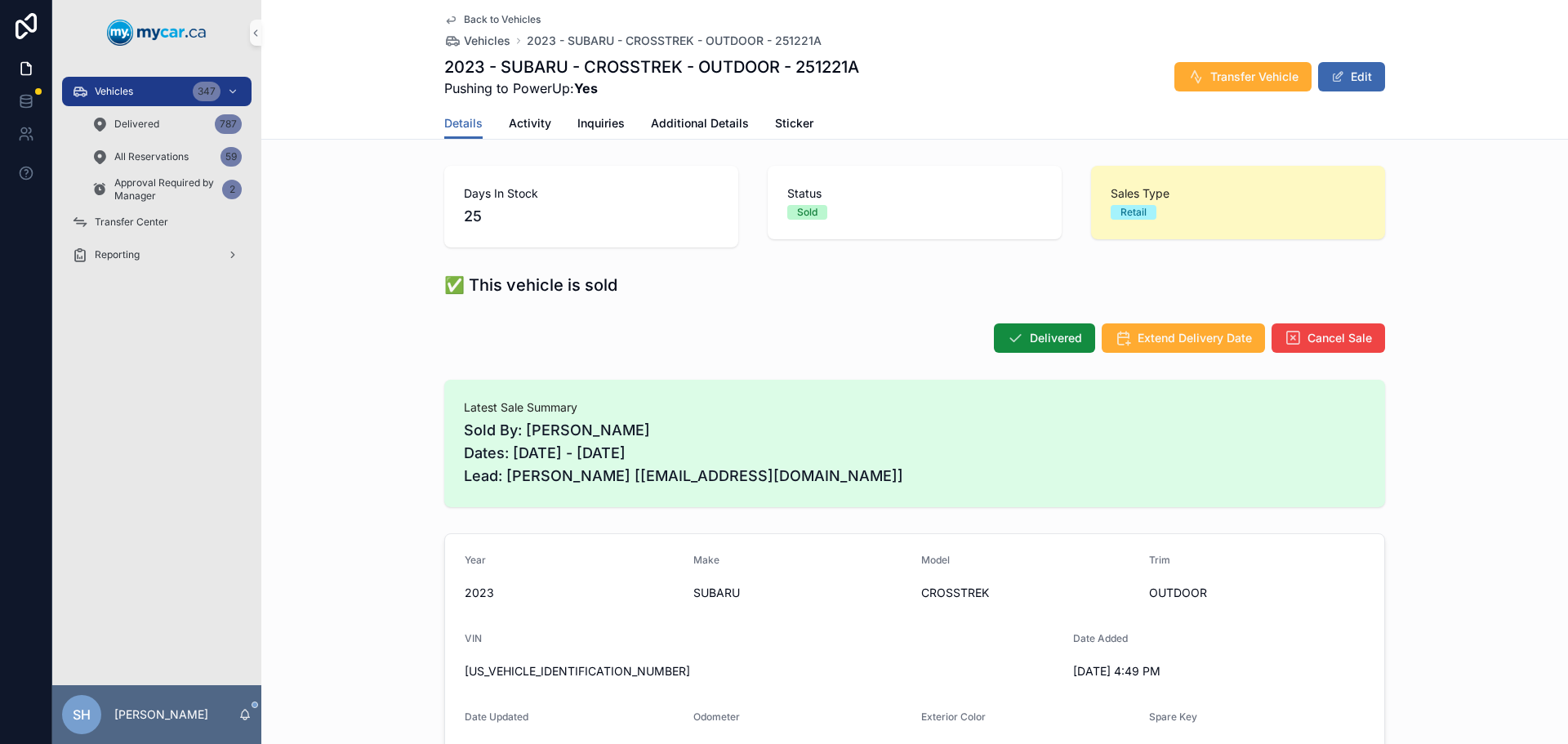
click at [347, 196] on div "Days In Stock 25 Status Sold Sales Type Retail" at bounding box center [915, 206] width 1307 height 95
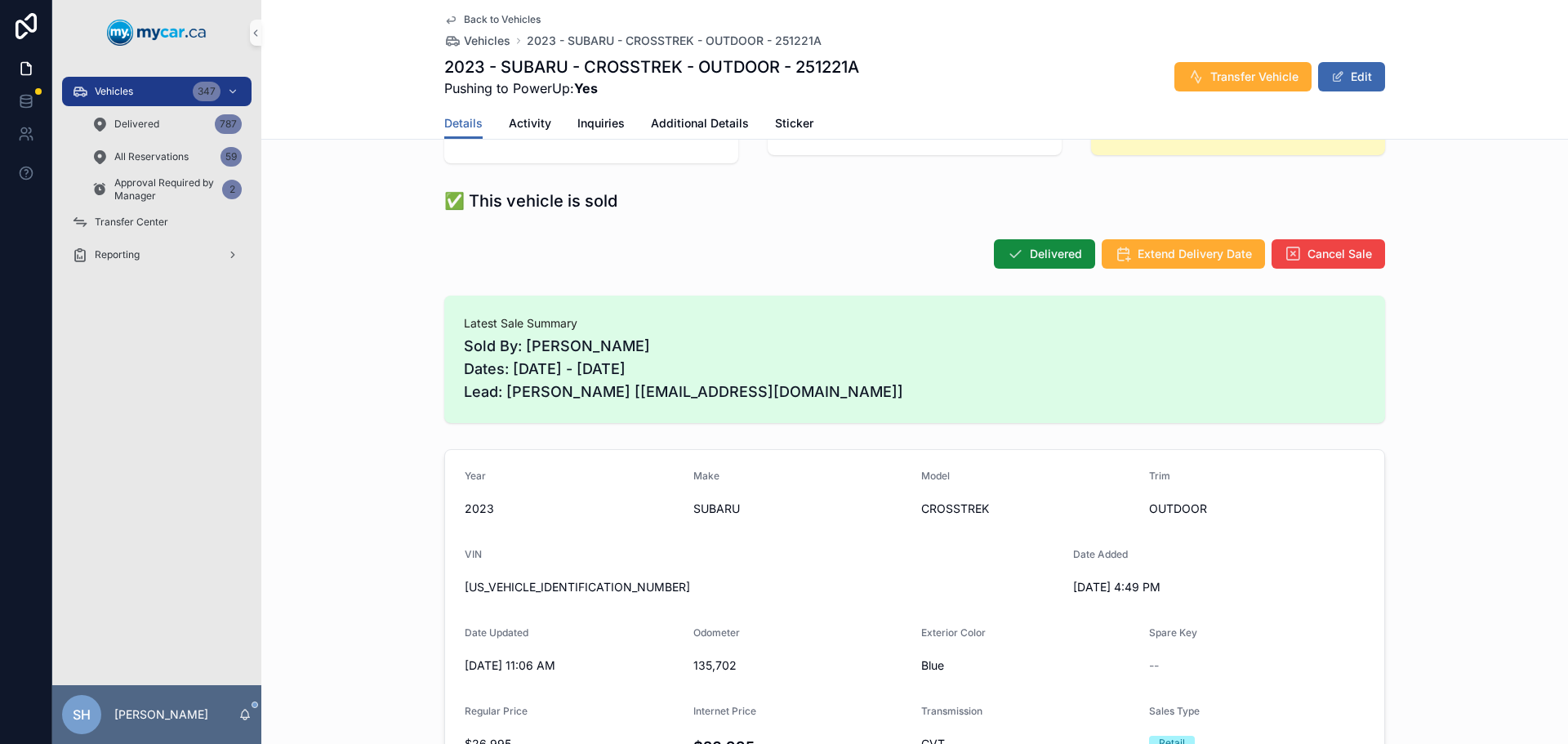
scroll to position [54, 0]
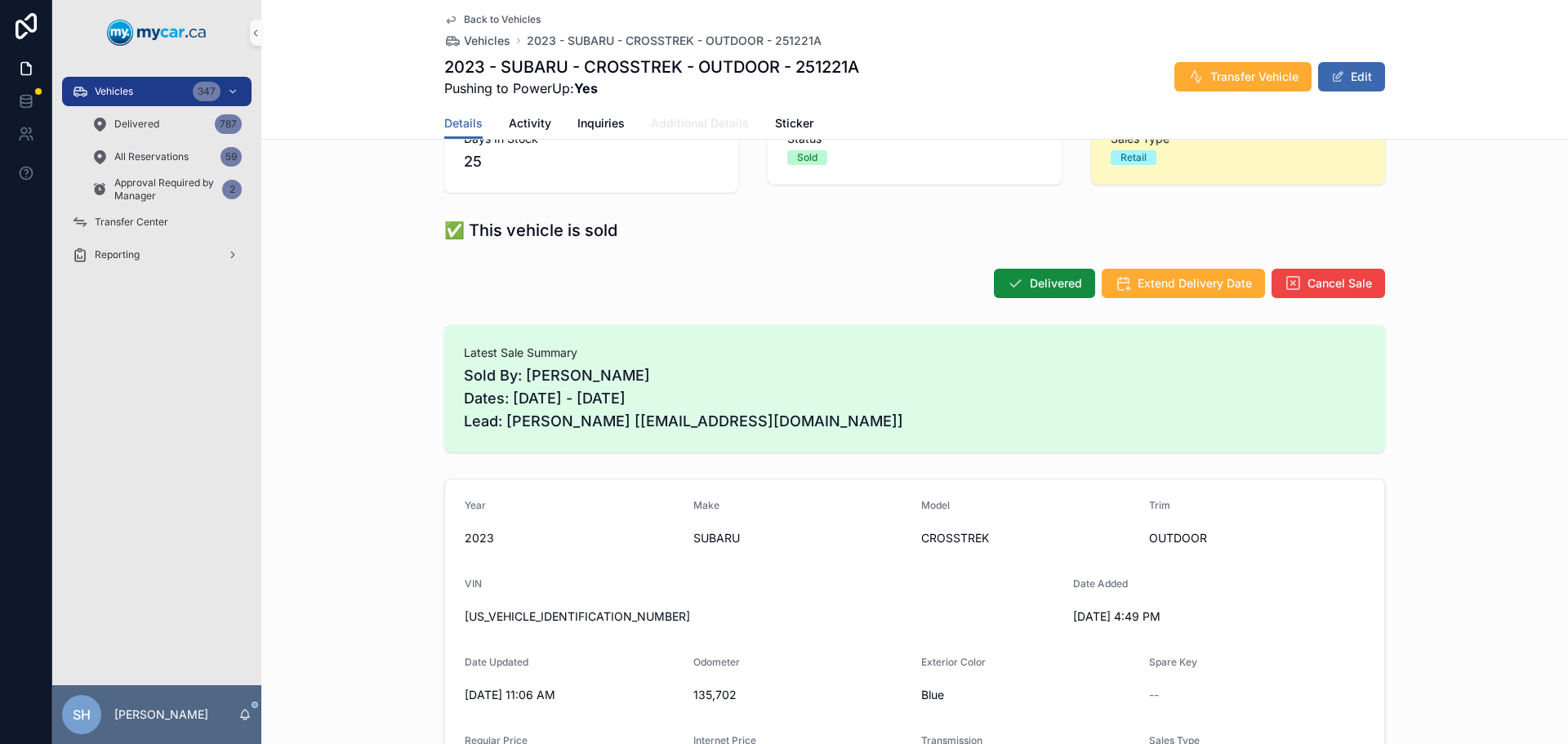
click at [674, 119] on span "Additional Details" at bounding box center [700, 123] width 98 height 17
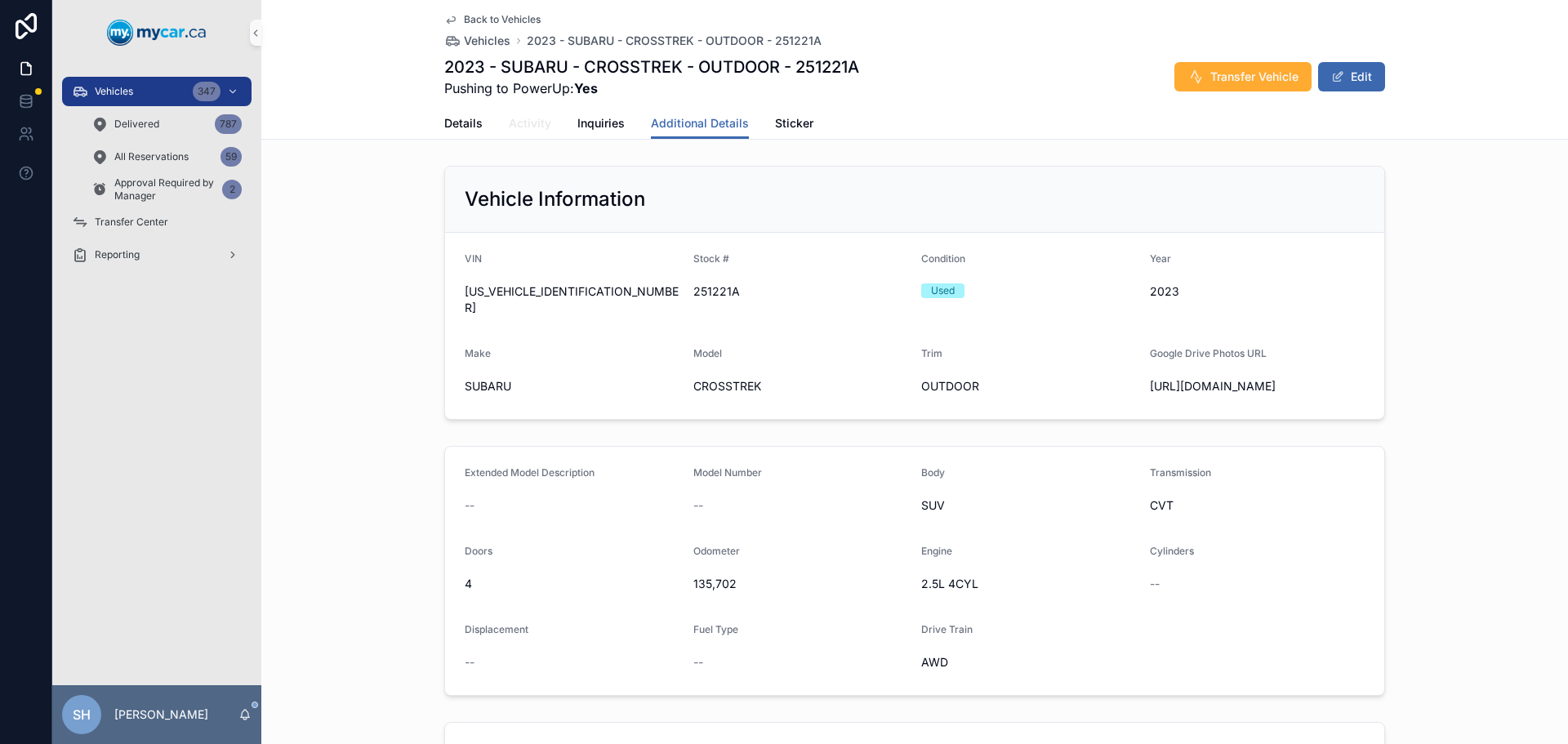
click at [509, 120] on span "Activity" at bounding box center [530, 123] width 42 height 17
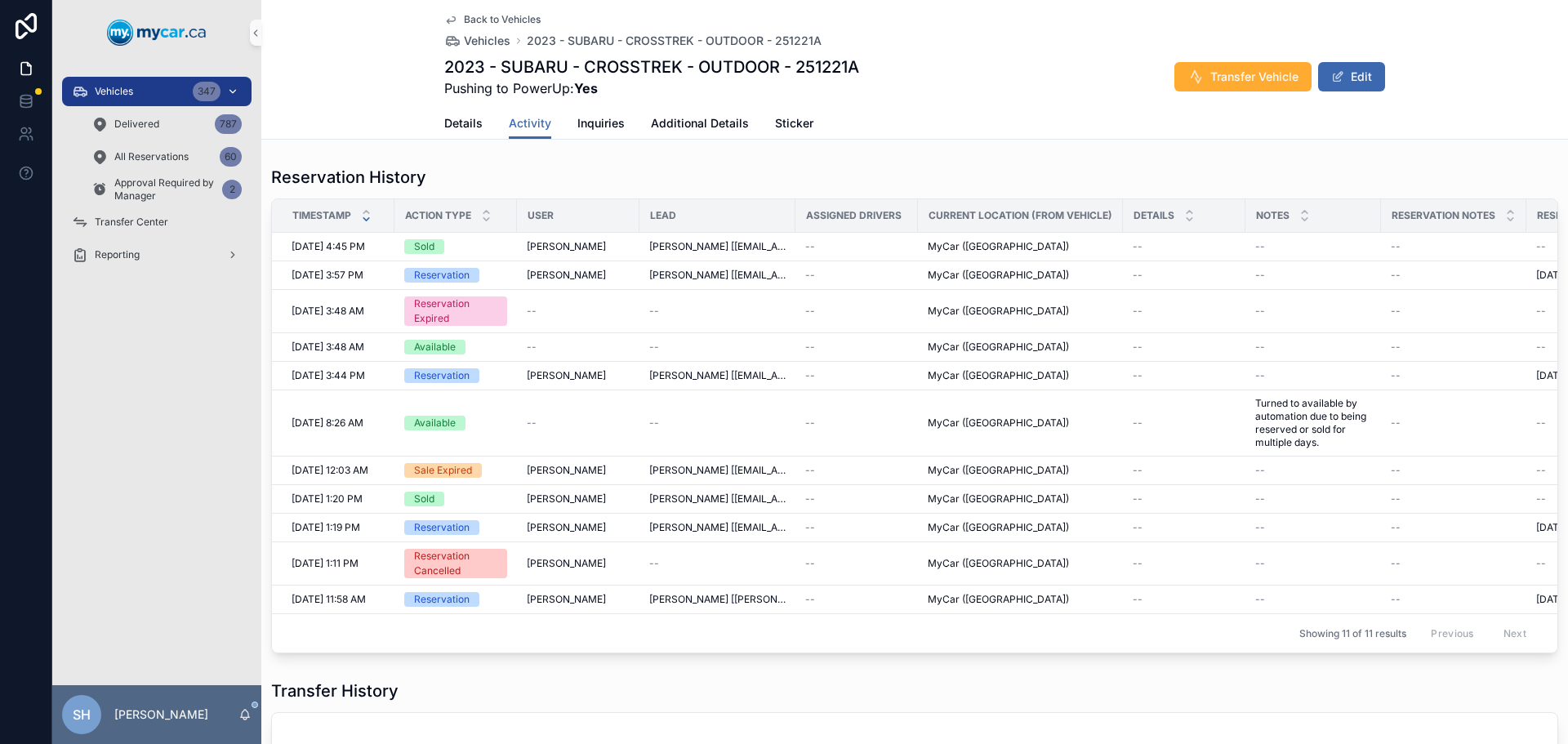
click at [155, 90] on div "Vehicles 347" at bounding box center [157, 91] width 170 height 26
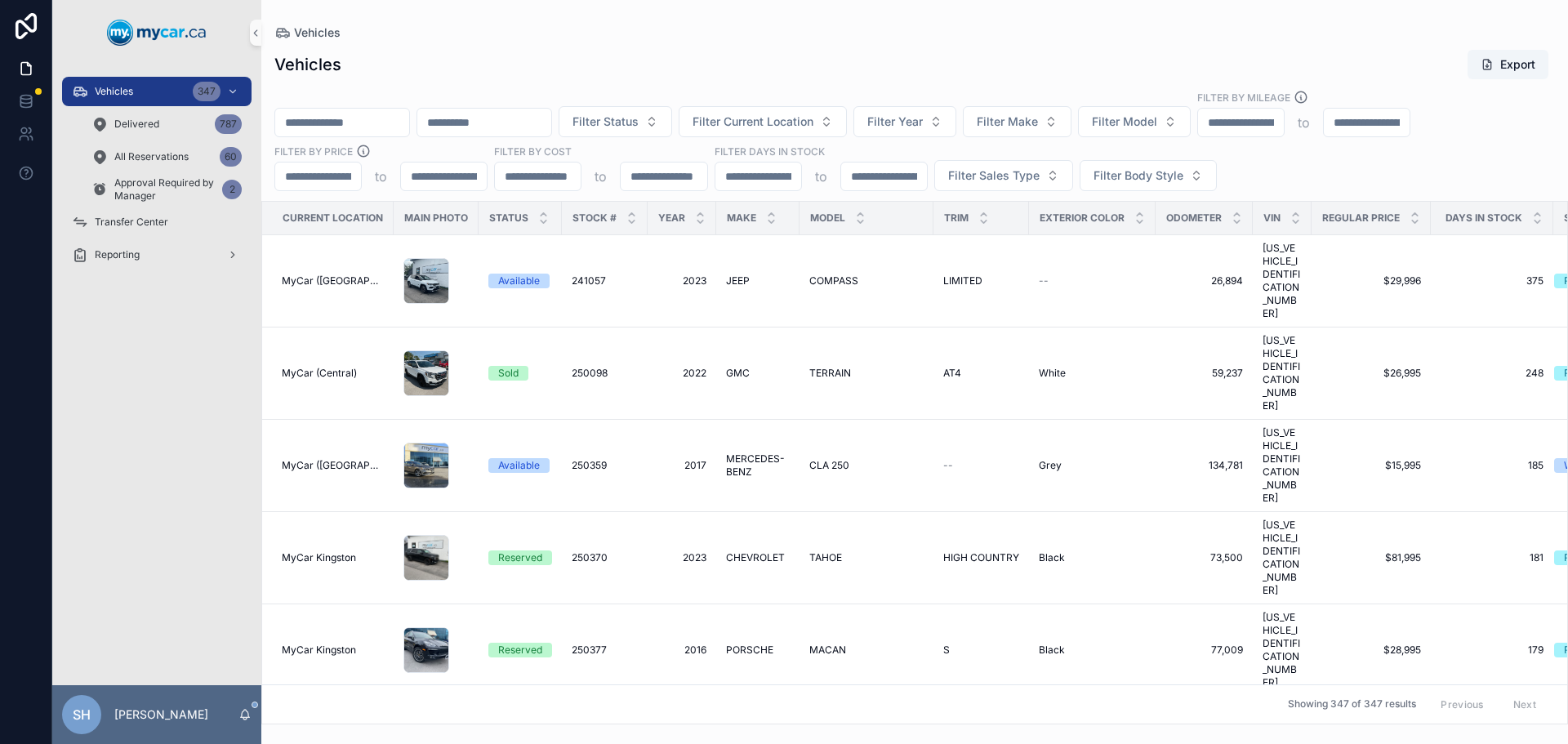
click at [851, 53] on div "Vehicles Export" at bounding box center [915, 64] width 1281 height 31
click at [869, 51] on div "Vehicles Export" at bounding box center [915, 64] width 1281 height 31
click at [638, 118] on span "Filter Status" at bounding box center [605, 122] width 66 height 17
click at [618, 192] on div "Available" at bounding box center [698, 188] width 196 height 26
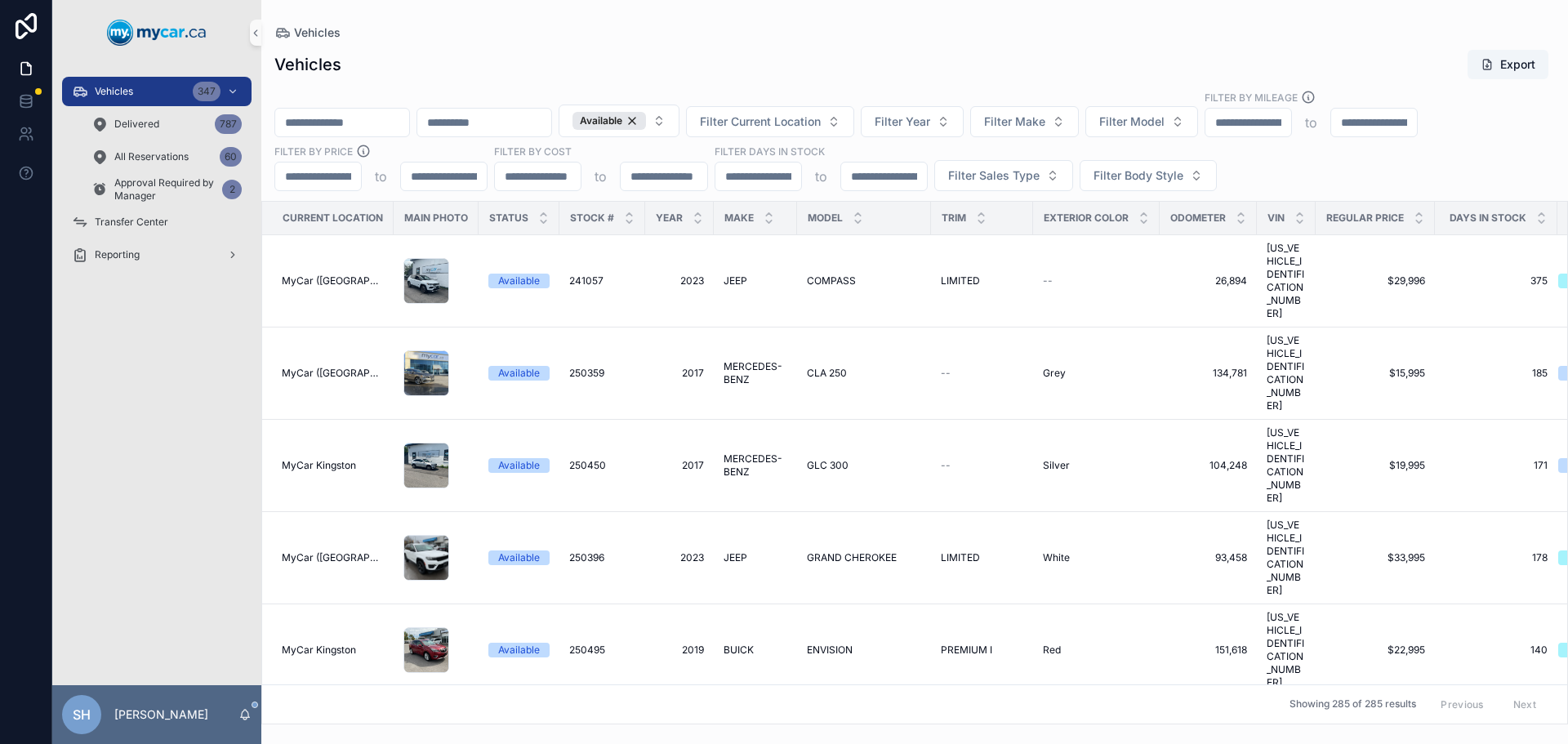
click at [620, 76] on div "Vehicles Export" at bounding box center [915, 64] width 1281 height 31
click at [930, 120] on span "Filter Year" at bounding box center [903, 122] width 55 height 17
click at [950, 41] on div "Vehicles Export Available Filter Current Location Filter Year Filter Make Filte…" at bounding box center [915, 382] width 1307 height 685
click at [1046, 122] on span "Filter Make" at bounding box center [1014, 122] width 61 height 17
type input "**"
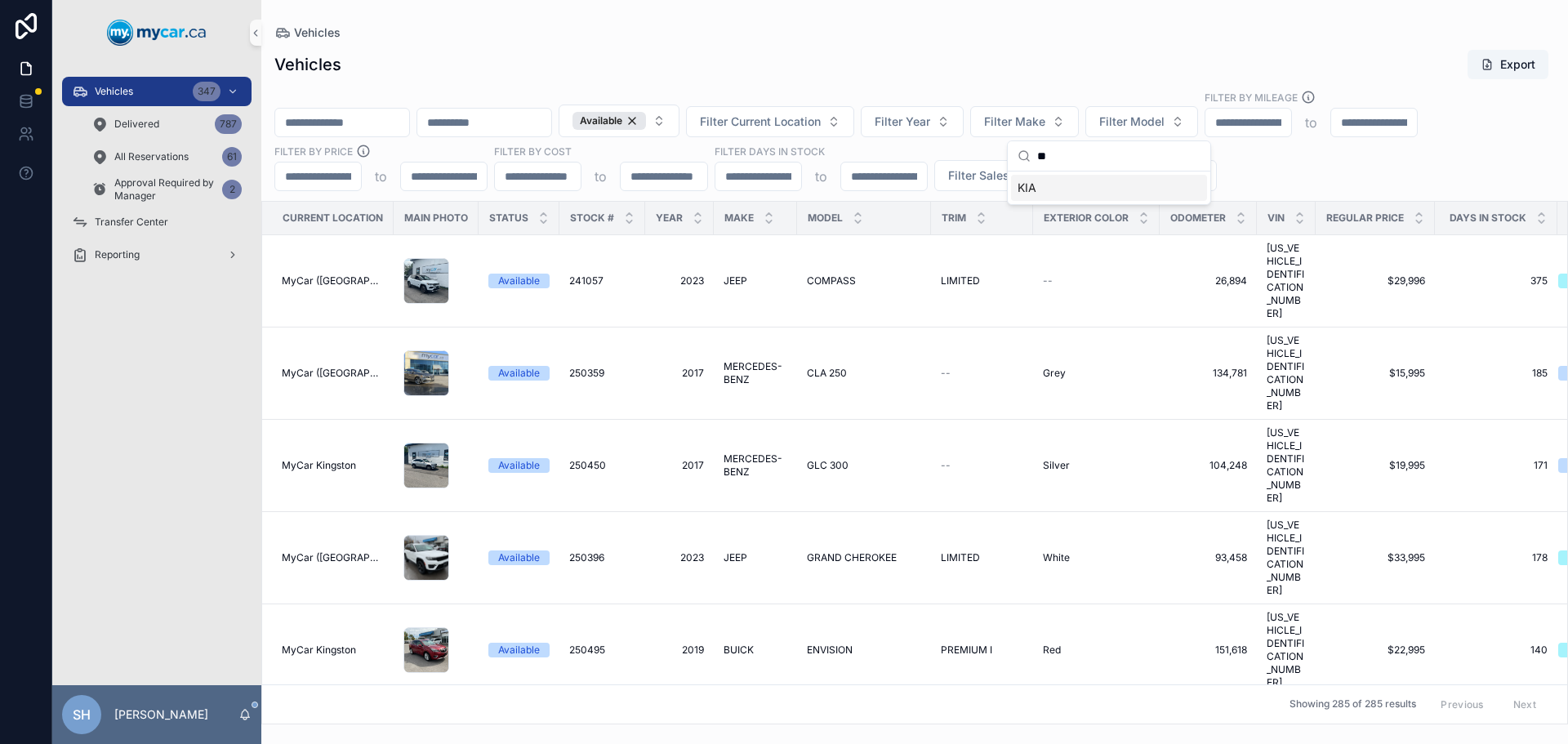
click at [1043, 188] on div "KIA" at bounding box center [1109, 188] width 196 height 26
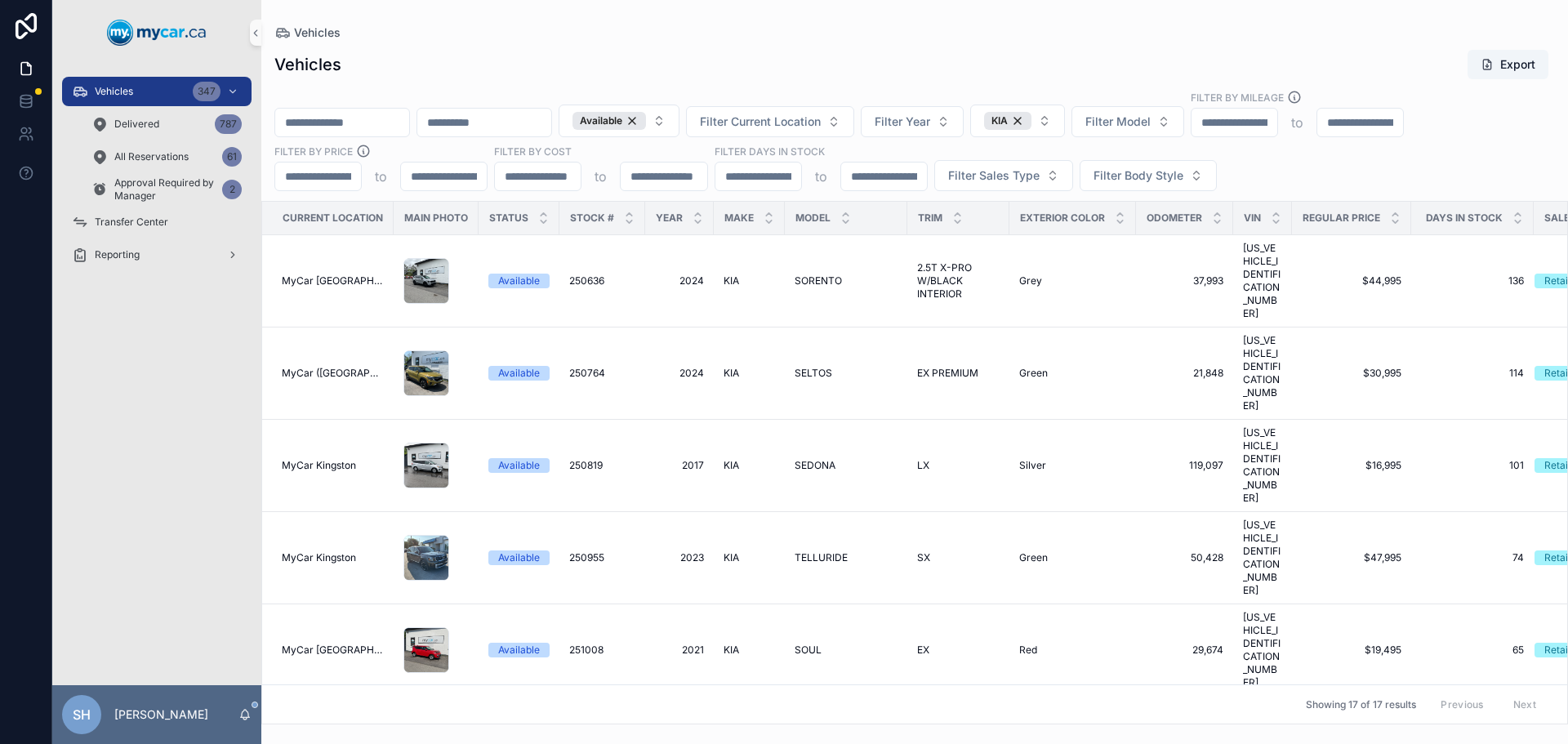
click at [978, 64] on div "Vehicles Export" at bounding box center [915, 64] width 1281 height 31
click at [927, 50] on div "Vehicles Export" at bounding box center [915, 64] width 1281 height 31
click at [606, 54] on div "Vehicles Export" at bounding box center [915, 64] width 1281 height 31
